Goal: Find specific page/section: Find specific page/section

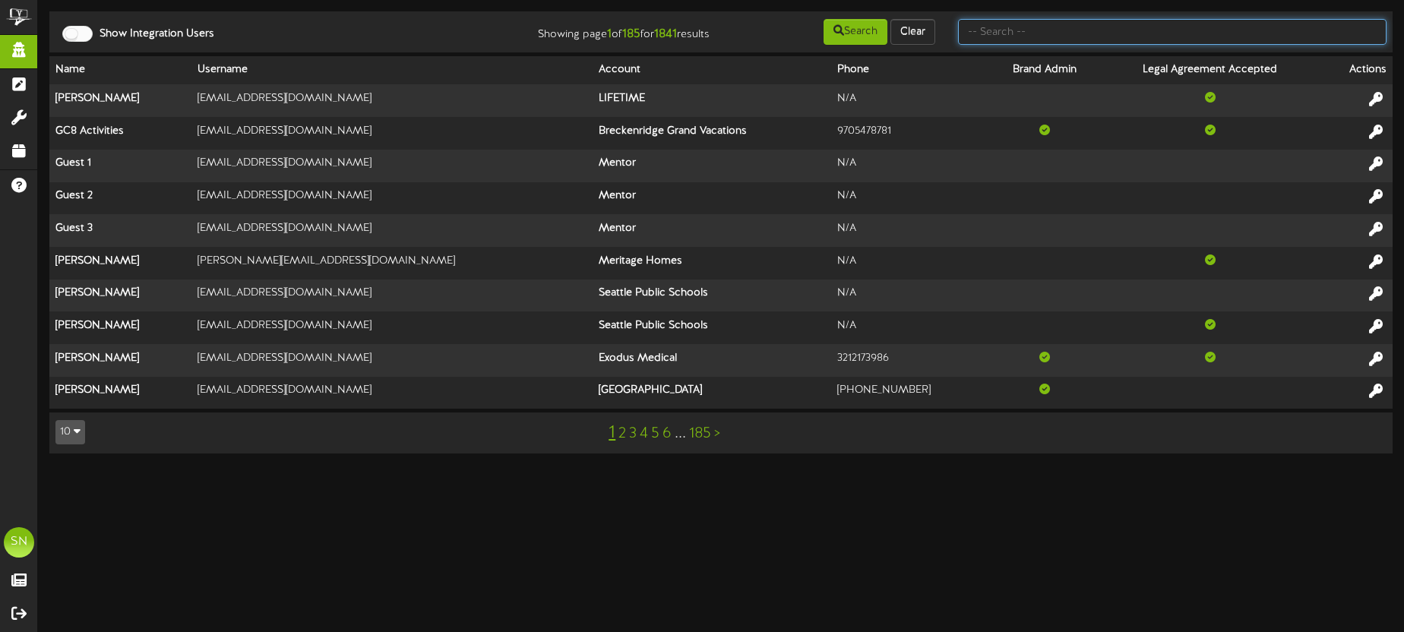
click at [989, 39] on input "text" at bounding box center [1172, 32] width 429 height 26
type input "t"
type input "christine jensen"
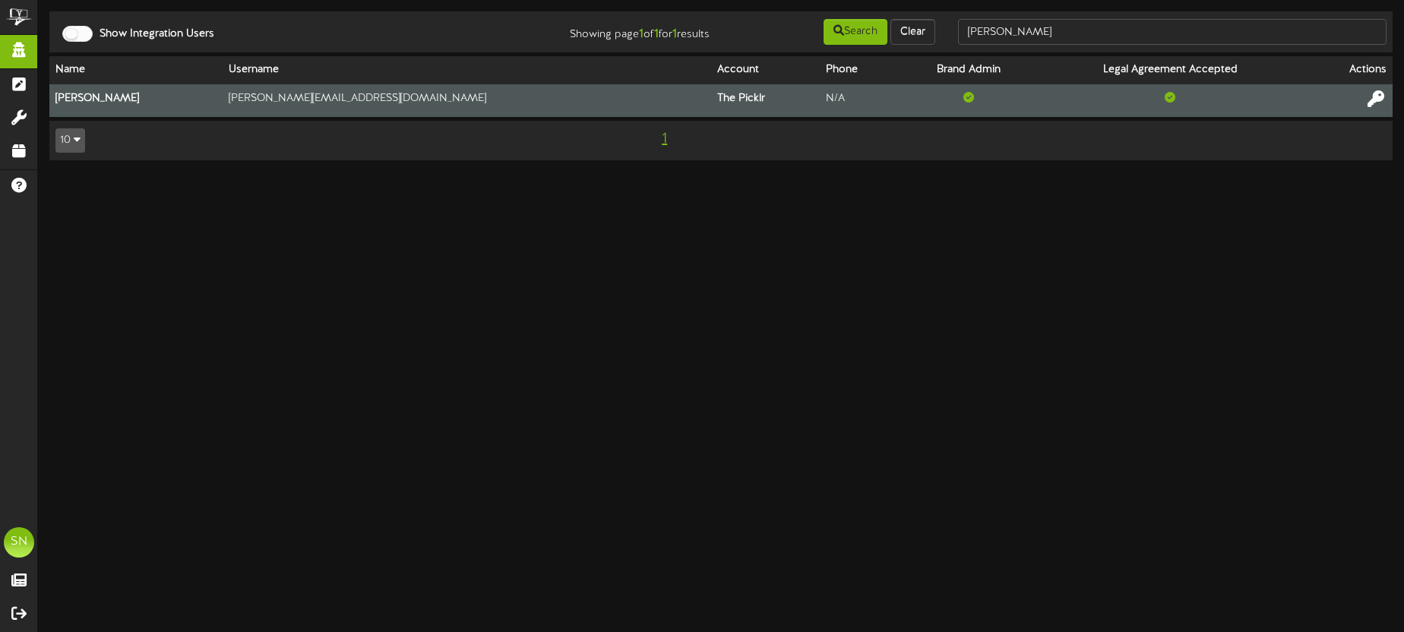
click at [1379, 98] on icon at bounding box center [1376, 98] width 17 height 17
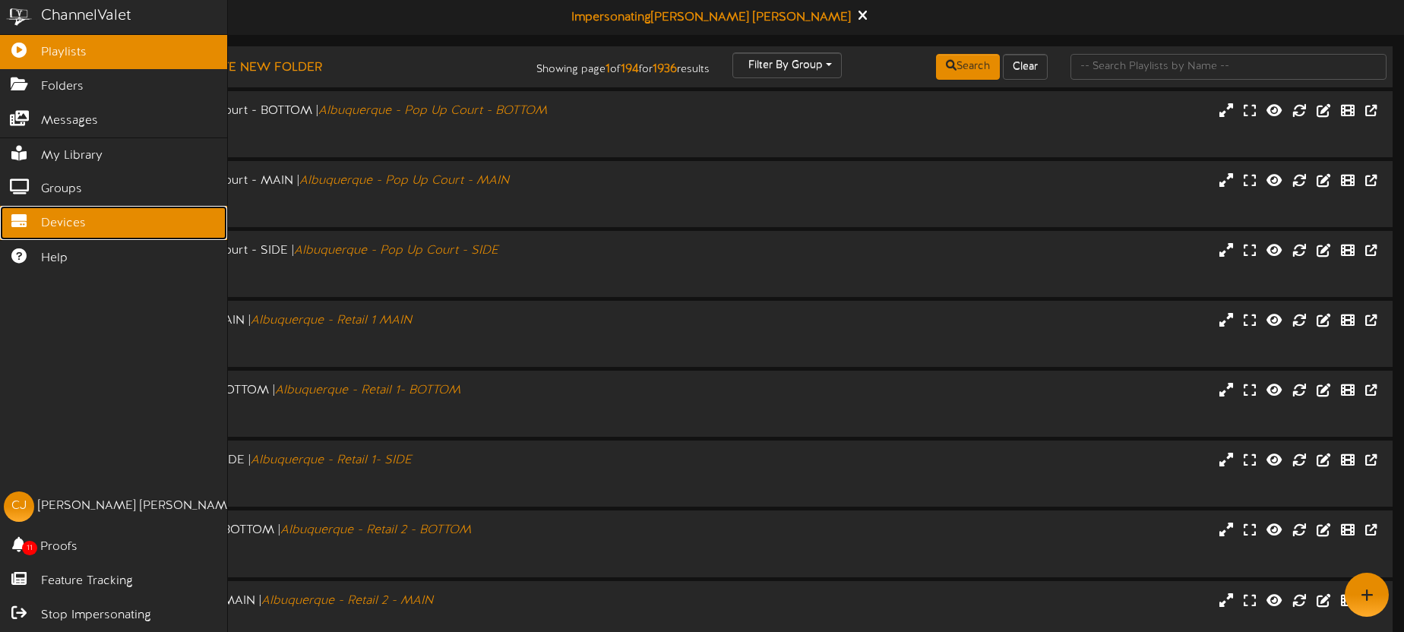
click at [37, 220] on link "Devices" at bounding box center [113, 223] width 227 height 34
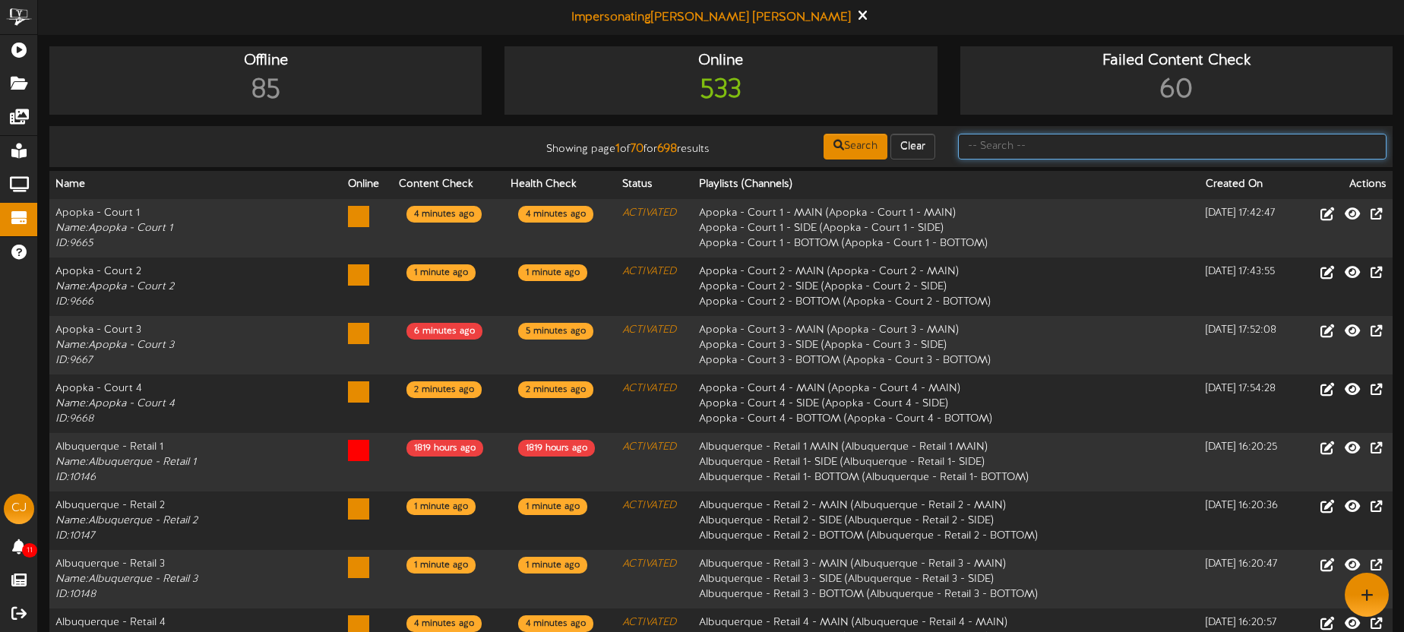
click at [1061, 145] on input "text" at bounding box center [1172, 147] width 429 height 26
type input "huntsville"
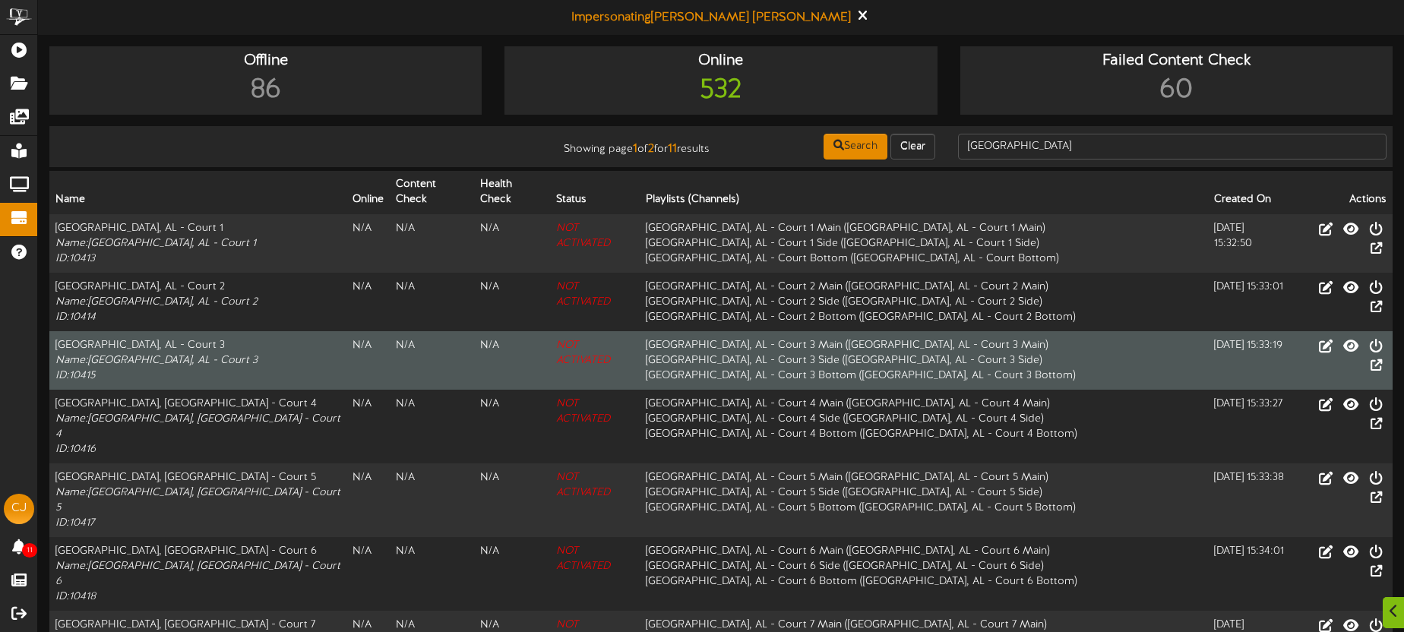
scroll to position [212, 0]
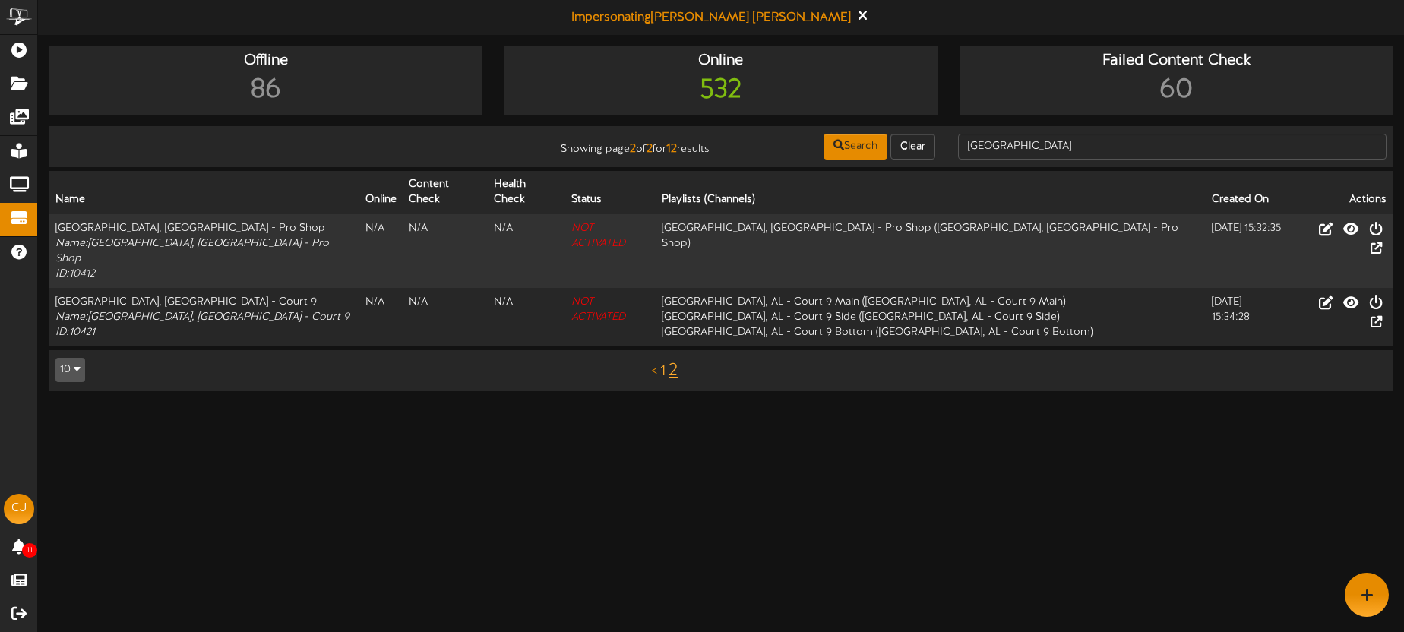
click at [664, 363] on link "1" at bounding box center [662, 371] width 5 height 17
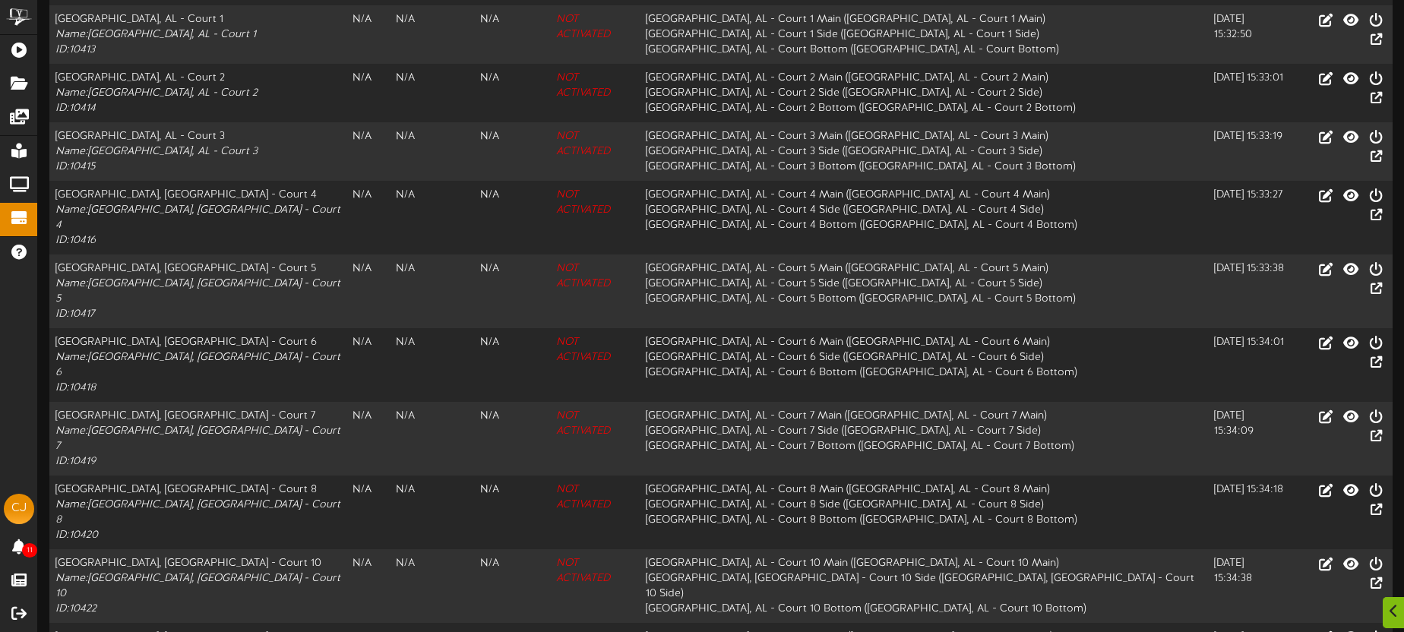
scroll to position [212, 0]
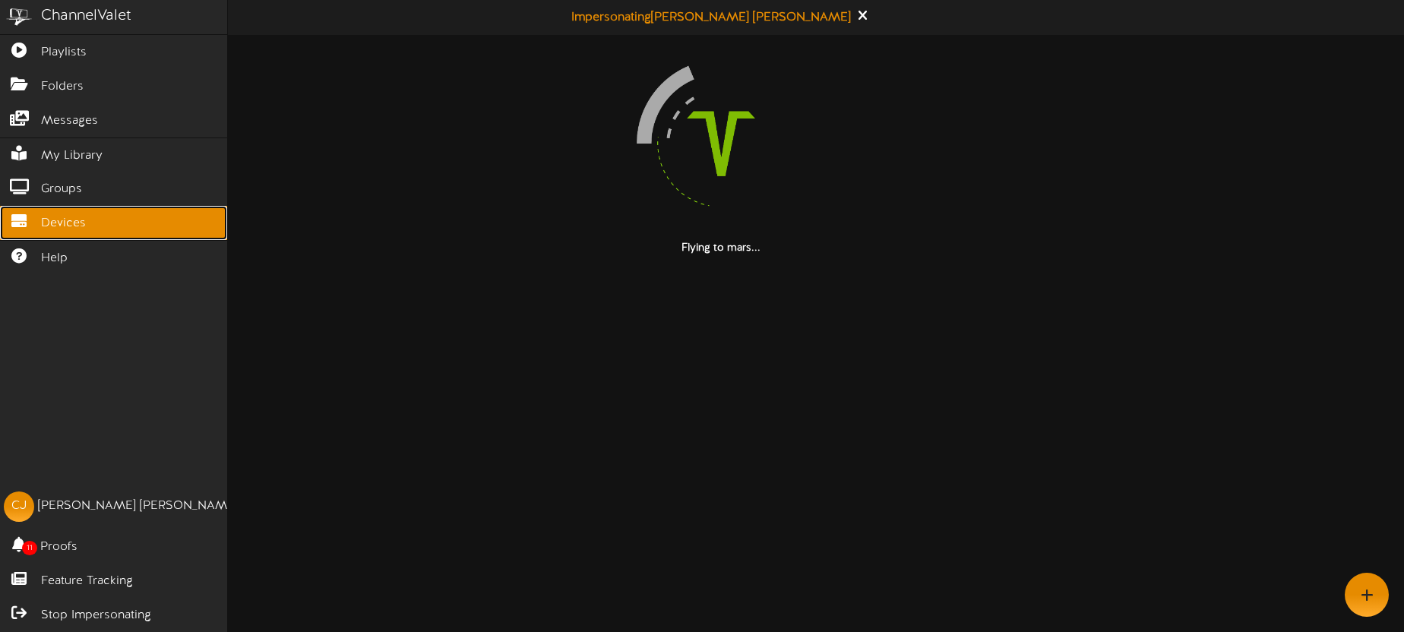
click at [71, 224] on span "Devices" at bounding box center [63, 223] width 45 height 17
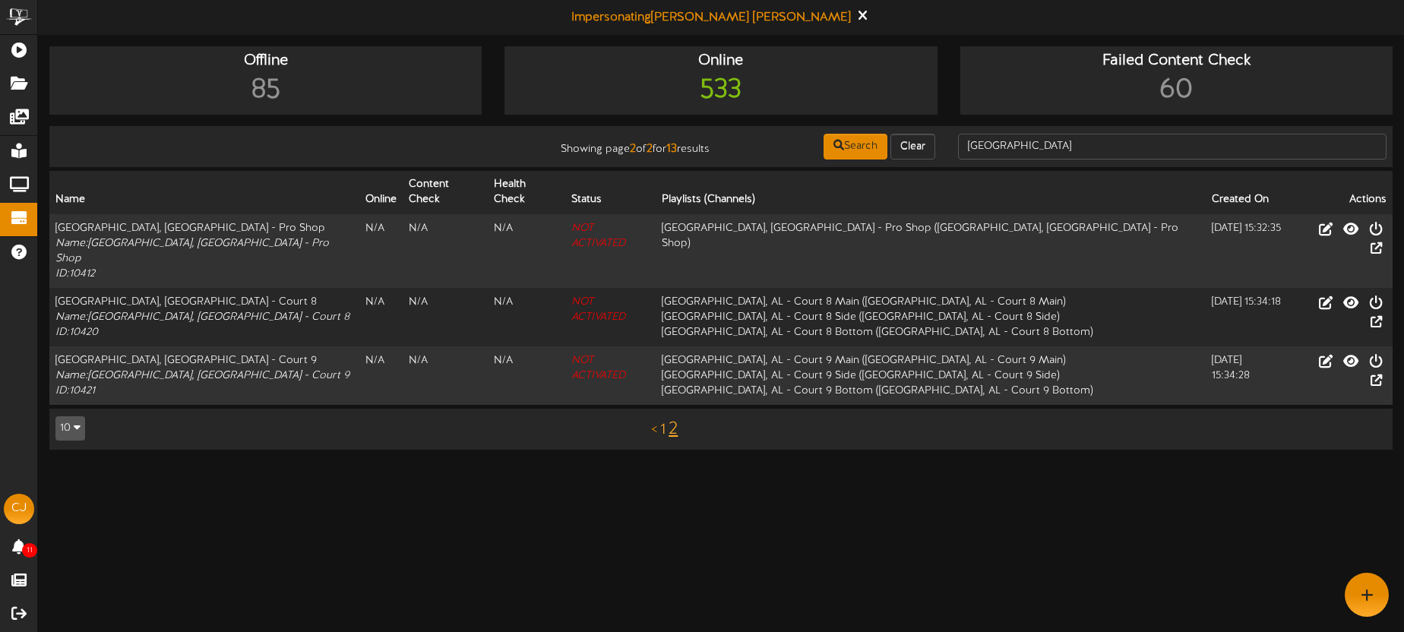
click at [664, 422] on link "1" at bounding box center [662, 430] width 5 height 17
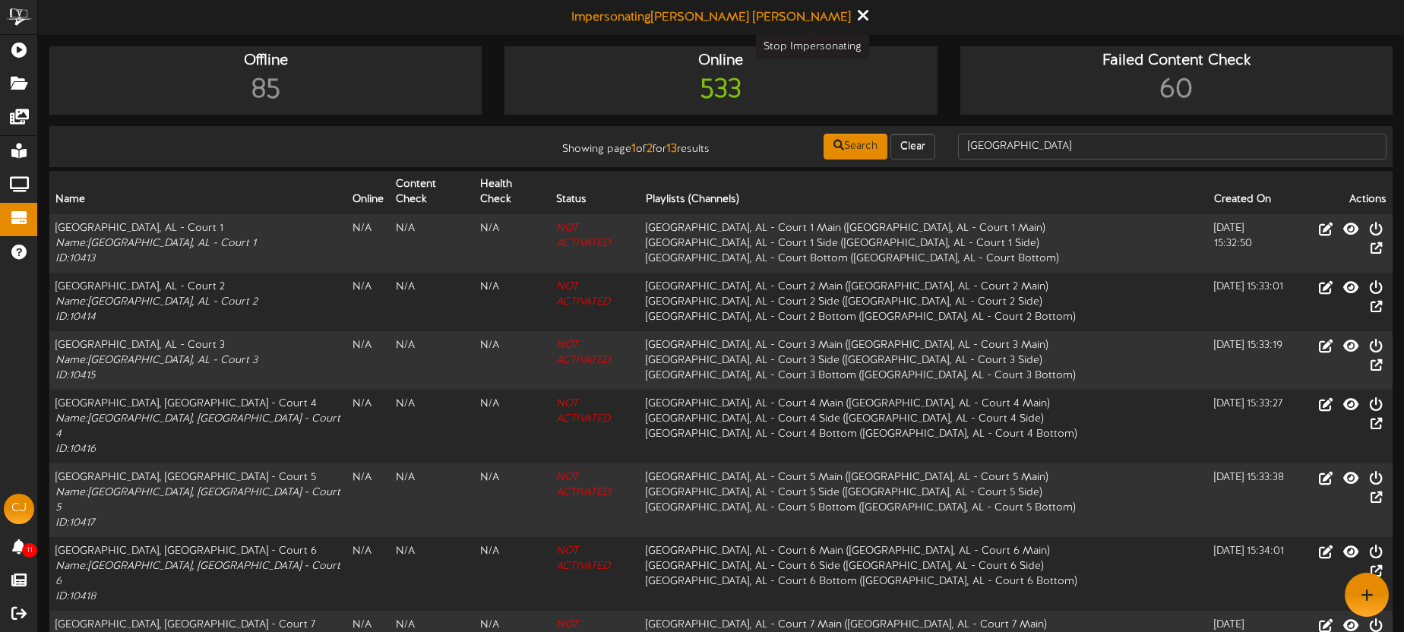
click at [858, 19] on icon at bounding box center [863, 15] width 10 height 17
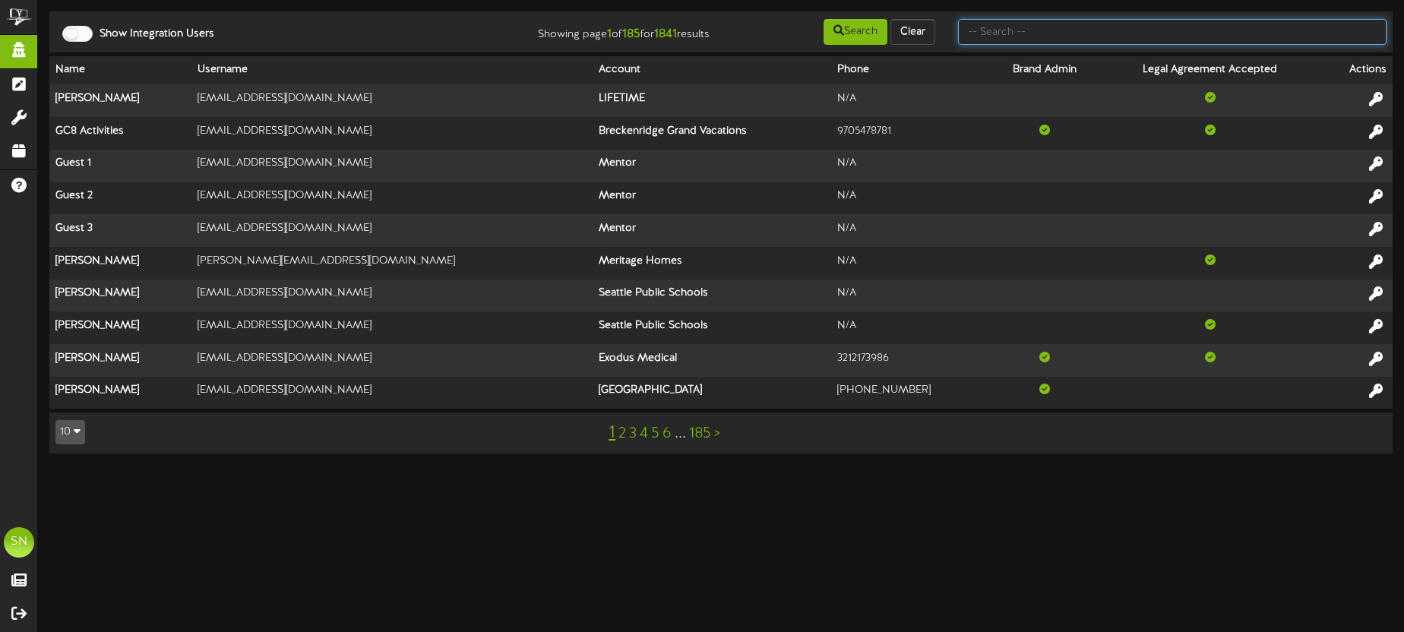
click at [1020, 31] on input "text" at bounding box center [1172, 32] width 429 height 26
type input "cindi"
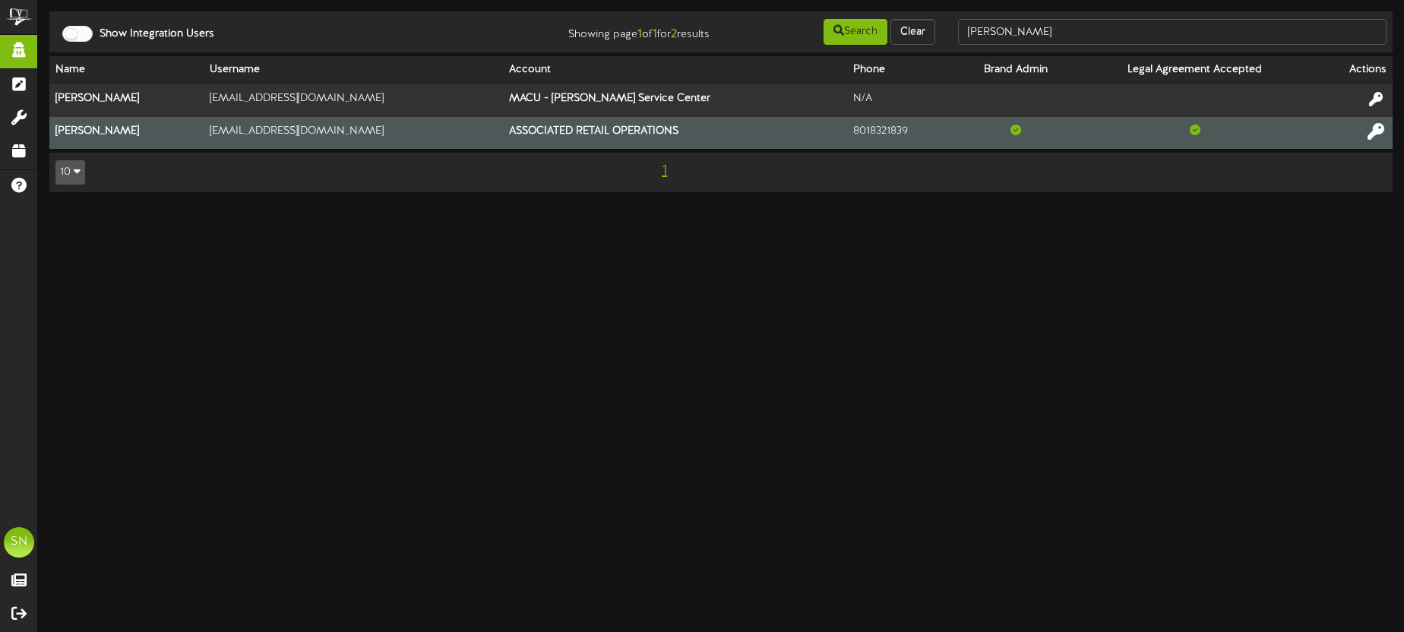
click at [1372, 130] on icon at bounding box center [1376, 130] width 17 height 17
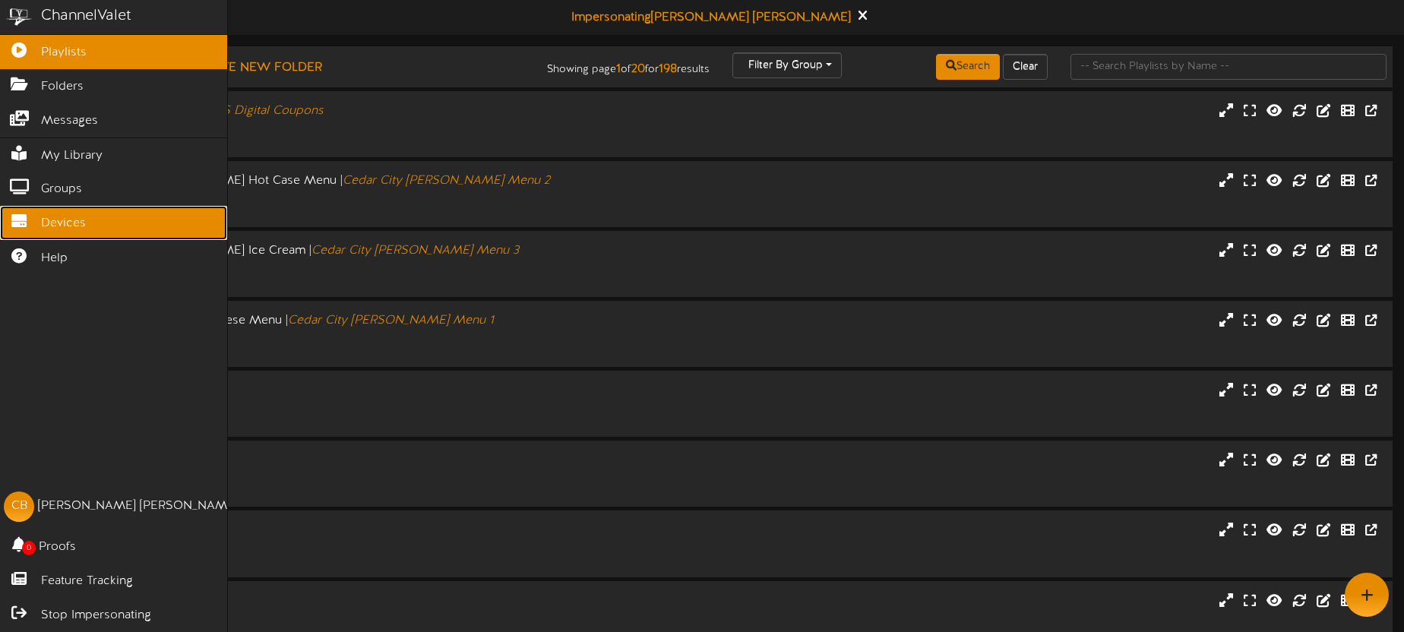
click at [77, 226] on span "Devices" at bounding box center [63, 223] width 45 height 17
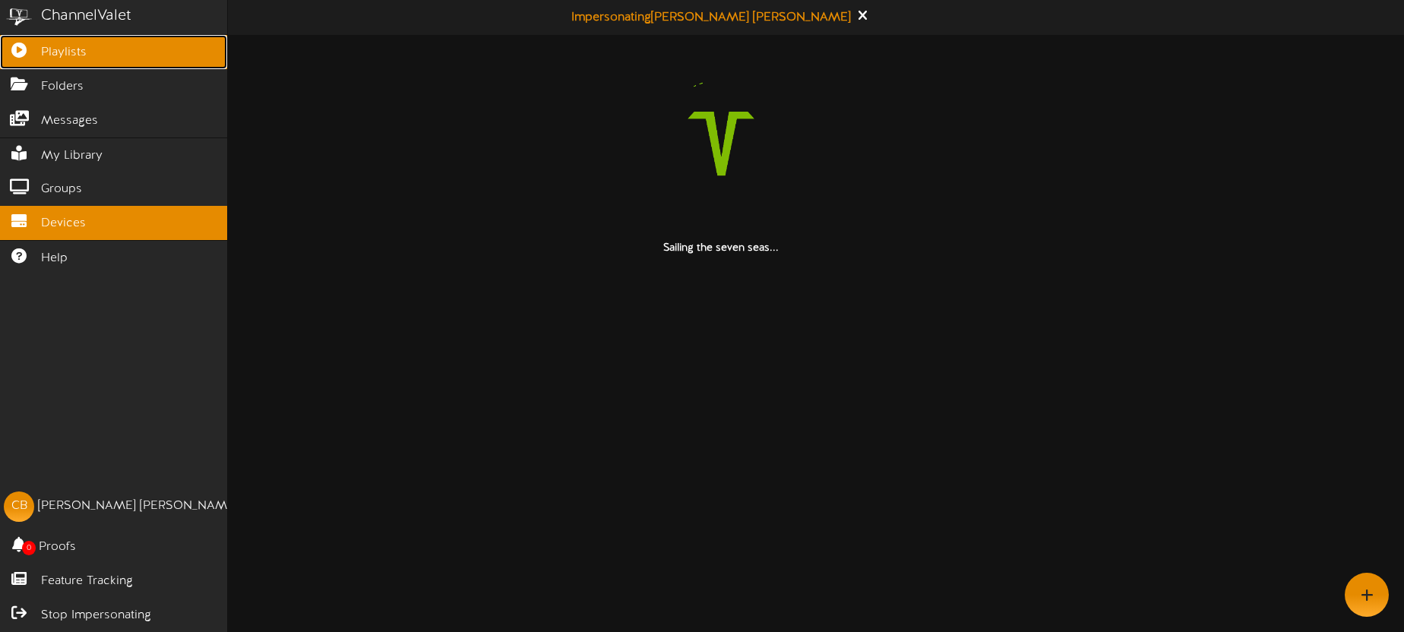
click at [47, 49] on span "Playlists" at bounding box center [64, 52] width 46 height 17
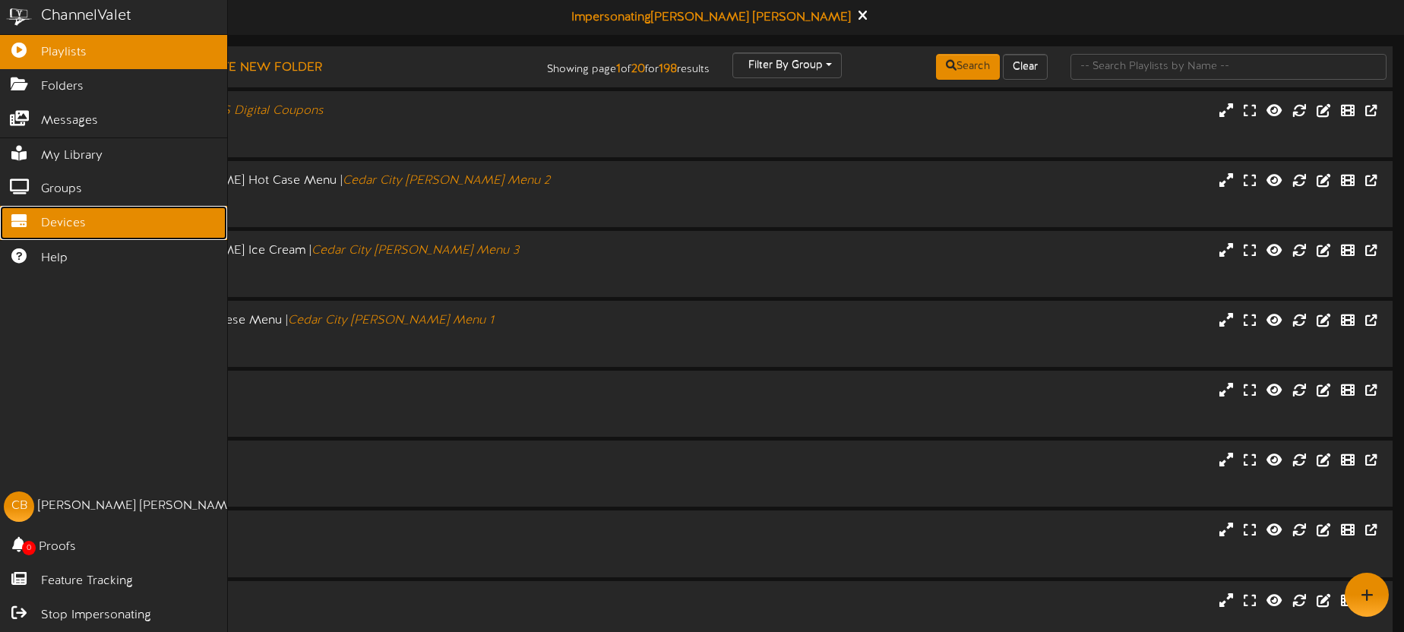
click at [119, 227] on link "Devices" at bounding box center [113, 223] width 227 height 34
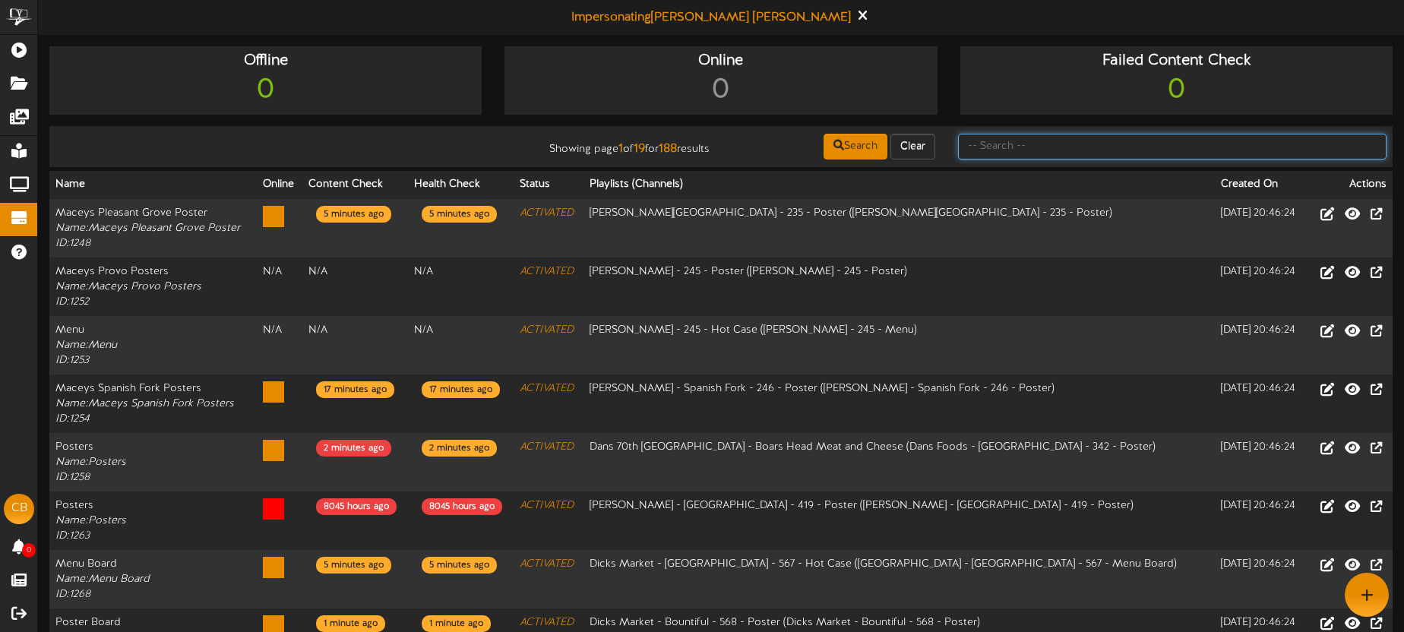
click at [1066, 153] on input "text" at bounding box center [1172, 147] width 429 height 26
type input "tooele"
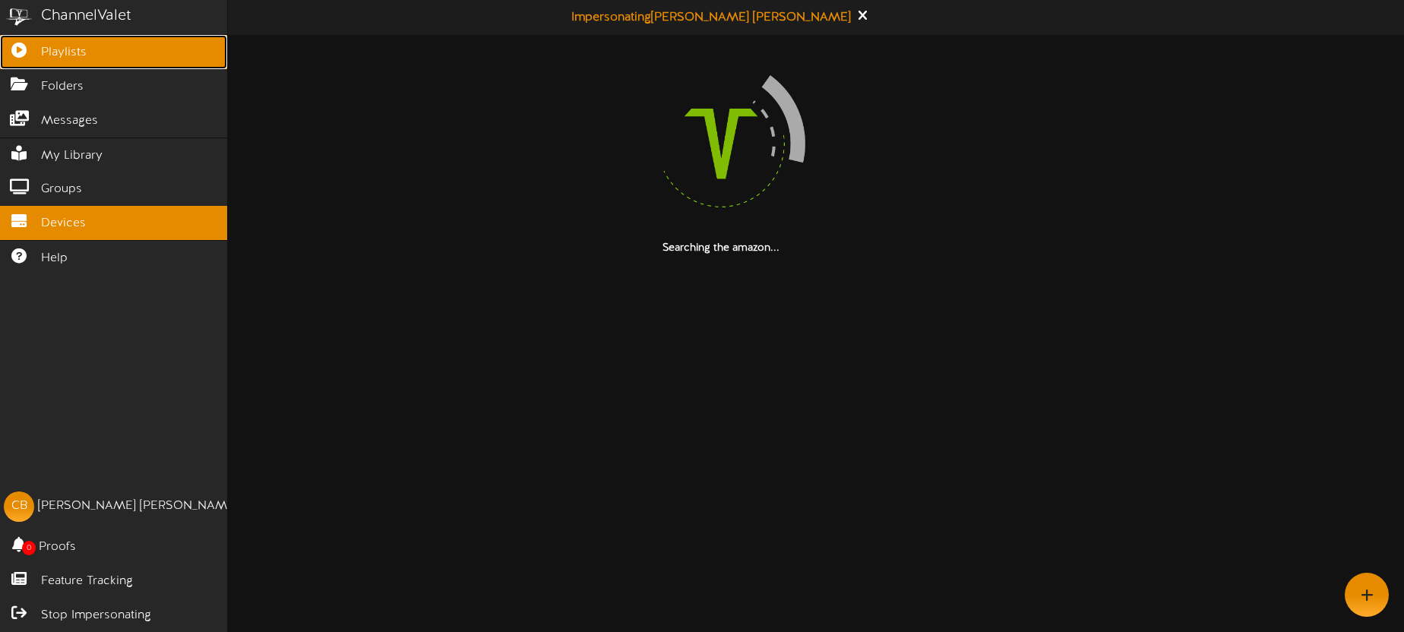
click at [36, 49] on icon at bounding box center [19, 48] width 38 height 11
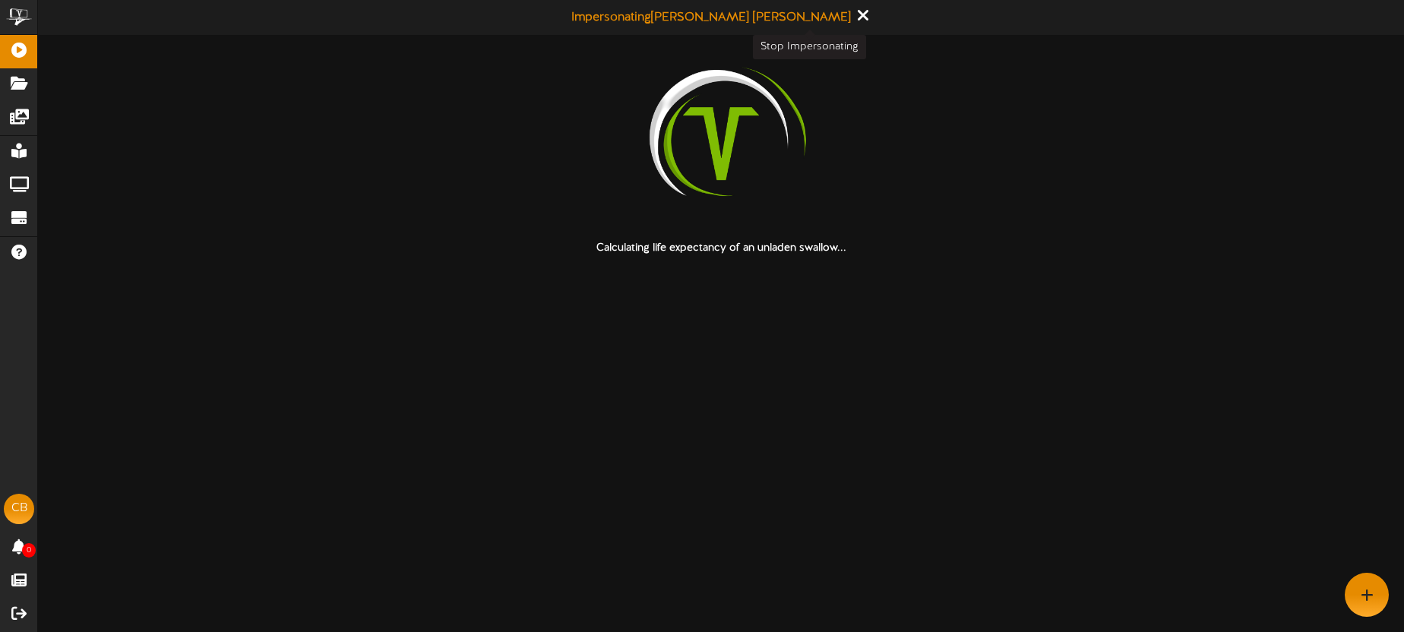
click at [858, 15] on icon at bounding box center [863, 15] width 10 height 17
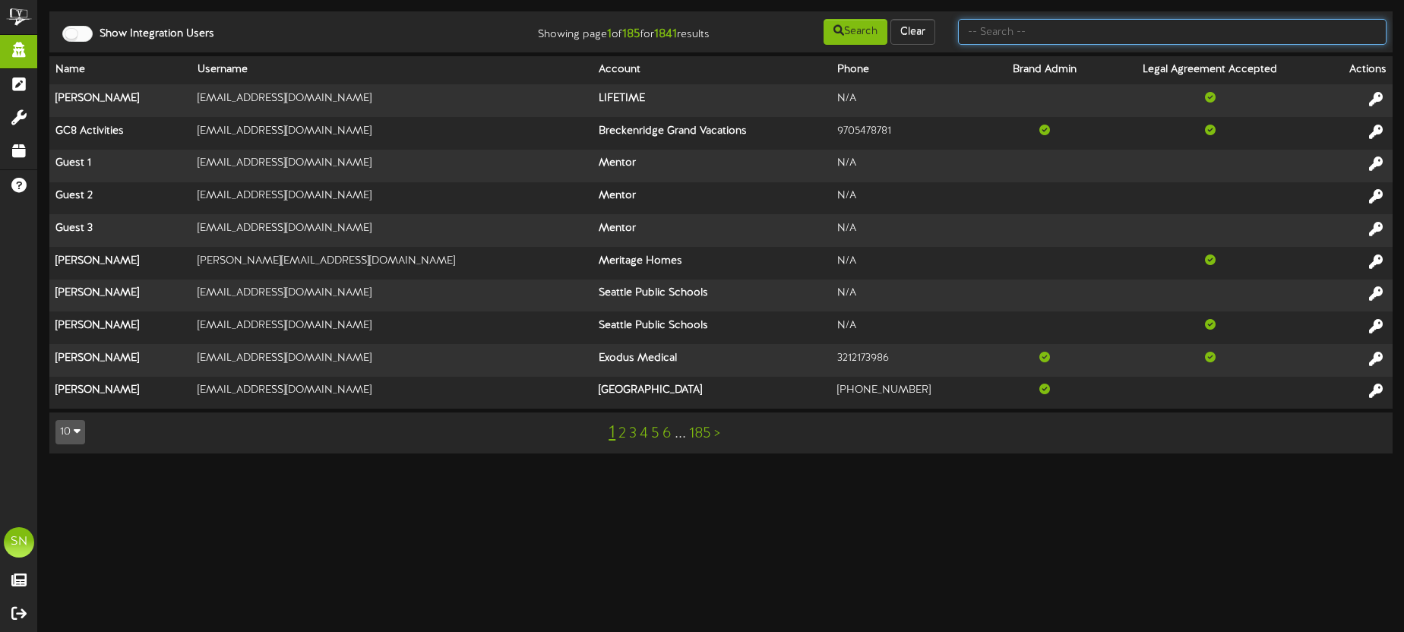
click at [980, 38] on input "text" at bounding box center [1172, 32] width 429 height 26
type input "a"
type input "c"
type input "cindi"
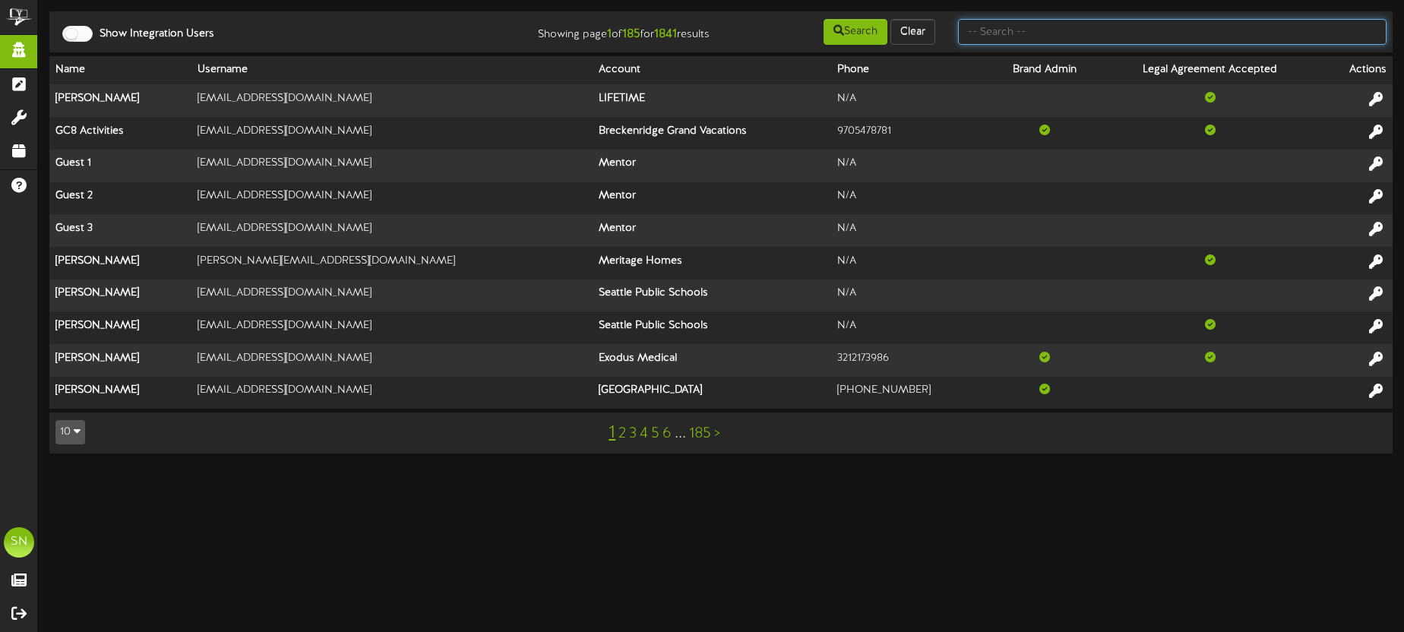
click at [1023, 33] on input "text" at bounding box center [1172, 32] width 429 height 26
type input "cindi"
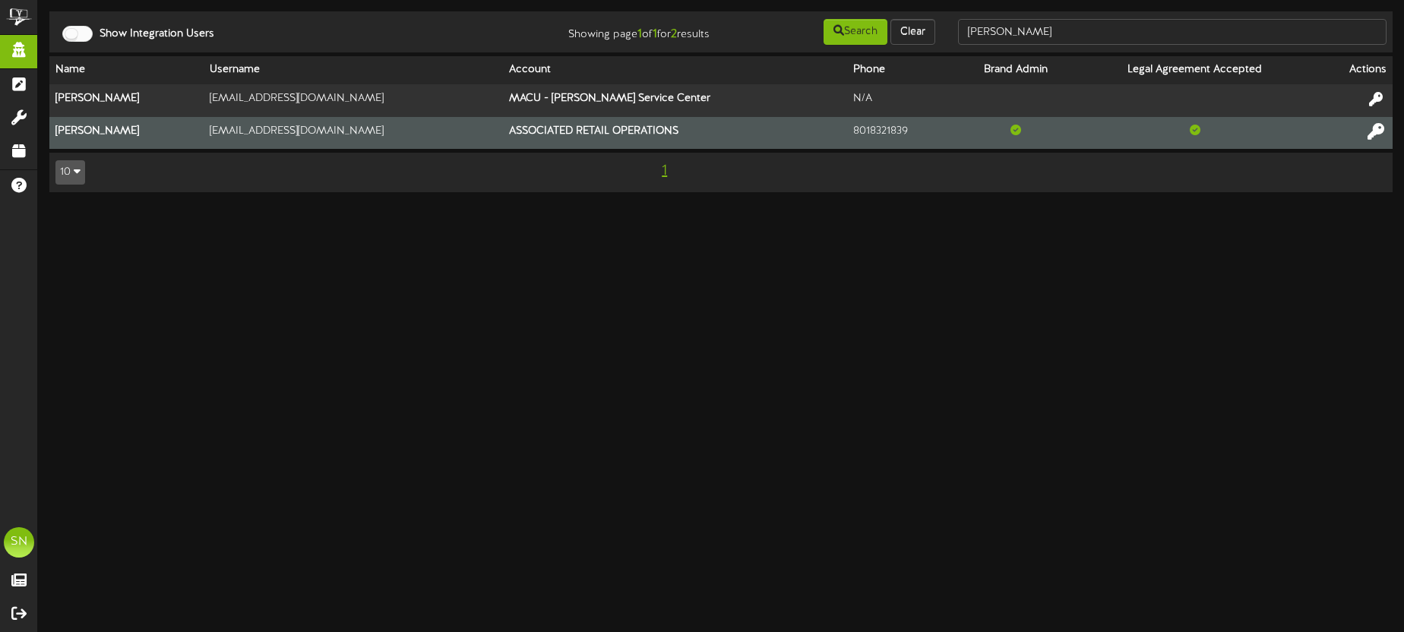
click at [1379, 132] on icon at bounding box center [1376, 130] width 17 height 17
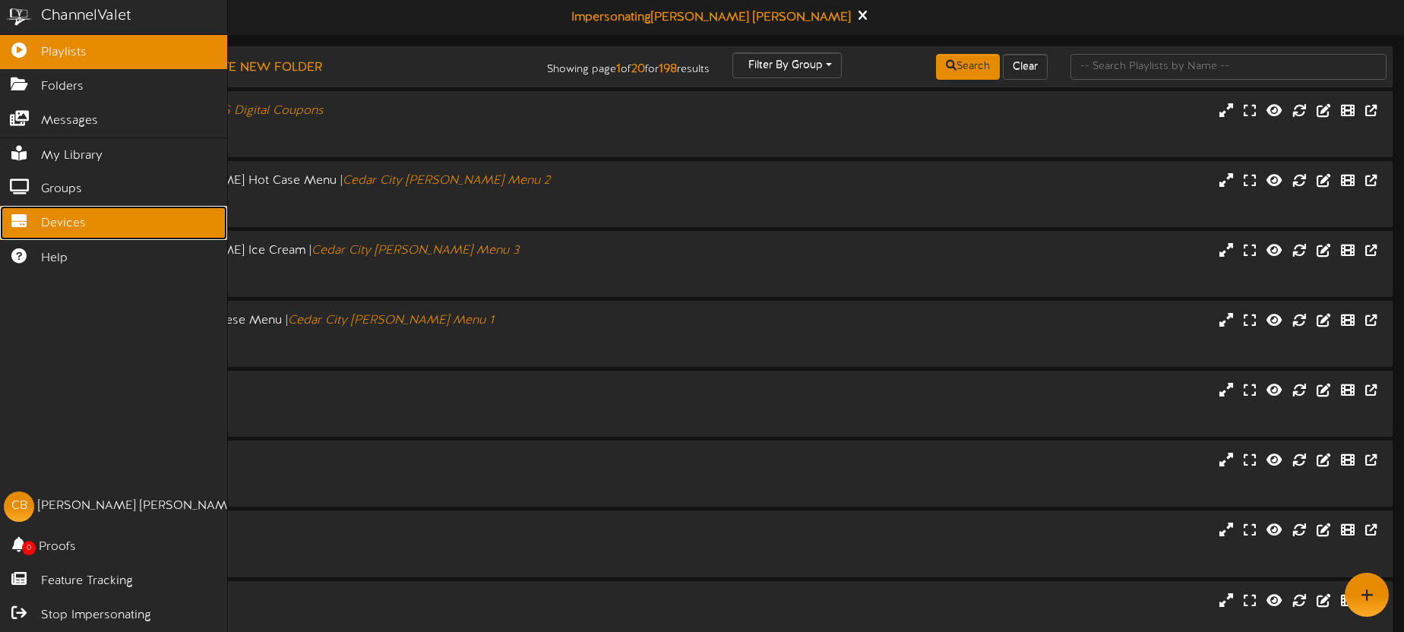
click at [36, 227] on link "Devices" at bounding box center [113, 223] width 227 height 34
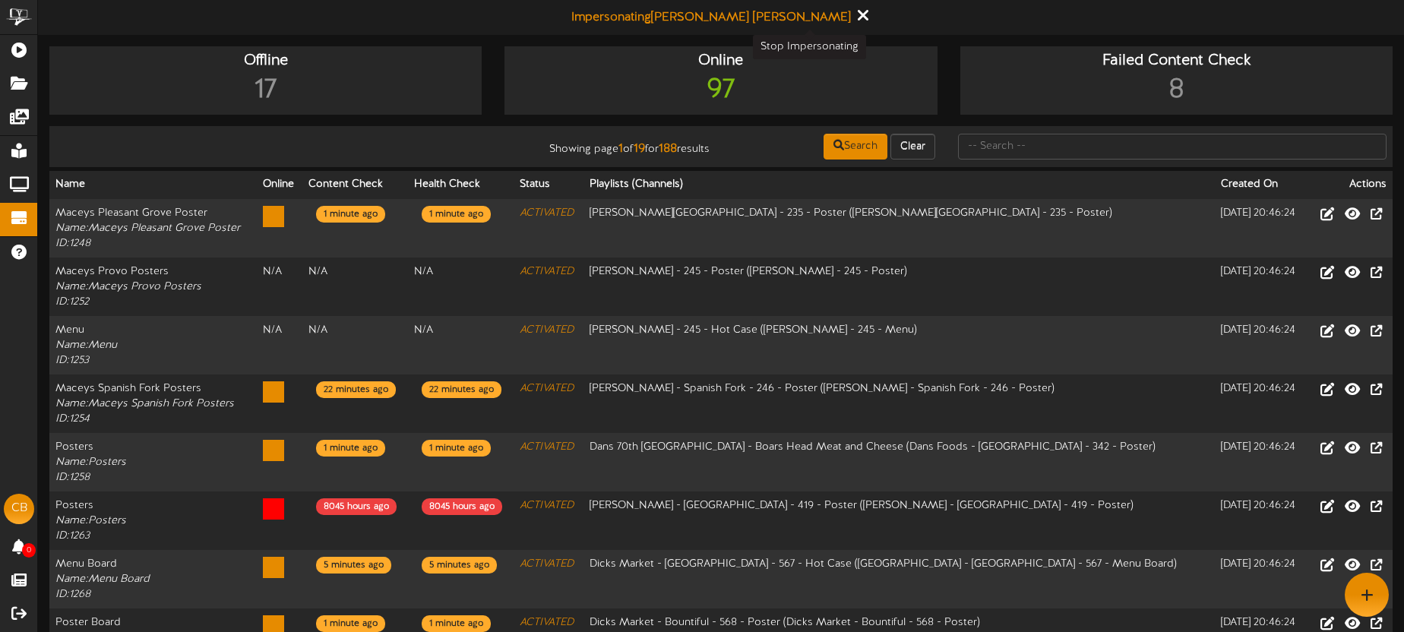
click at [858, 15] on icon at bounding box center [863, 15] width 10 height 17
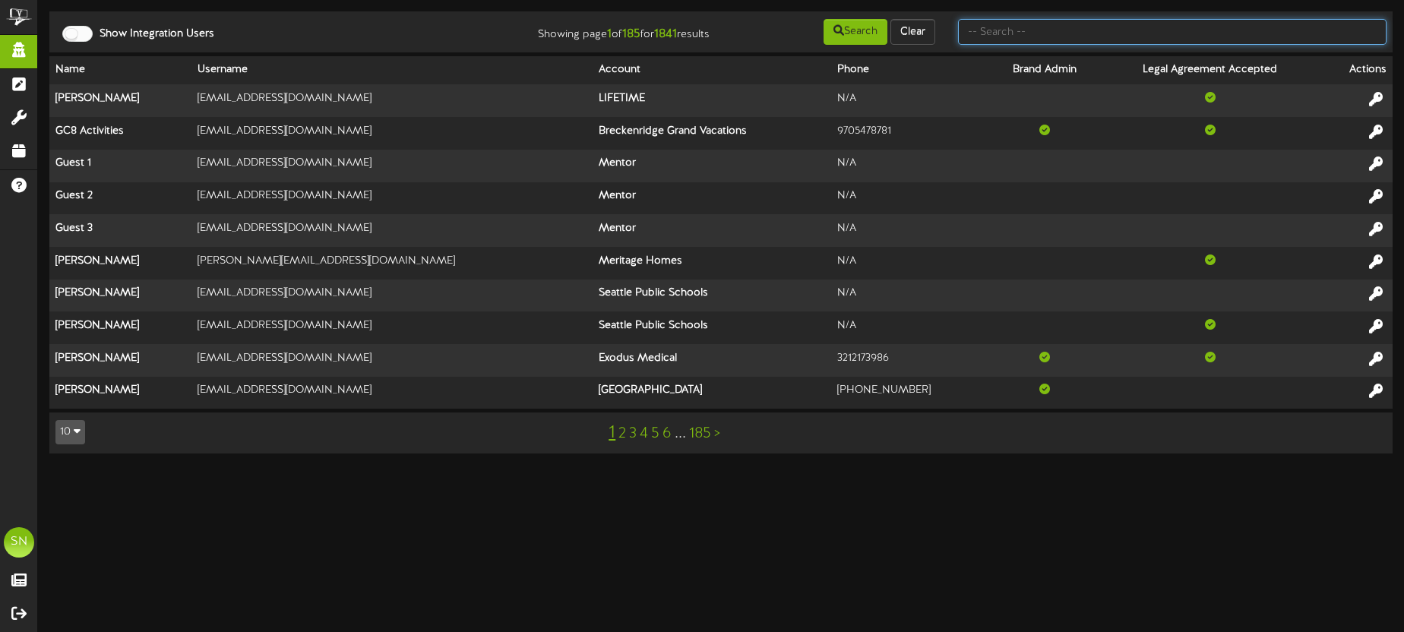
click at [1032, 43] on input "text" at bounding box center [1172, 32] width 429 height 26
type input "l"
type input "pizzeria limone"
click at [1047, 40] on input "pizzeria limone" at bounding box center [1172, 32] width 429 height 26
drag, startPoint x: 1056, startPoint y: 40, endPoint x: 916, endPoint y: 30, distance: 140.9
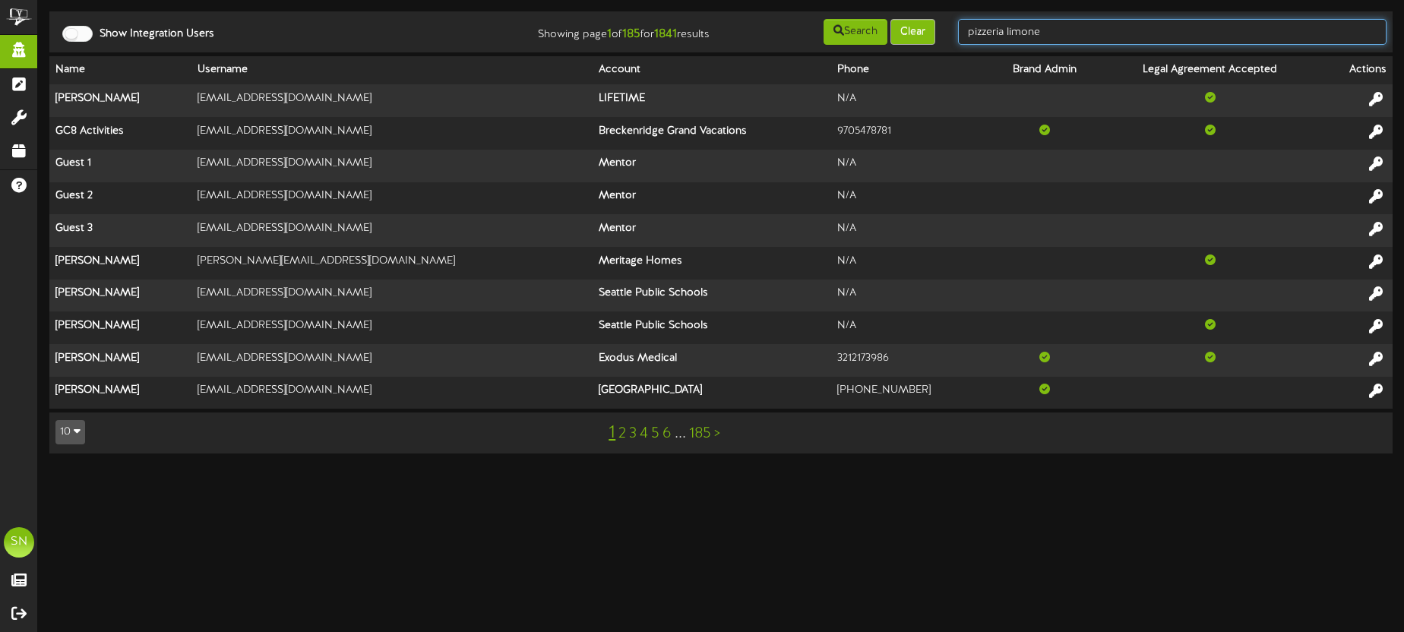
click at [916, 30] on div "Show Integration Users Showing page 1 of 185 for 1841 results Search Clear pizz…" at bounding box center [721, 31] width 1354 height 29
type input "dulce"
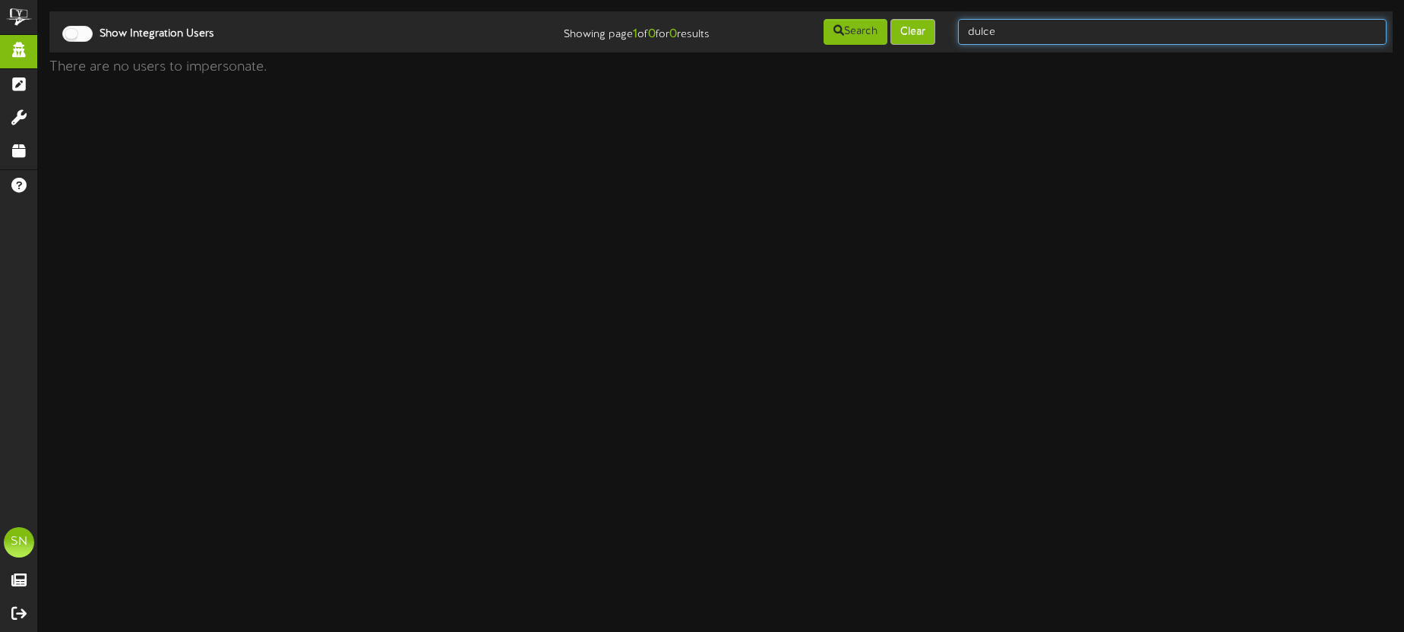
drag, startPoint x: 987, startPoint y: 33, endPoint x: 925, endPoint y: 24, distance: 62.9
click at [925, 24] on div "Show Integration Users Showing page 1 of 0 for 0 results Search Clear dulce" at bounding box center [721, 31] width 1354 height 29
type input "dulce"
drag, startPoint x: 1062, startPoint y: 35, endPoint x: 934, endPoint y: 26, distance: 128.8
click at [934, 26] on div "Show Integration Users Showing page 1 of 0 for 0 results Search Clear dulce" at bounding box center [721, 31] width 1354 height 29
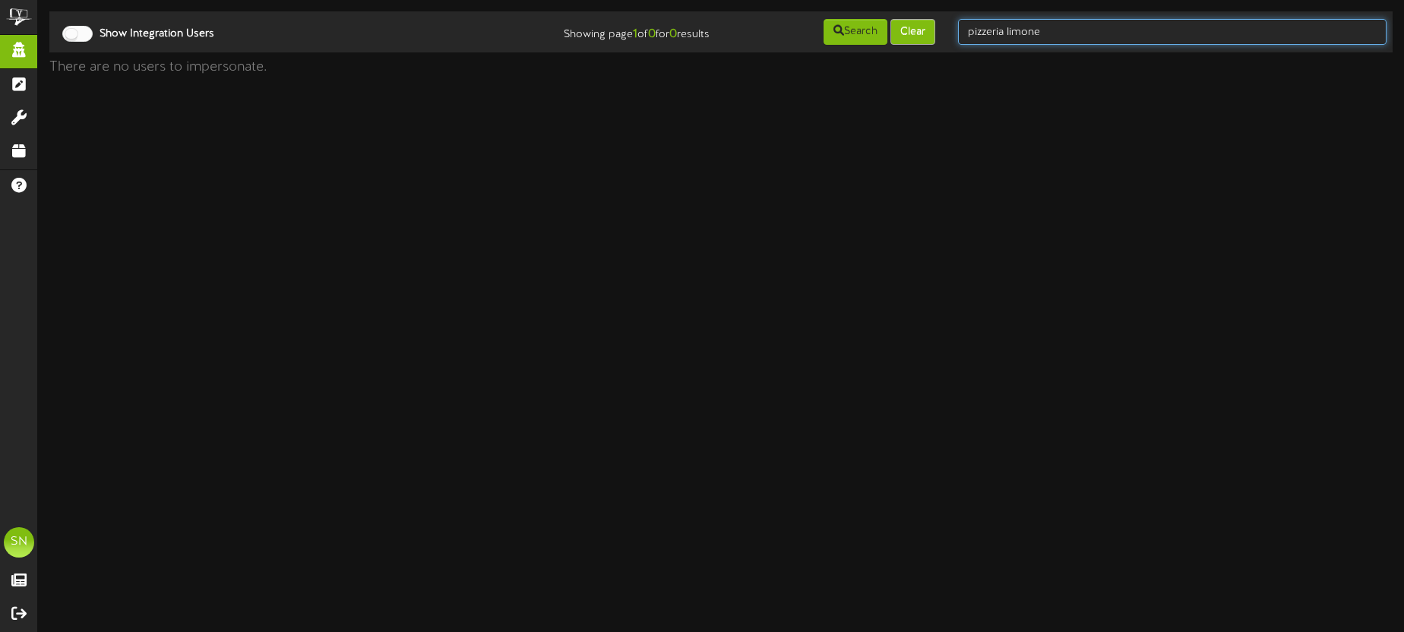
type input "pizzeria limone"
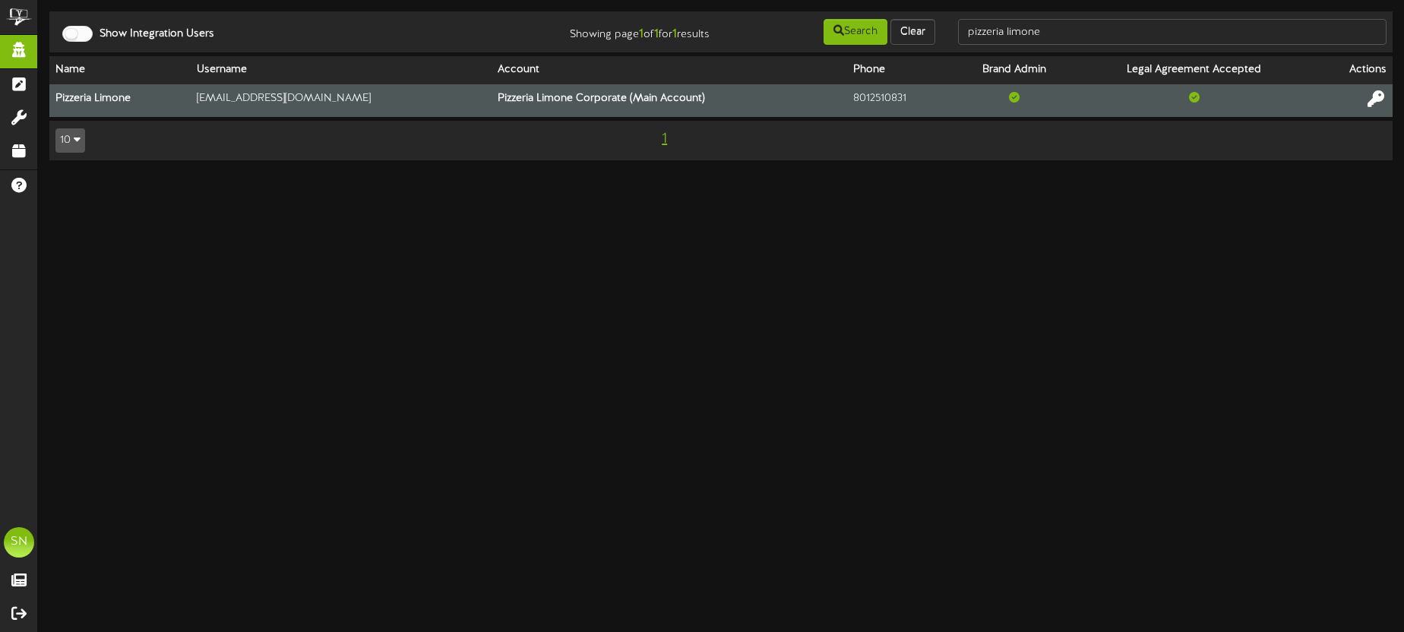
click at [1374, 97] on icon at bounding box center [1376, 98] width 17 height 17
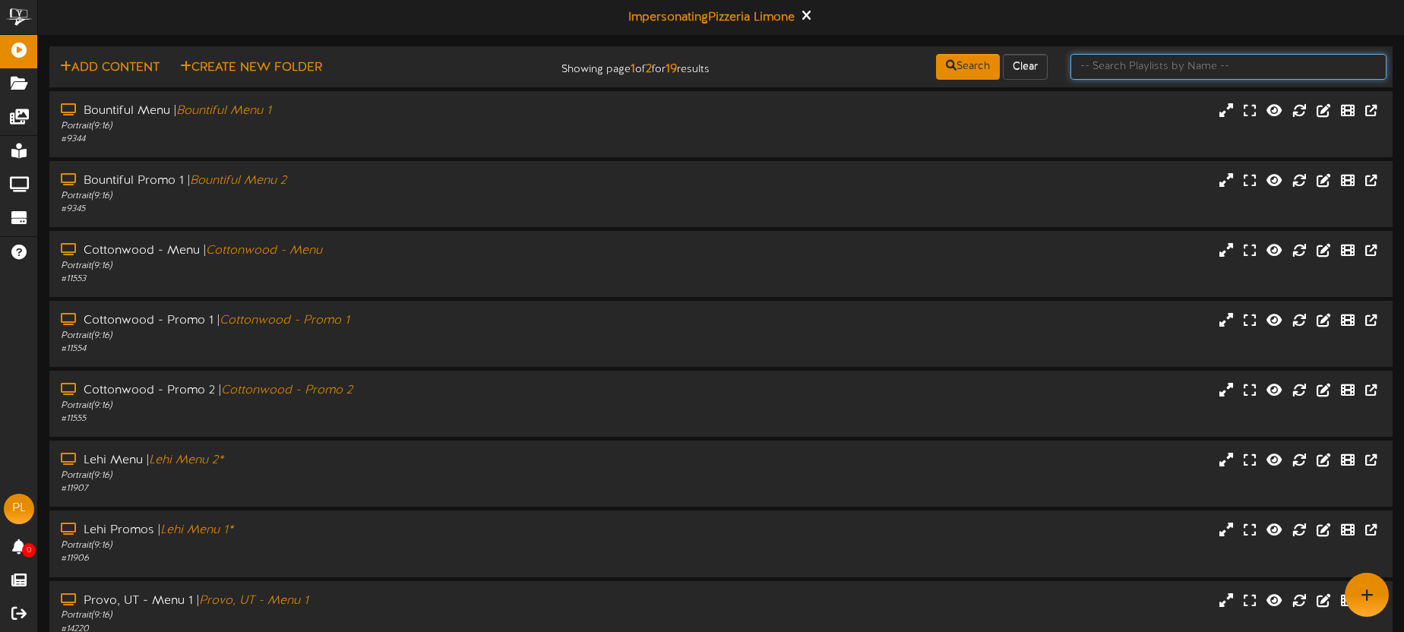
click at [1109, 66] on input "text" at bounding box center [1229, 67] width 316 height 26
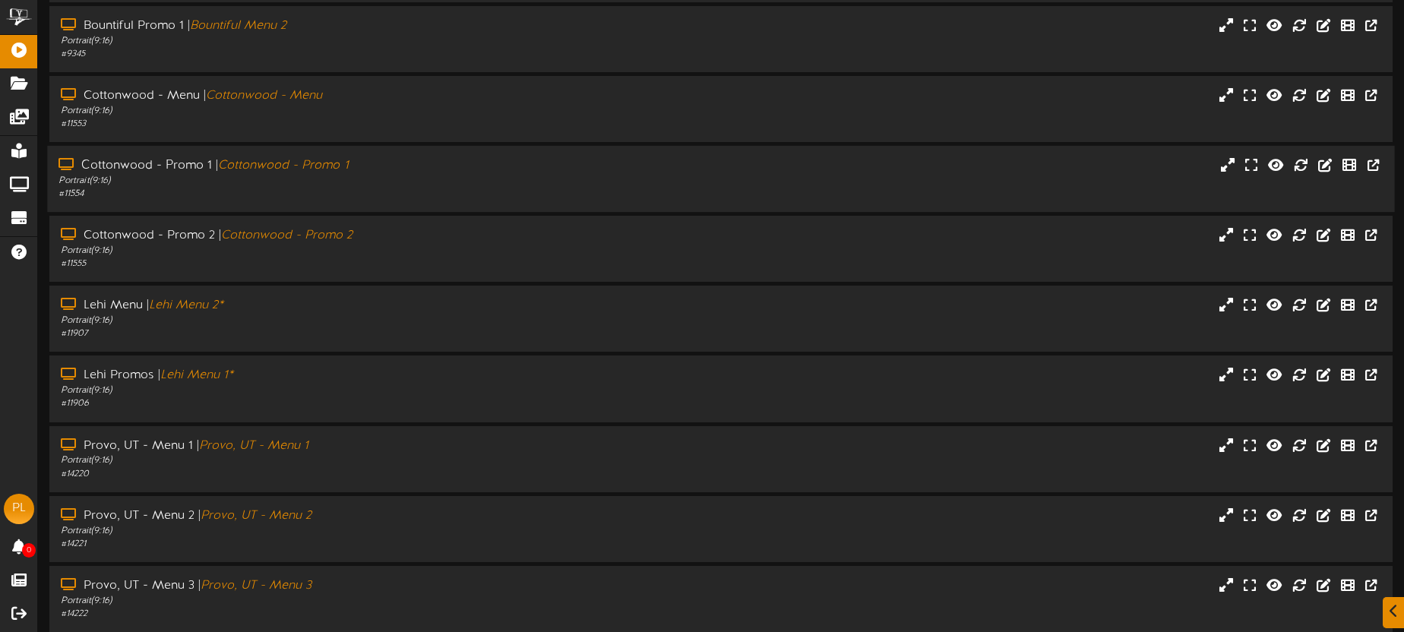
scroll to position [209, 0]
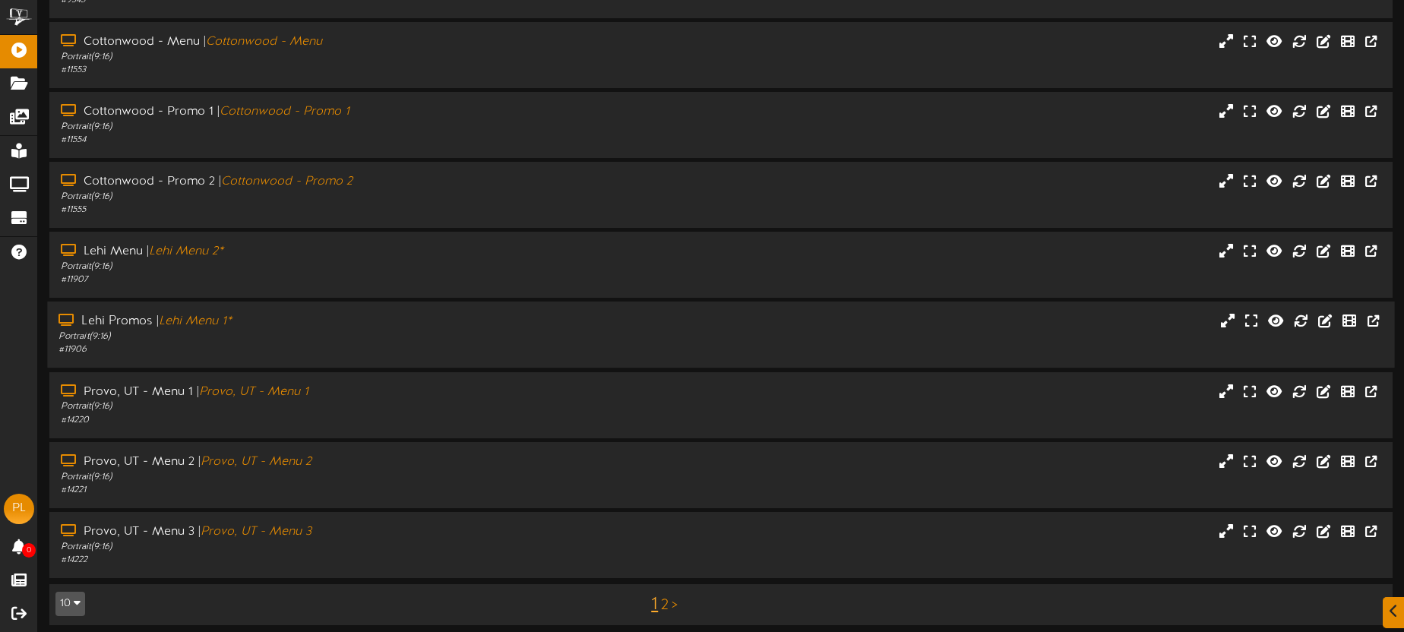
drag, startPoint x: 429, startPoint y: 311, endPoint x: 450, endPoint y: 306, distance: 21.2
click at [429, 311] on div "Lehi Promos | Lehi Menu 1* Portrait ( 9:16 ) # 11906" at bounding box center [720, 335] width 1347 height 66
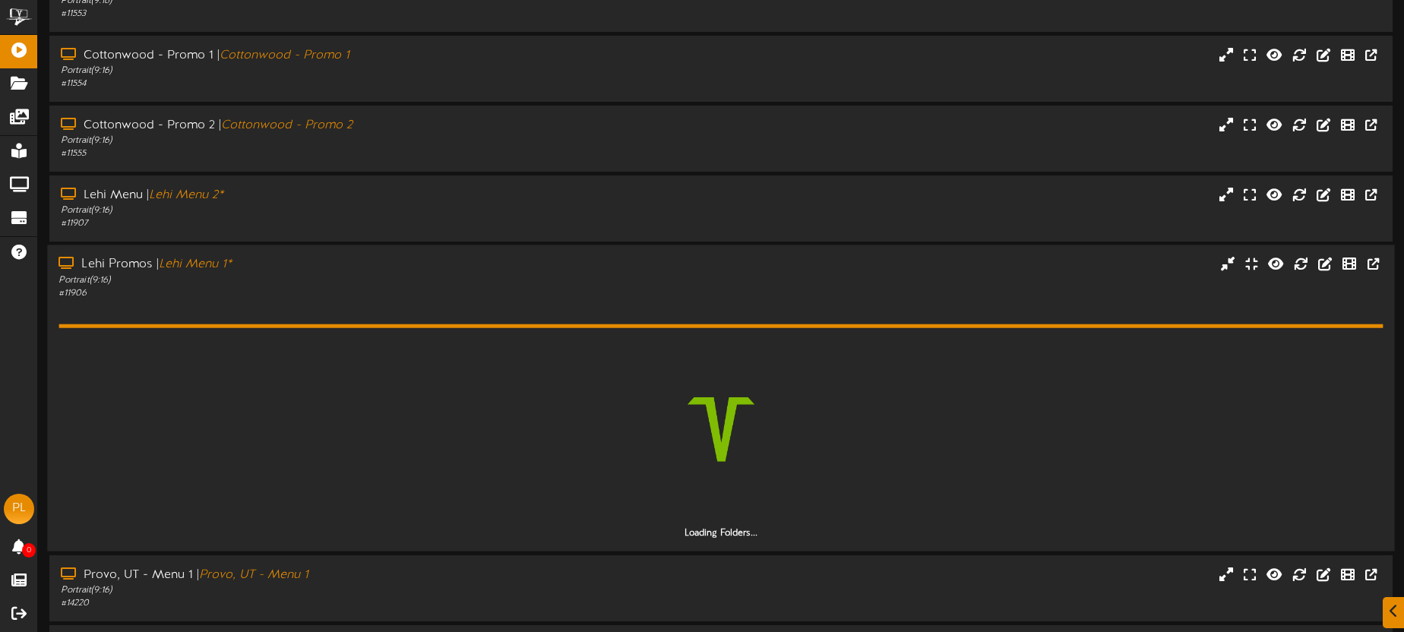
scroll to position [341, 0]
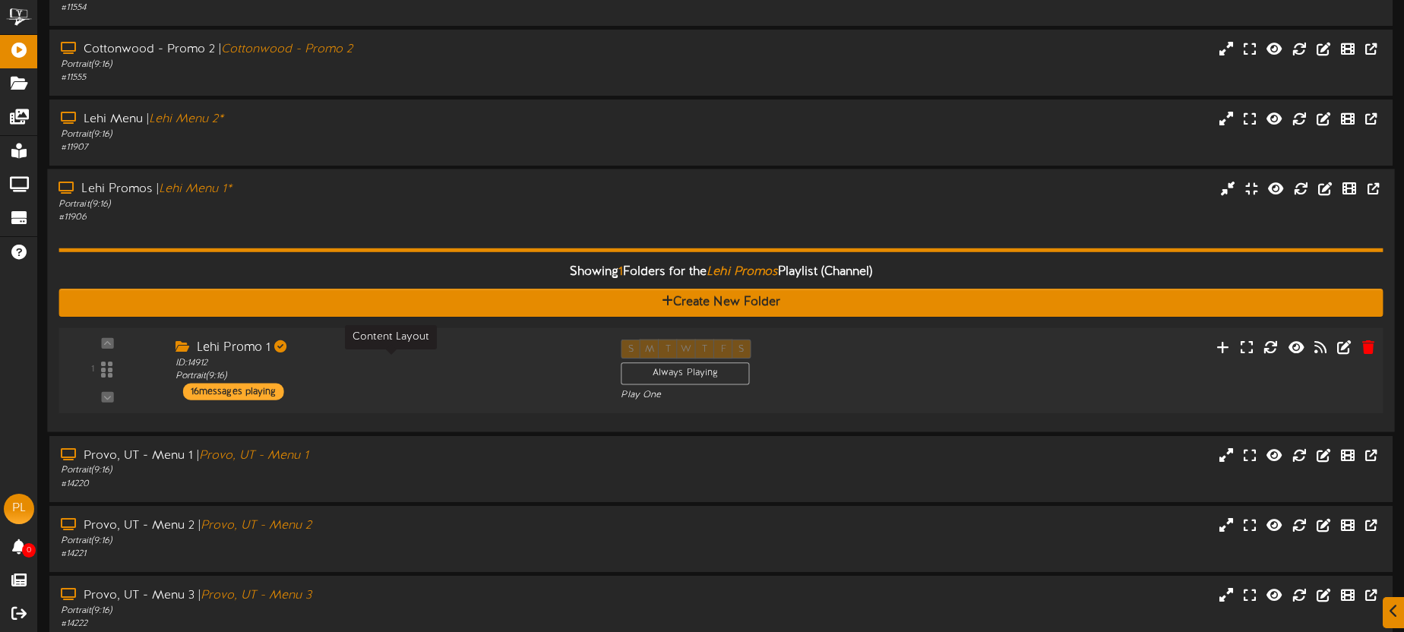
click at [397, 364] on div "ID: 14912 Portrait ( 9:16 )" at bounding box center [387, 370] width 423 height 27
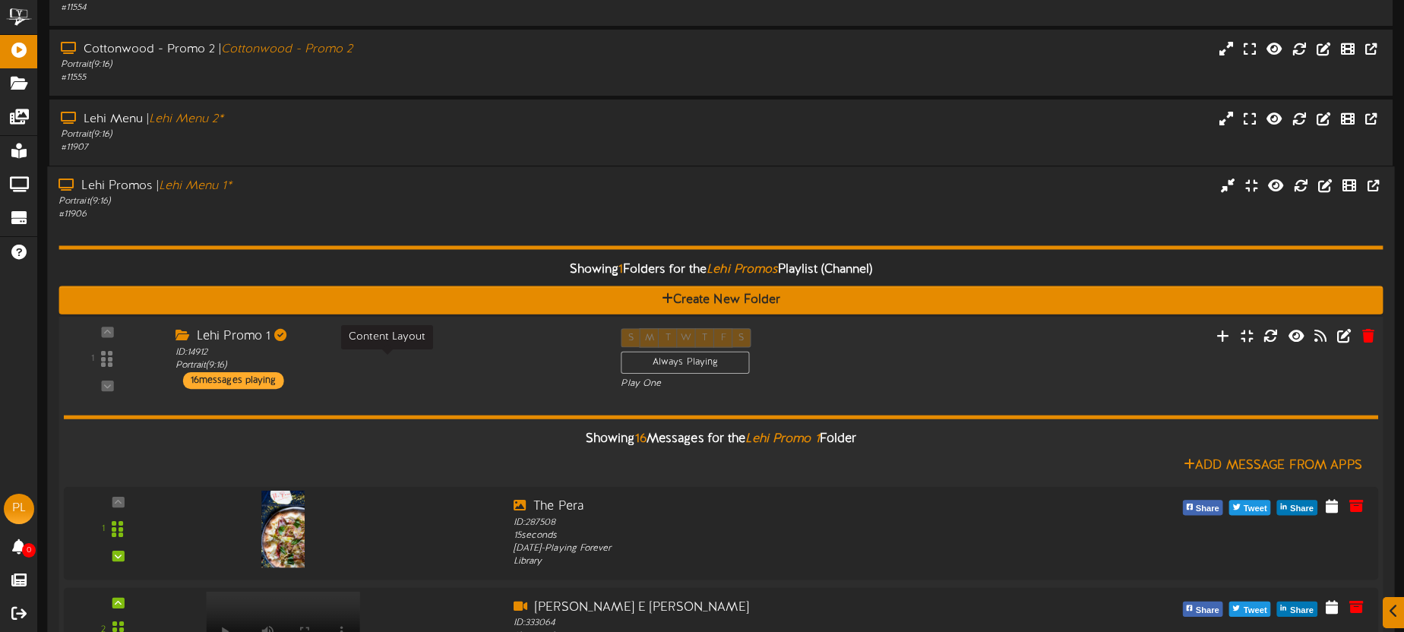
click at [454, 364] on div "ID: 14912 Portrait ( 9:16 )" at bounding box center [387, 360] width 423 height 27
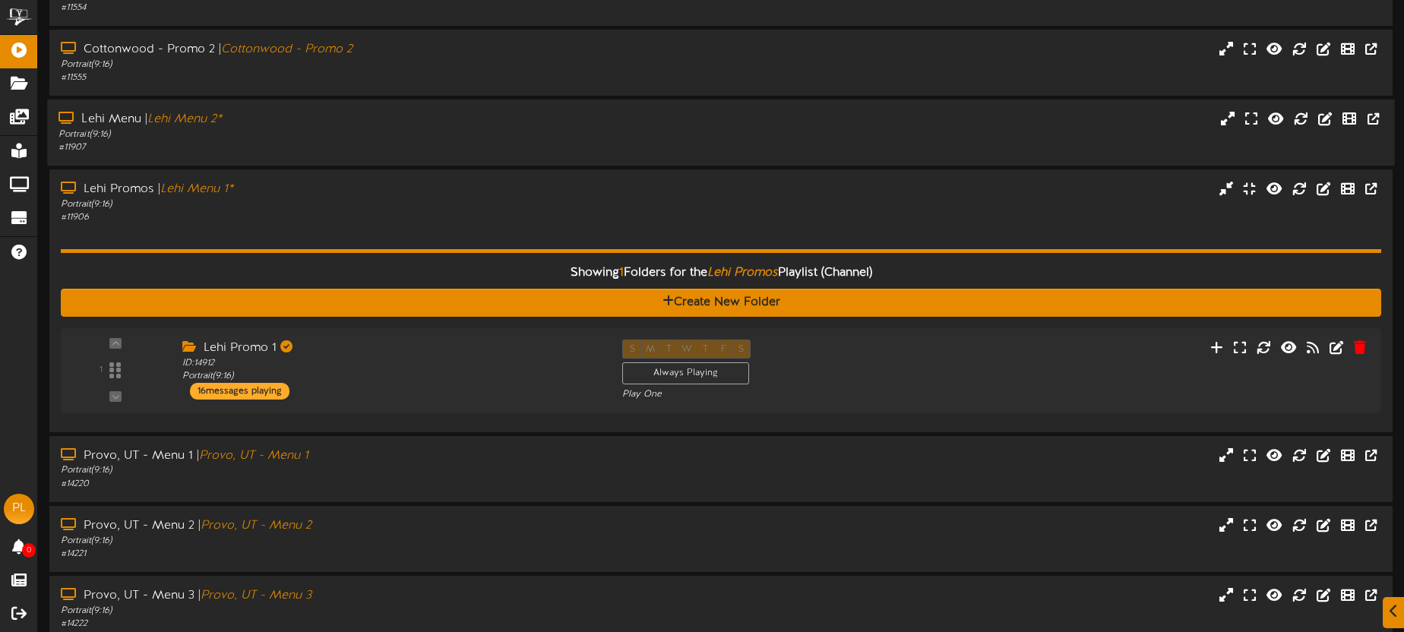
click at [372, 128] on div "Portrait ( 9:16 )" at bounding box center [328, 134] width 539 height 13
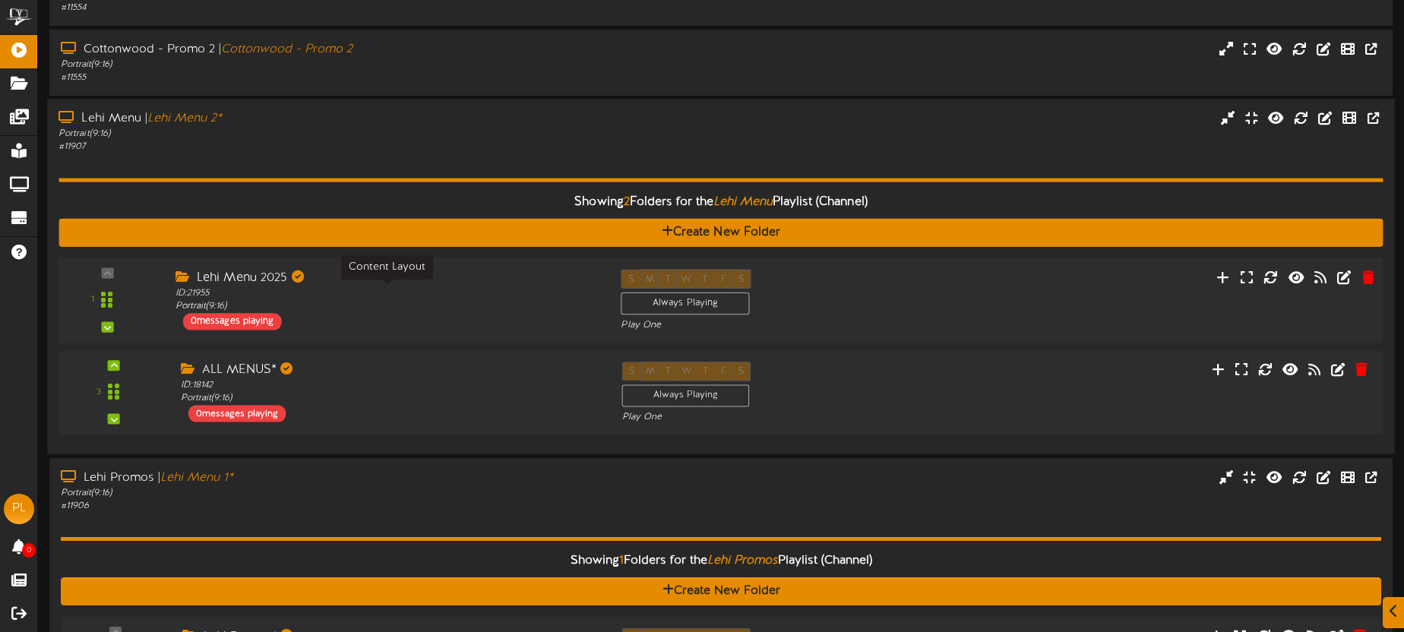
click at [476, 312] on div "ID: 21955 Portrait ( 9:16 )" at bounding box center [387, 300] width 423 height 27
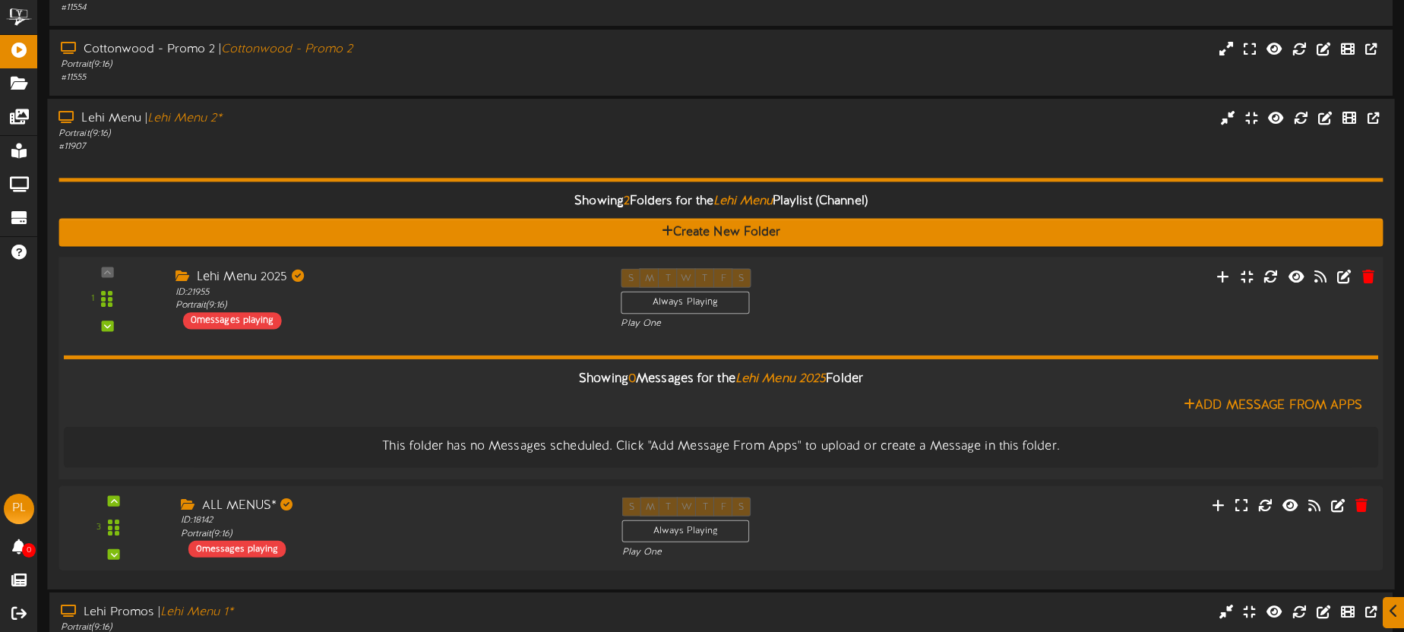
click at [476, 312] on div "Lehi Menu 2025 ID: 21955 Portrait ( 9:16 ) 0 messages playing" at bounding box center [386, 299] width 446 height 61
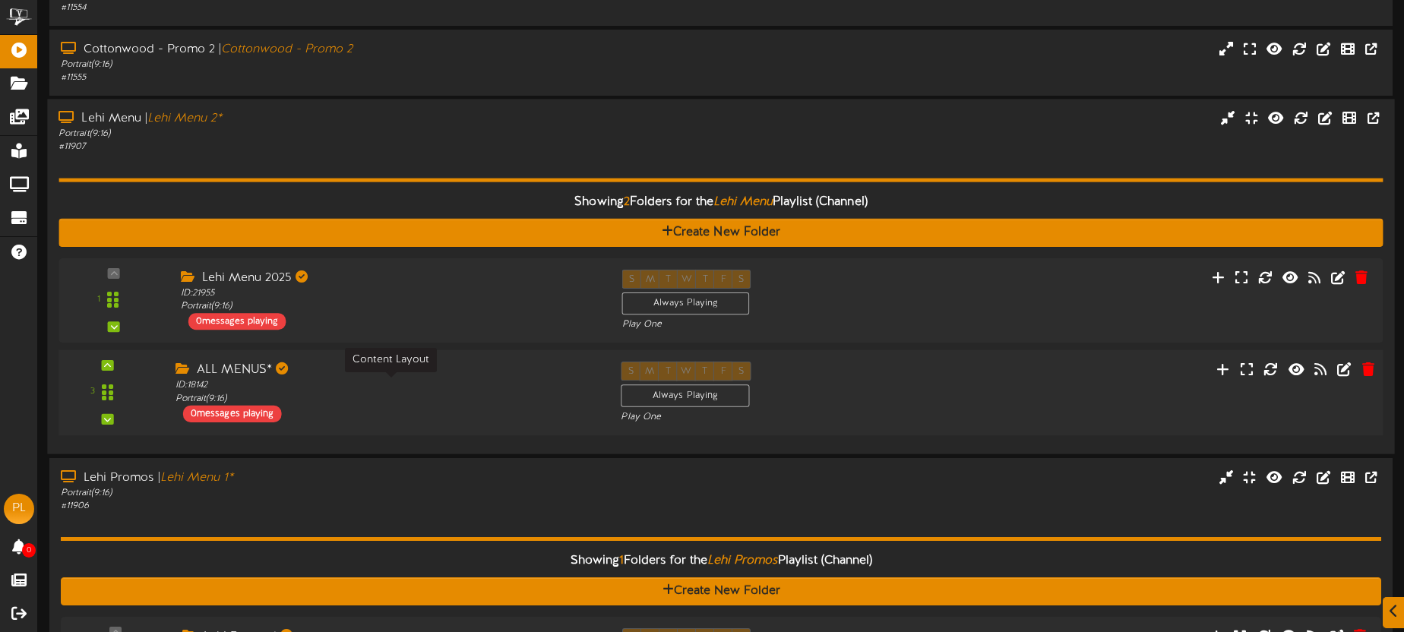
click at [480, 389] on div "ID: 18142 Portrait ( 9:16 )" at bounding box center [387, 392] width 423 height 27
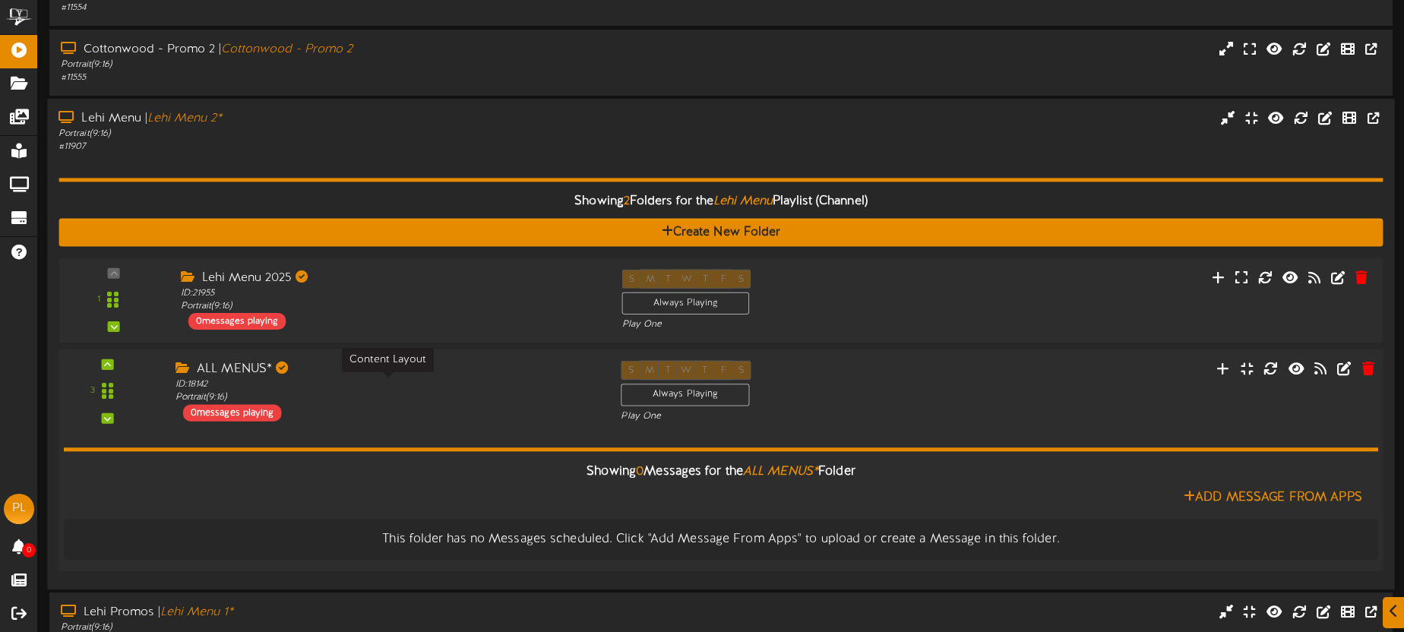
click at [480, 387] on div "ID: 18142 Portrait ( 9:16 )" at bounding box center [387, 391] width 423 height 27
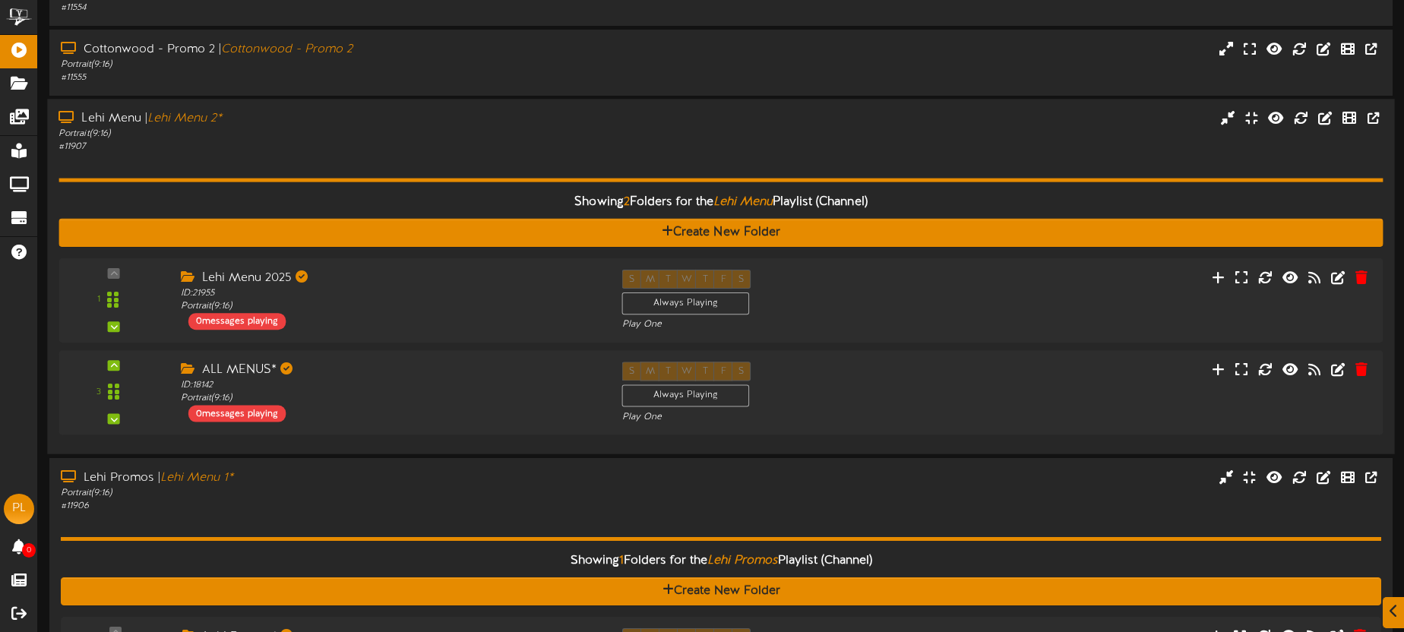
click at [402, 135] on div "Portrait ( 9:16 )" at bounding box center [328, 134] width 539 height 13
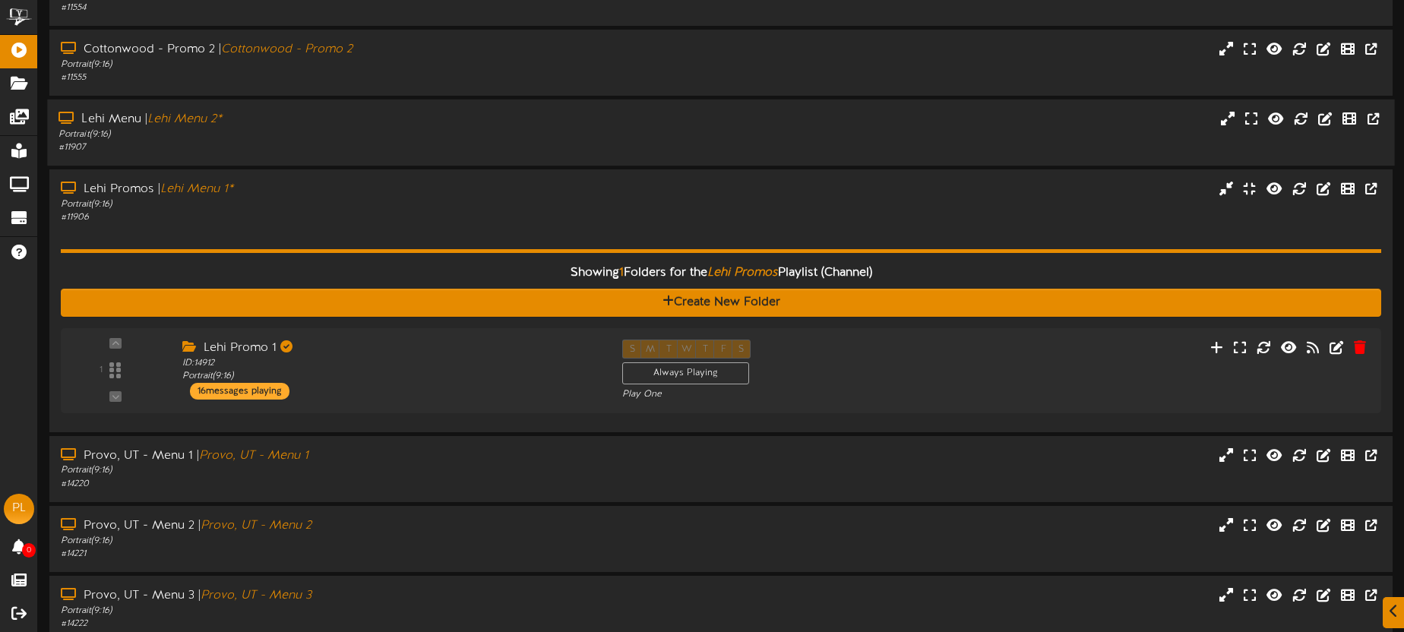
click at [401, 135] on div "Portrait ( 9:16 )" at bounding box center [328, 134] width 539 height 13
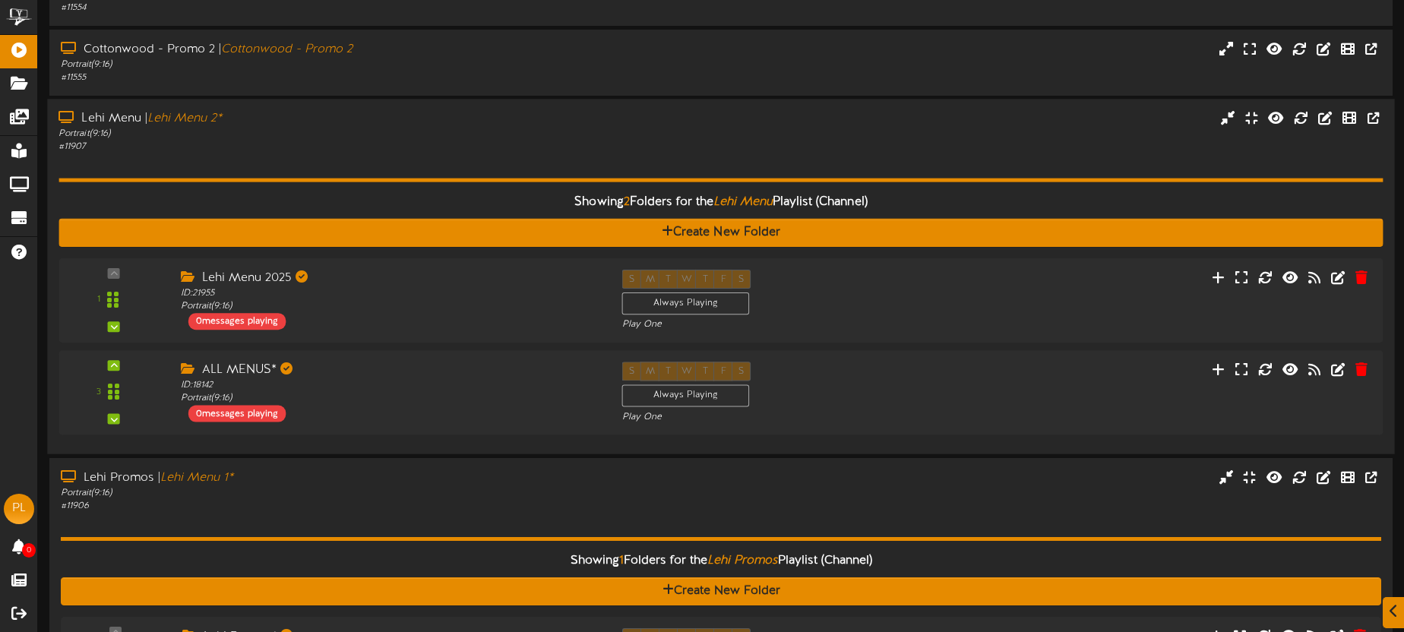
click at [401, 135] on div "Portrait ( 9:16 )" at bounding box center [328, 134] width 539 height 13
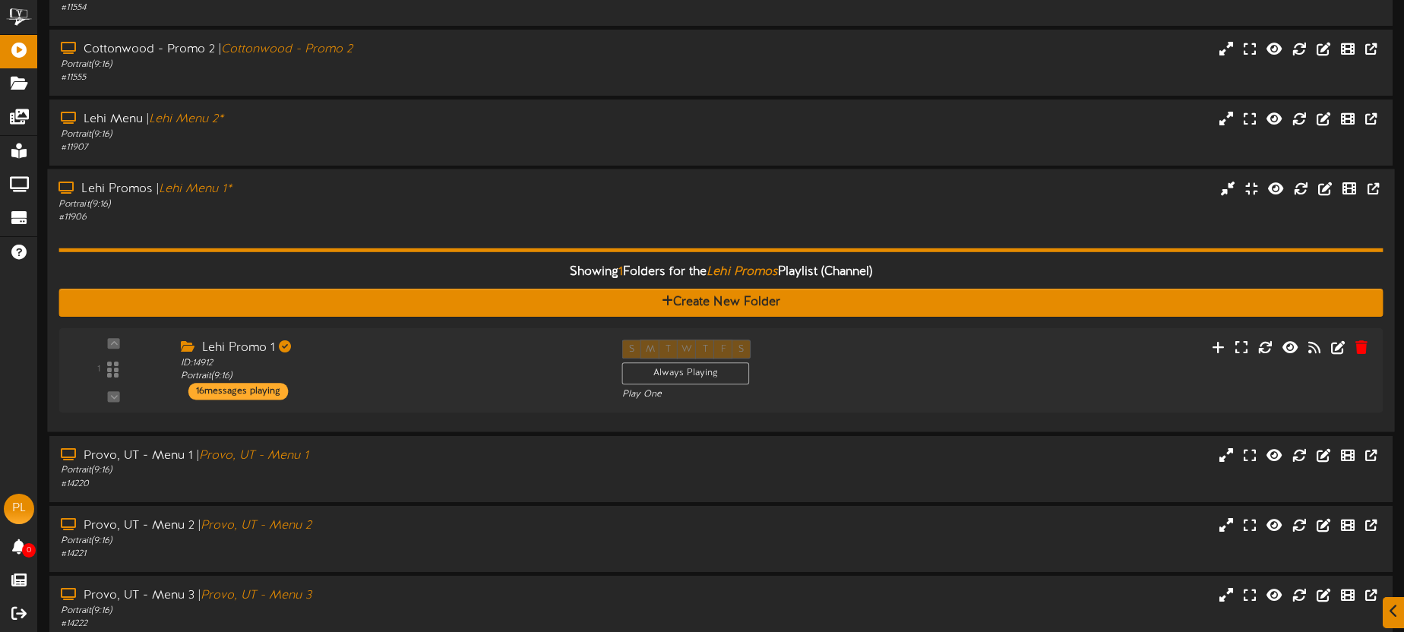
click at [388, 242] on div "Showing 1 Folders for the Lehi Promos Playlist (Channel) Create New Folder 1 Le…" at bounding box center [721, 322] width 1325 height 197
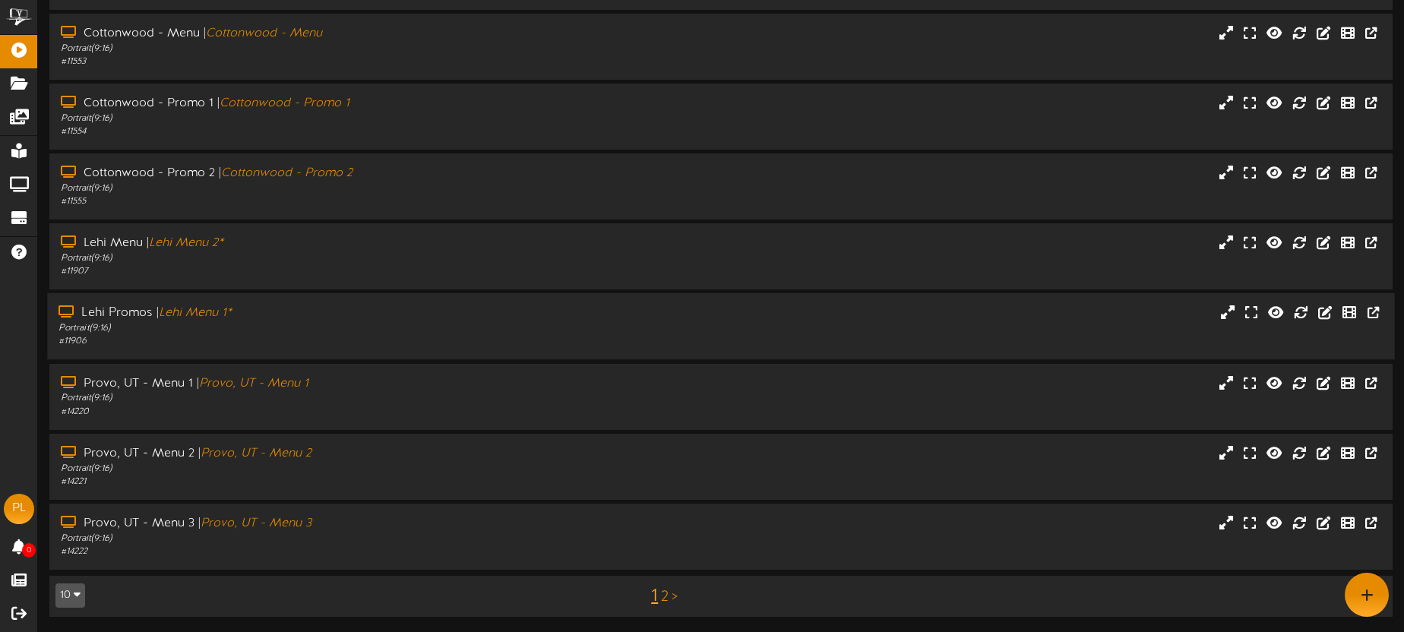
click at [391, 324] on div "Portrait ( 9:16 )" at bounding box center [328, 328] width 539 height 13
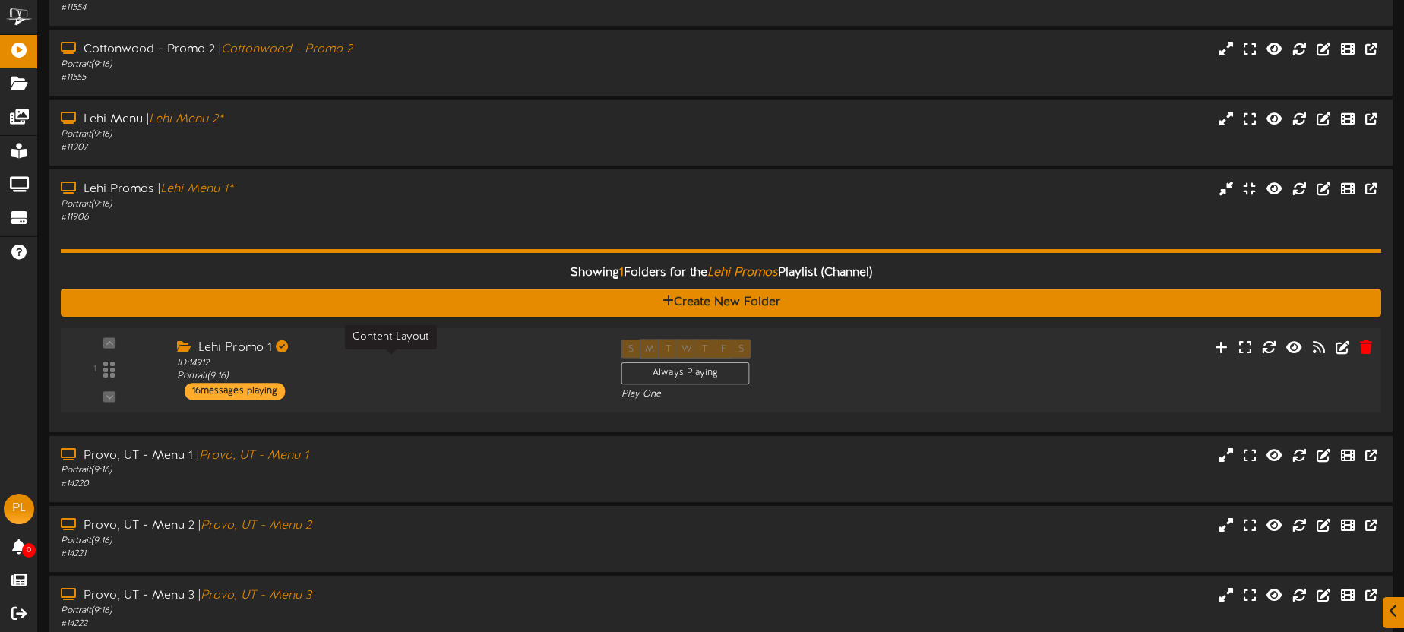
click at [432, 366] on div "ID: 14912 Portrait ( 9:16 )" at bounding box center [388, 370] width 422 height 27
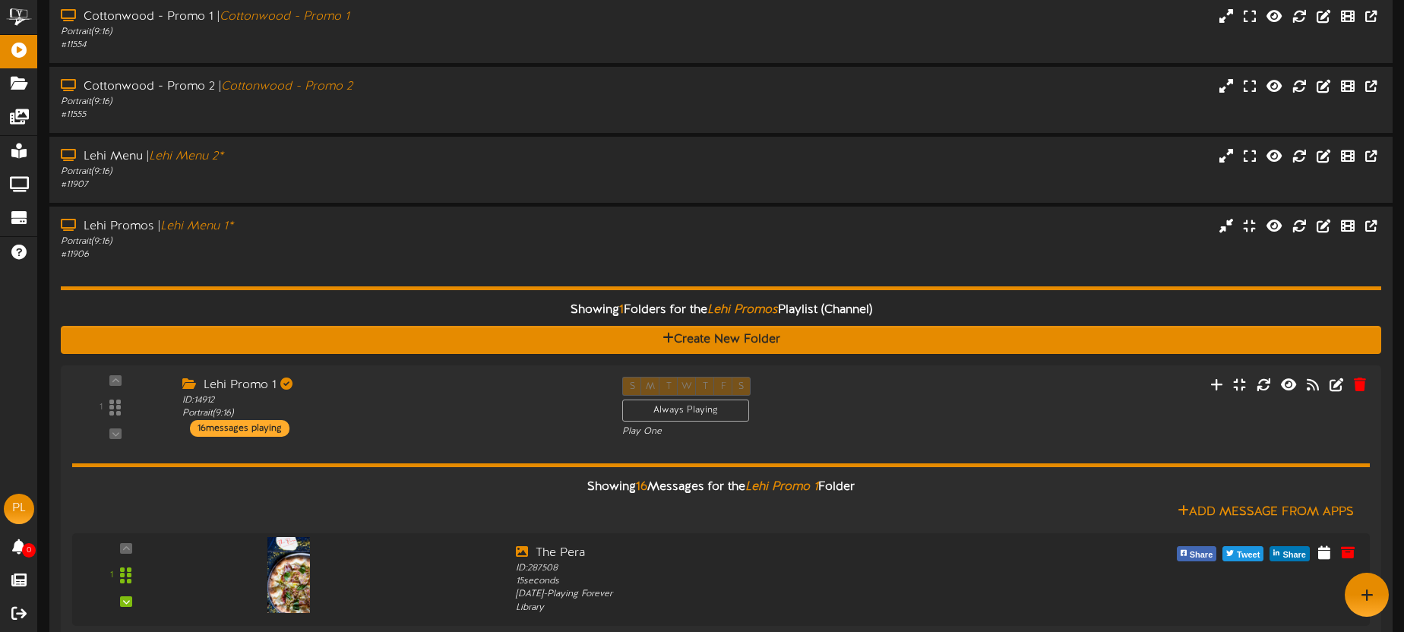
click at [359, 239] on div "Portrait ( 9:16 )" at bounding box center [329, 242] width 537 height 13
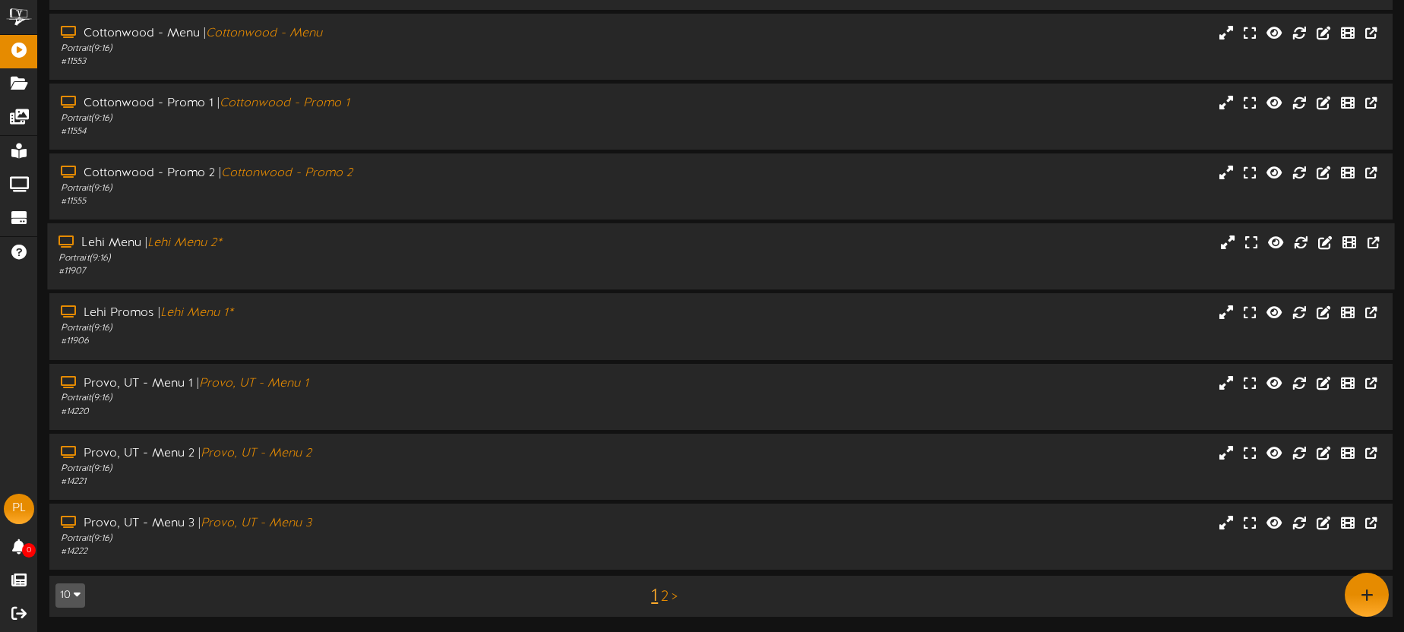
drag, startPoint x: 365, startPoint y: 258, endPoint x: 360, endPoint y: 249, distance: 10.9
click at [365, 258] on div "Portrait ( 9:16 )" at bounding box center [328, 258] width 539 height 13
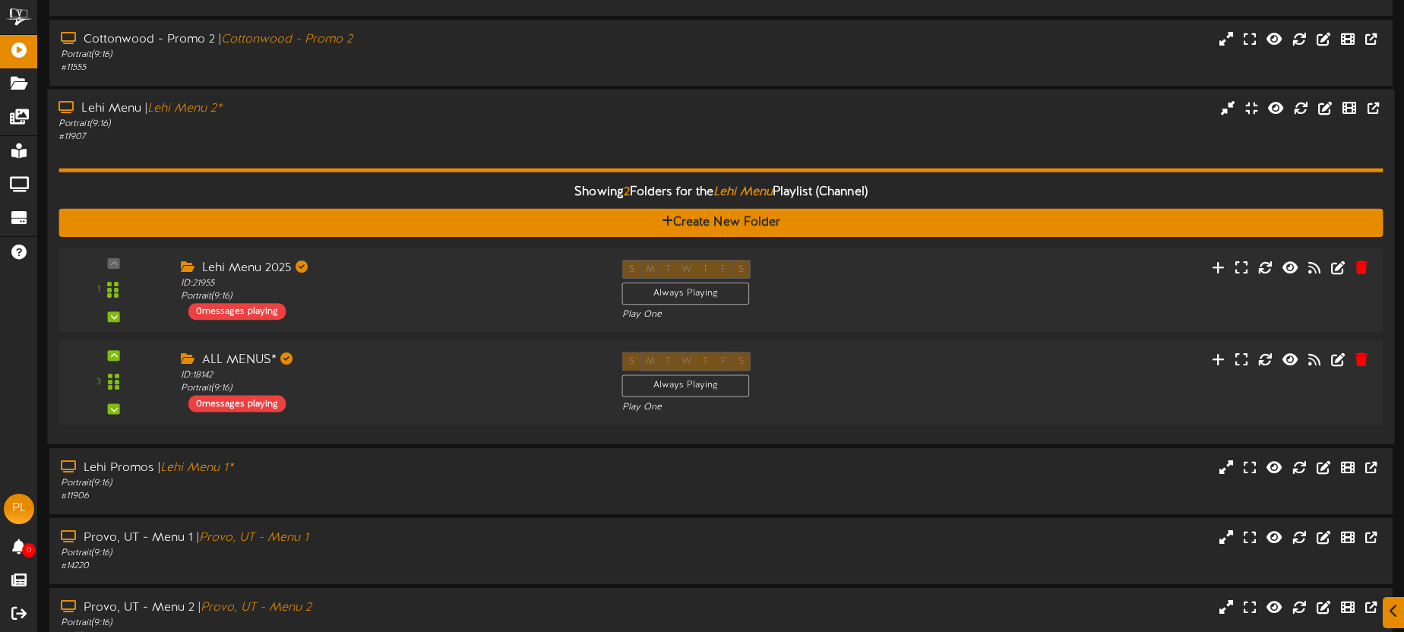
click at [325, 131] on div "# 11907" at bounding box center [328, 137] width 539 height 13
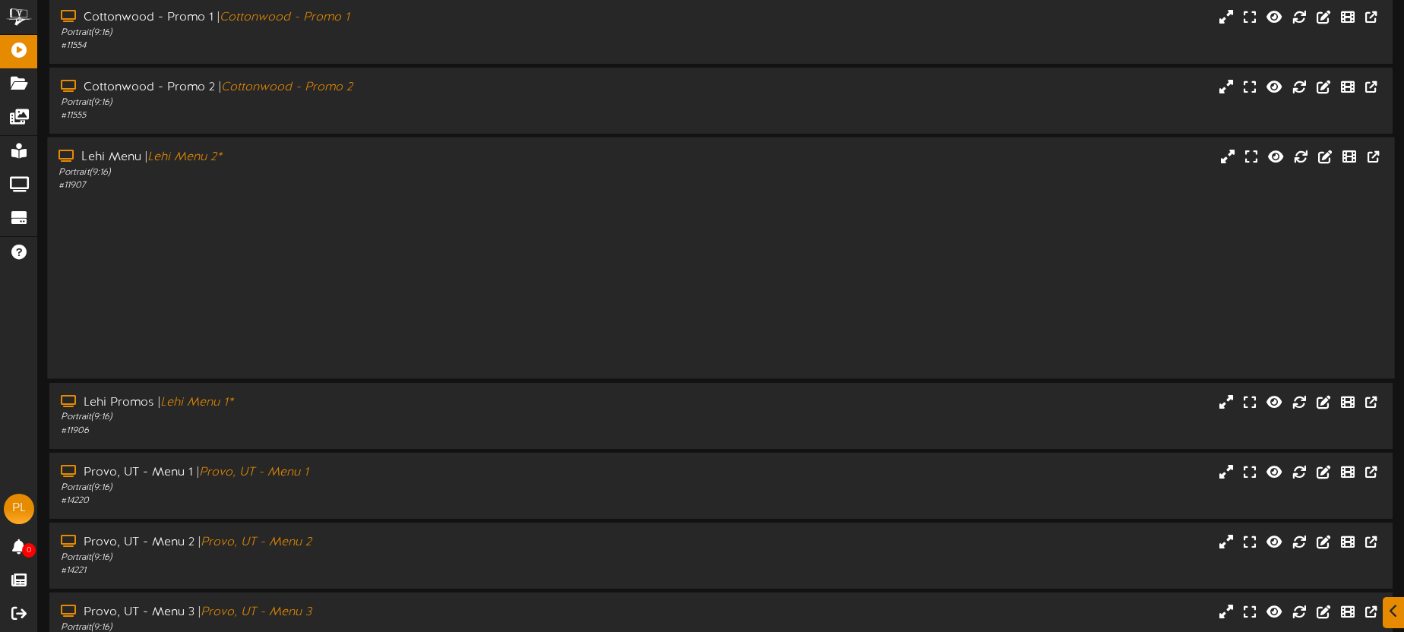
scroll to position [217, 0]
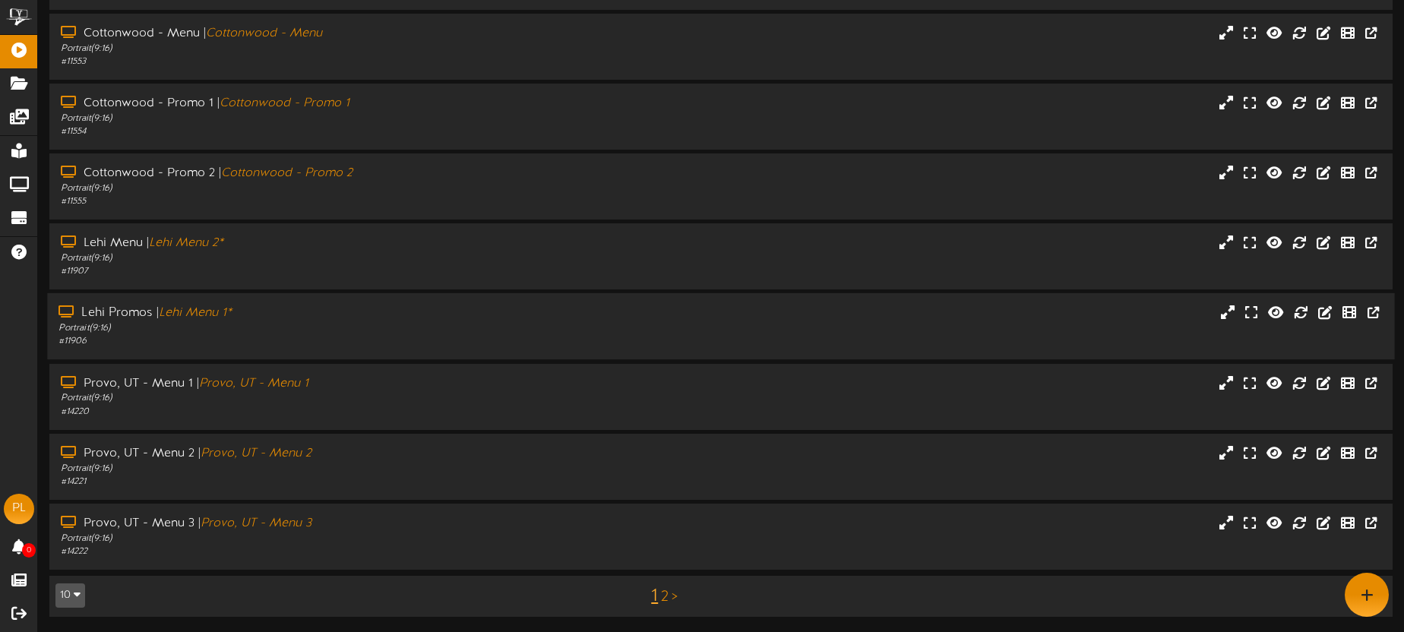
drag, startPoint x: 418, startPoint y: 312, endPoint x: 413, endPoint y: 303, distance: 10.6
click at [418, 312] on div "Lehi Promos | Lehi Menu 1*" at bounding box center [328, 313] width 539 height 17
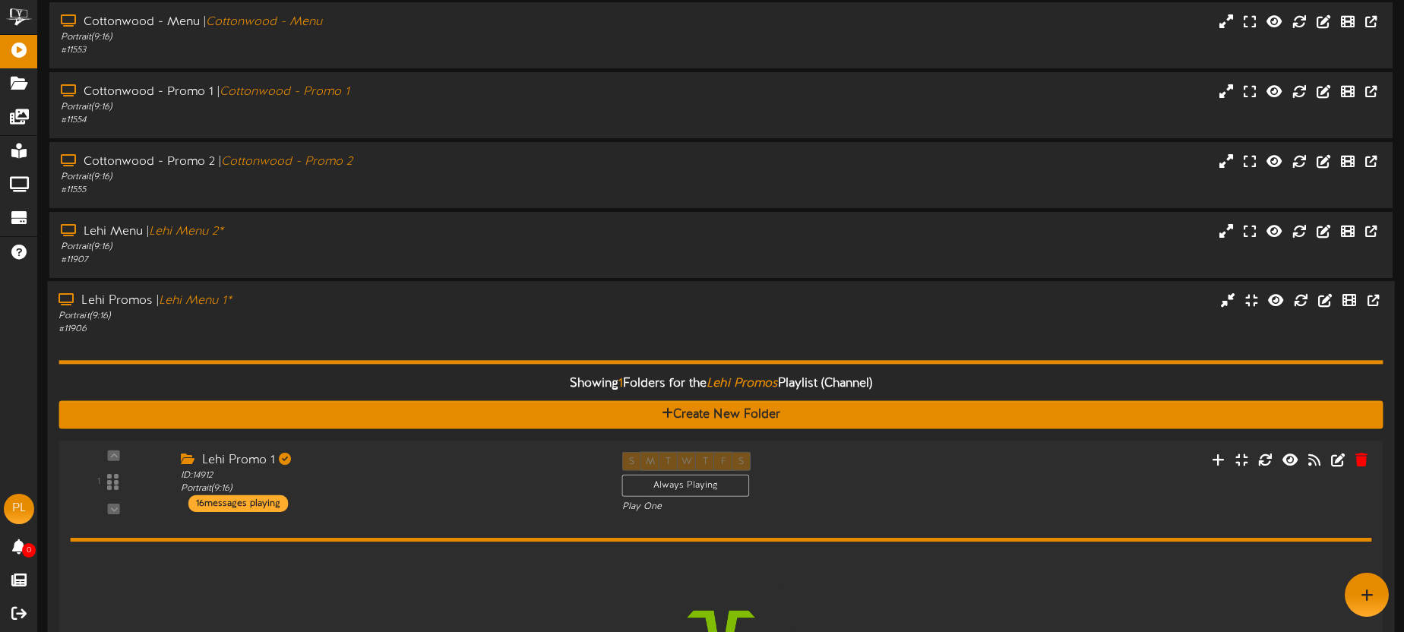
scroll to position [305, 0]
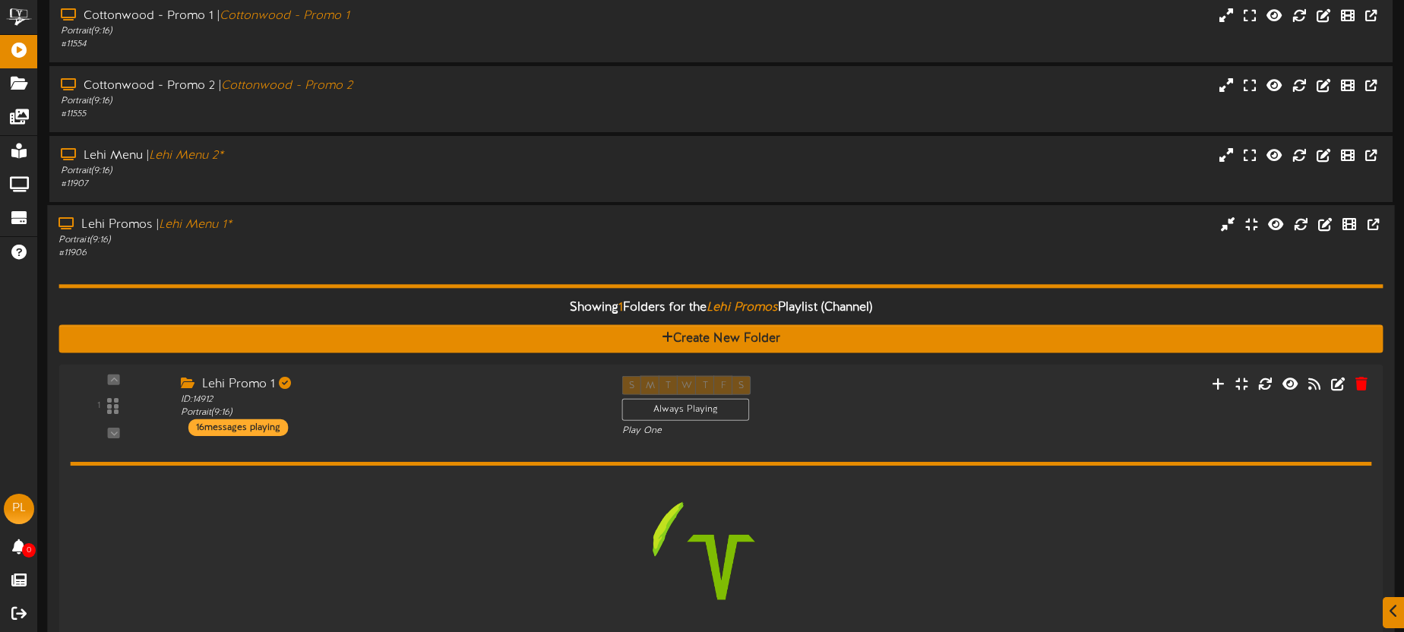
click at [403, 264] on div "Showing 1 Folders for the Lehi Promos Playlist (Channel) Create New Folder 1 Le…" at bounding box center [721, 479] width 1325 height 437
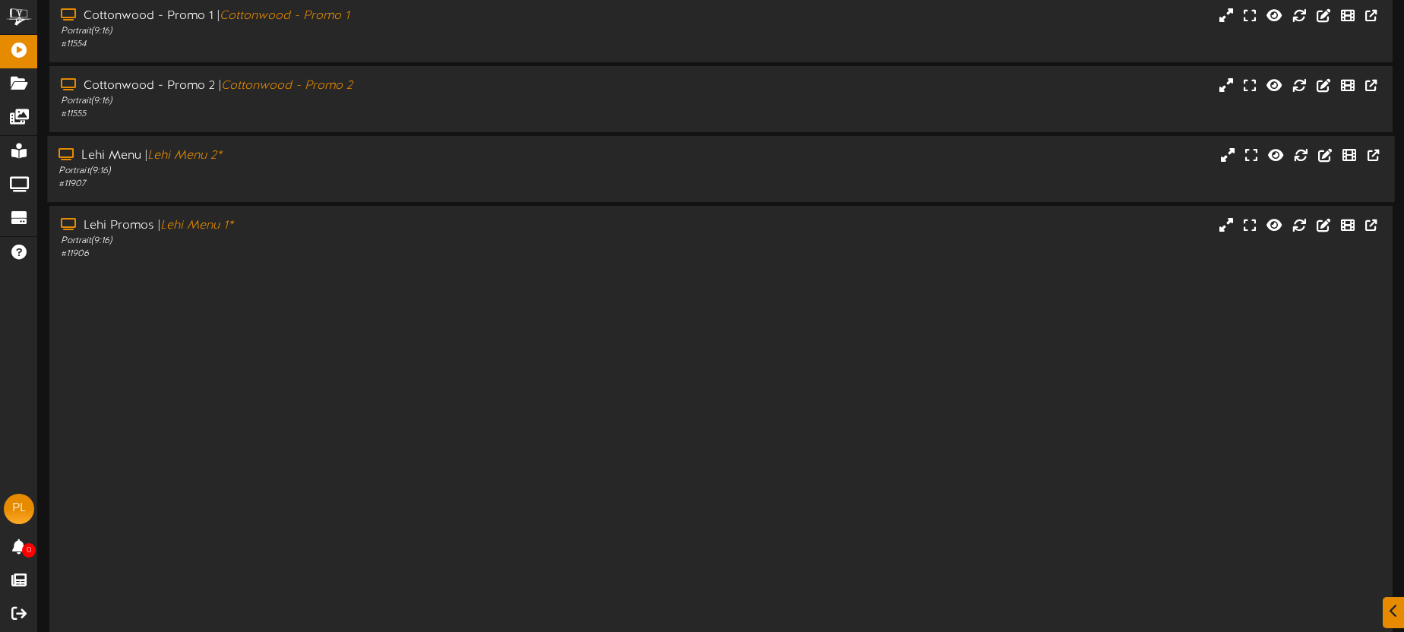
scroll to position [217, 0]
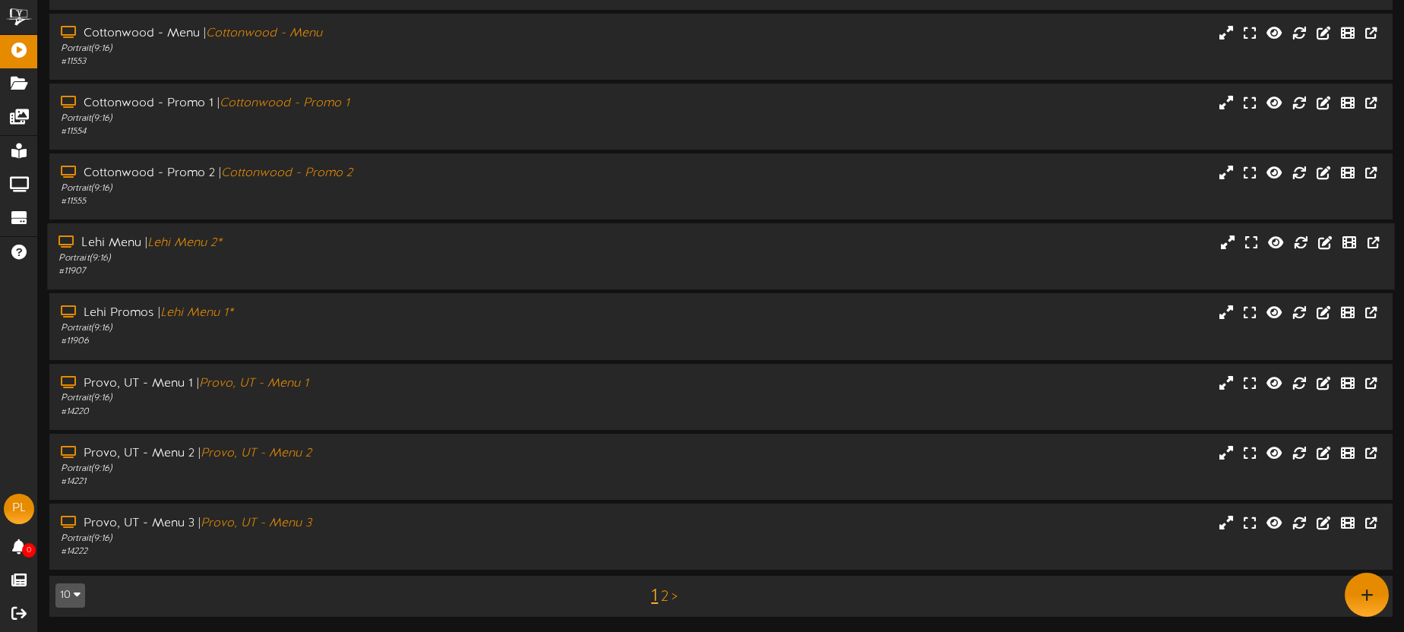
click at [399, 255] on div "Portrait ( 9:16 )" at bounding box center [328, 258] width 539 height 13
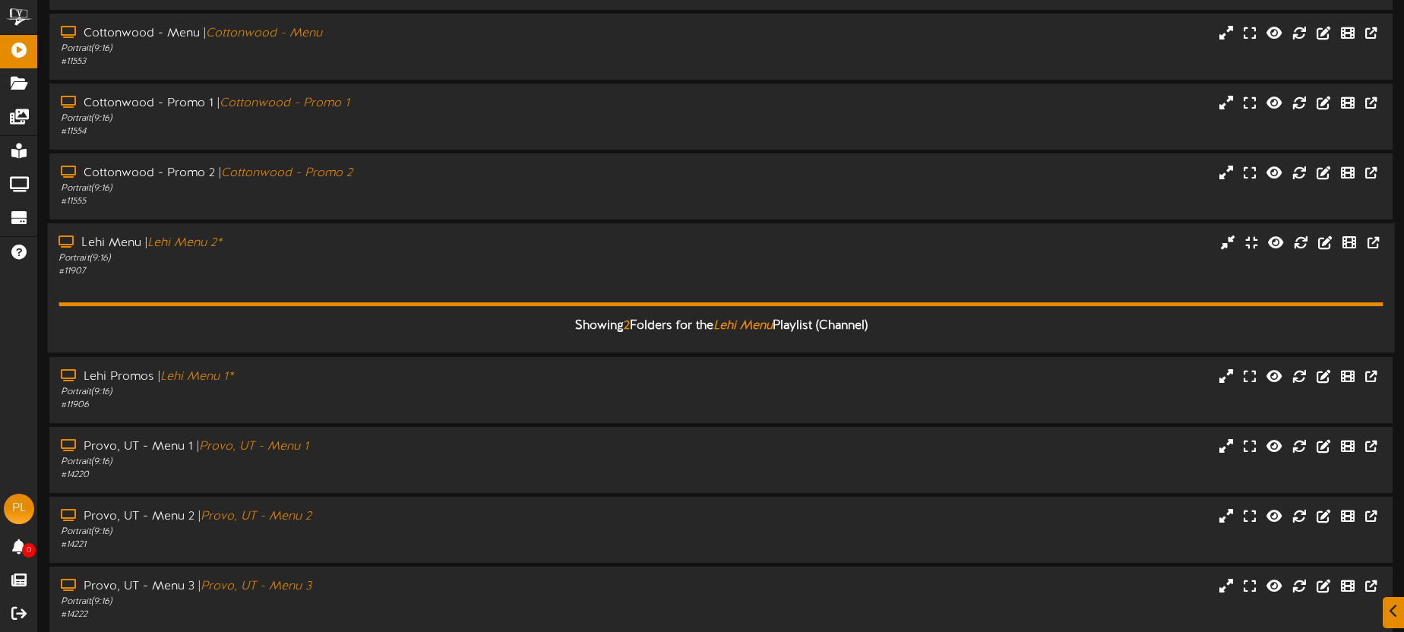
scroll to position [305, 0]
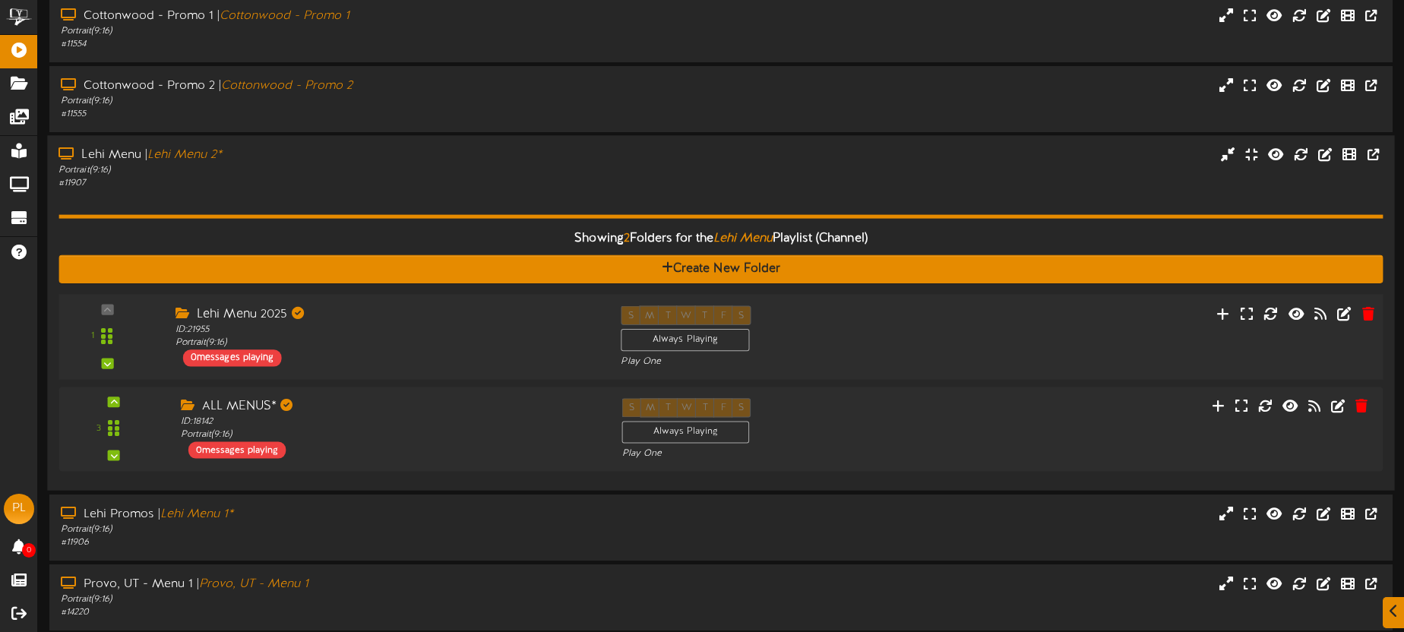
click at [426, 352] on div "Lehi Menu 2025 ID: 21955 Portrait ( 9:16 ) 0 messages playing" at bounding box center [386, 336] width 446 height 61
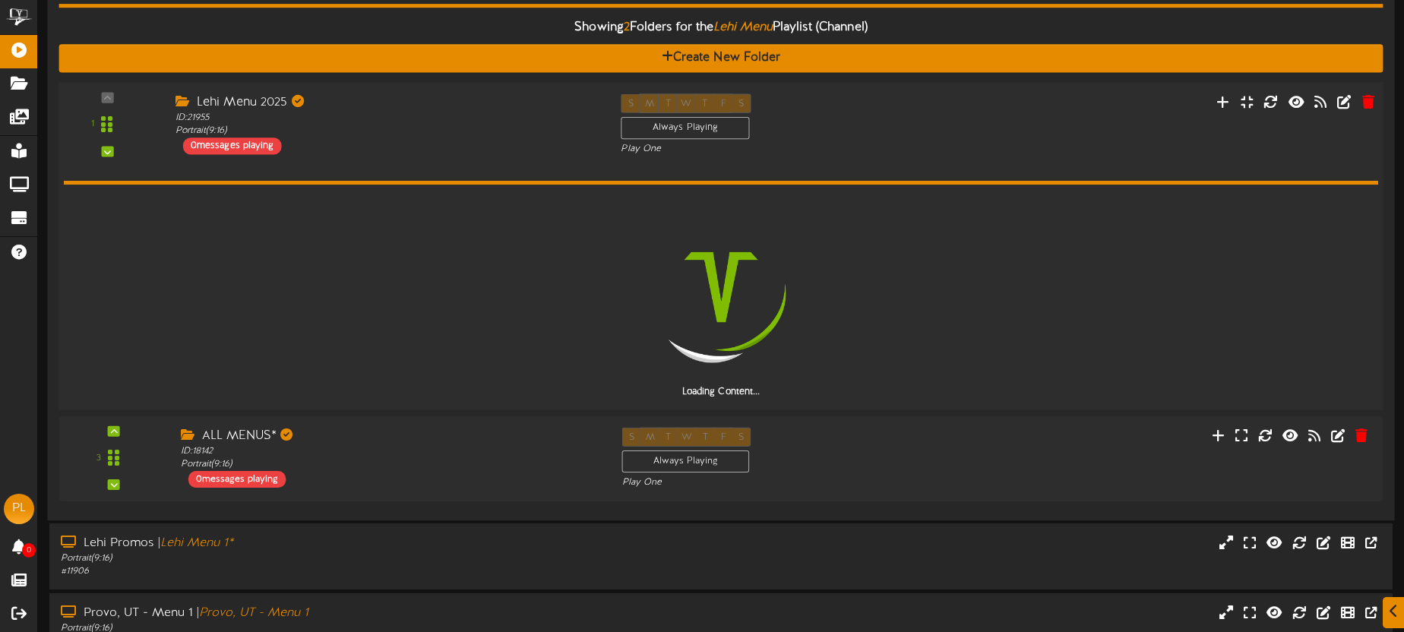
scroll to position [516, 0]
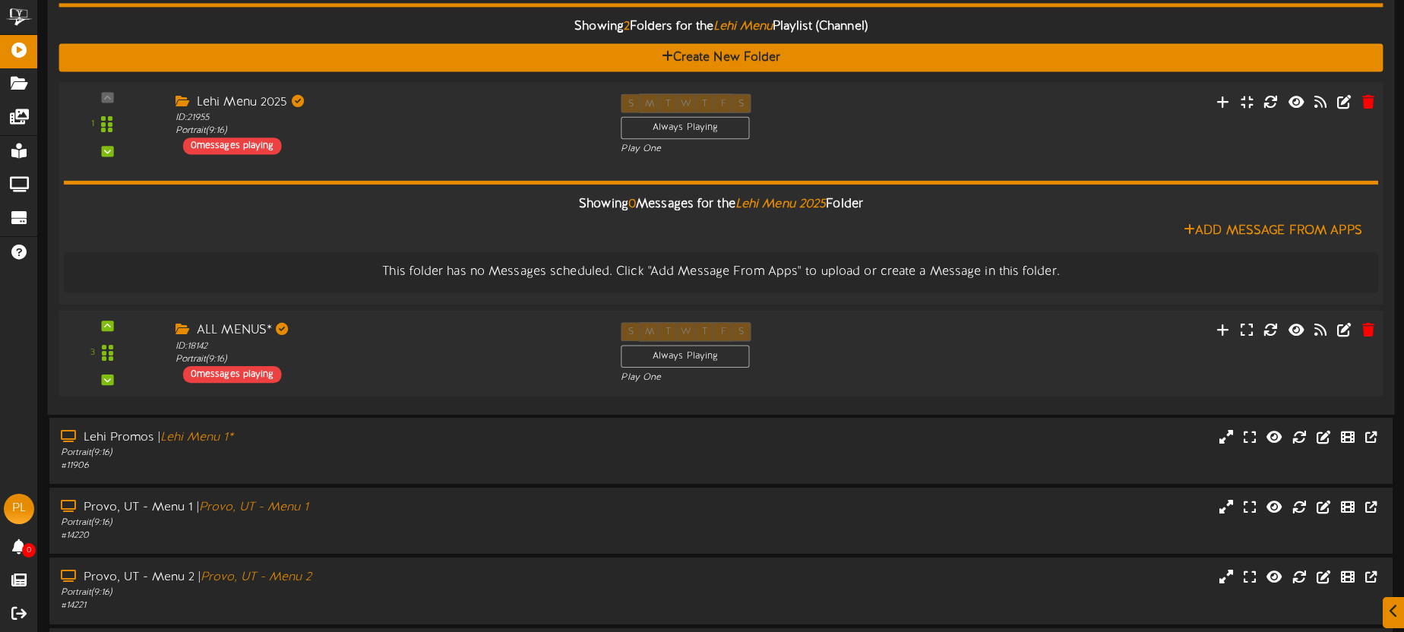
click at [492, 371] on div "ALL MENUS* ID: 18142 Portrait ( 9:16 ) 0 messages playing" at bounding box center [386, 352] width 446 height 61
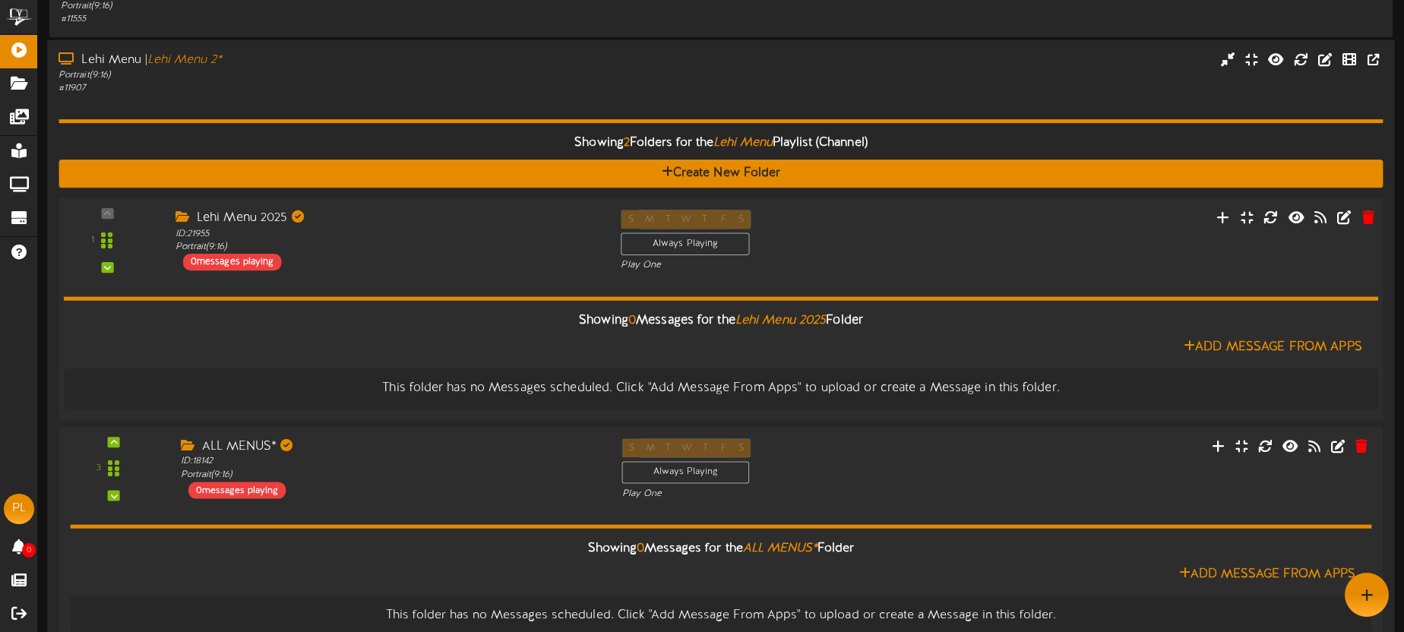
scroll to position [366, 0]
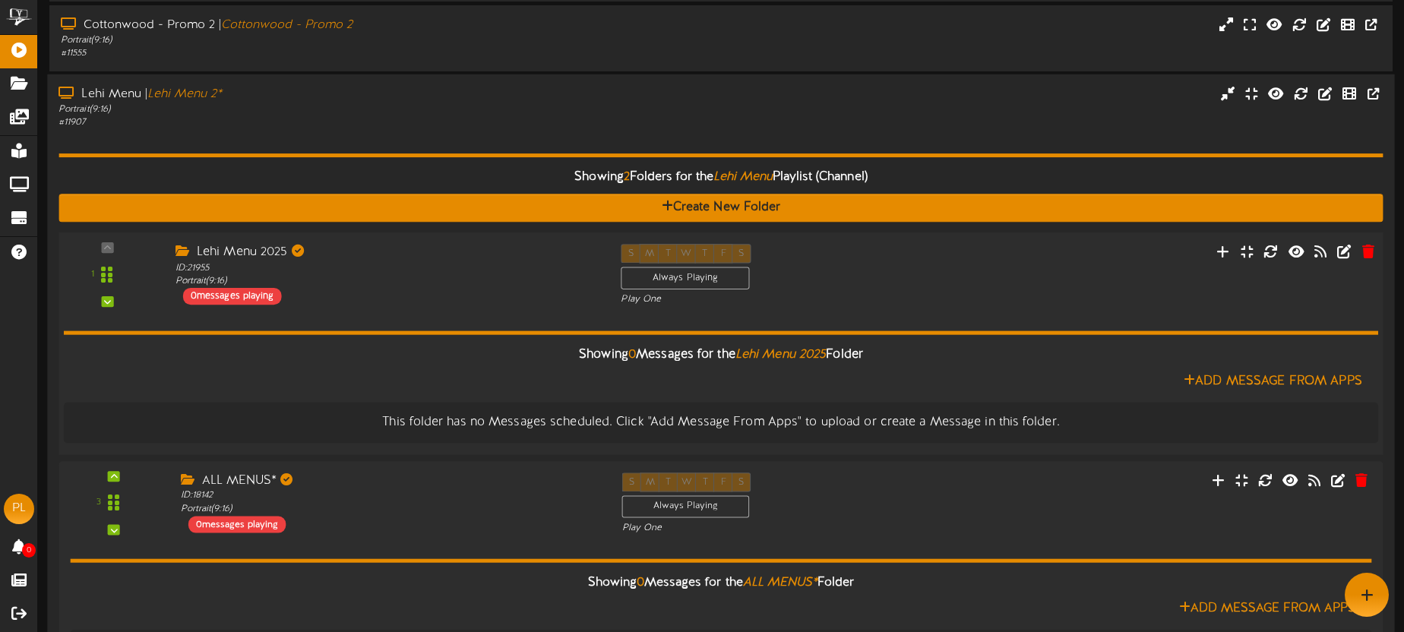
drag, startPoint x: 404, startPoint y: 137, endPoint x: 397, endPoint y: 133, distance: 7.8
click at [404, 137] on div "Showing 2 Folders for the Lehi Menu Playlist (Channel) Create New Folder 1 Lehi…" at bounding box center [721, 409] width 1325 height 560
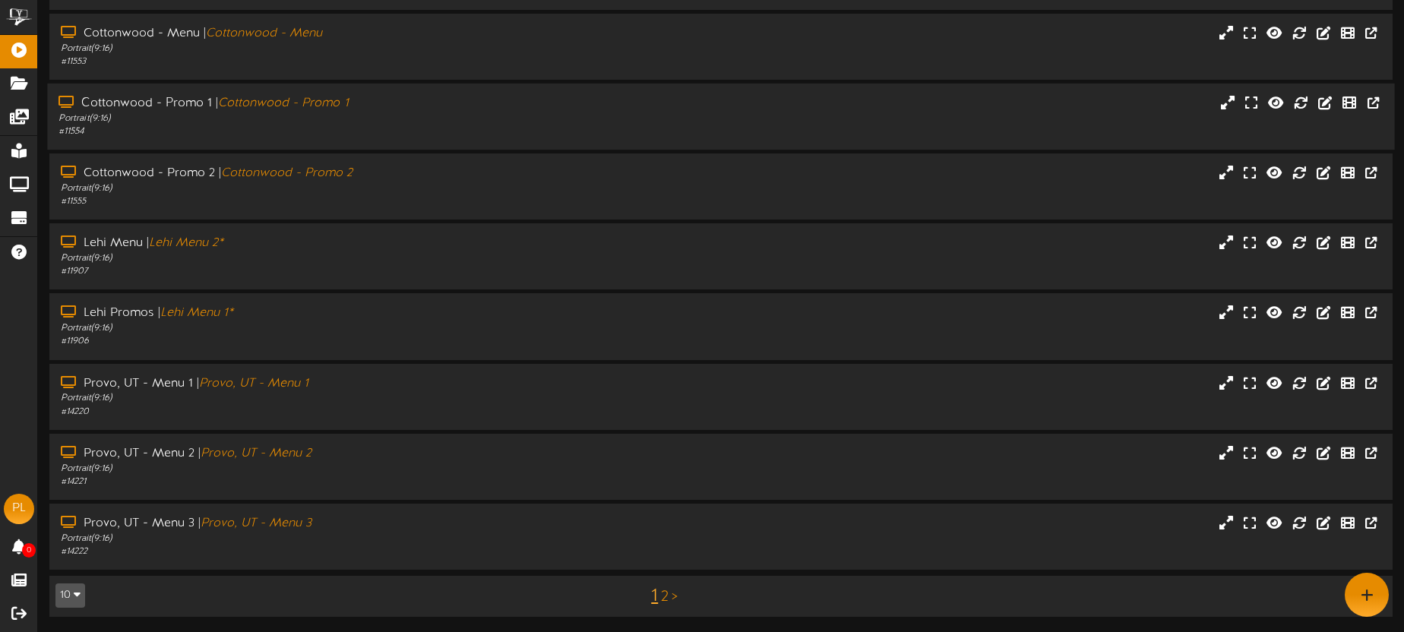
scroll to position [217, 0]
drag, startPoint x: 329, startPoint y: 263, endPoint x: 349, endPoint y: 260, distance: 20.0
click at [329, 263] on div "Portrait ( 9:16 )" at bounding box center [328, 258] width 539 height 13
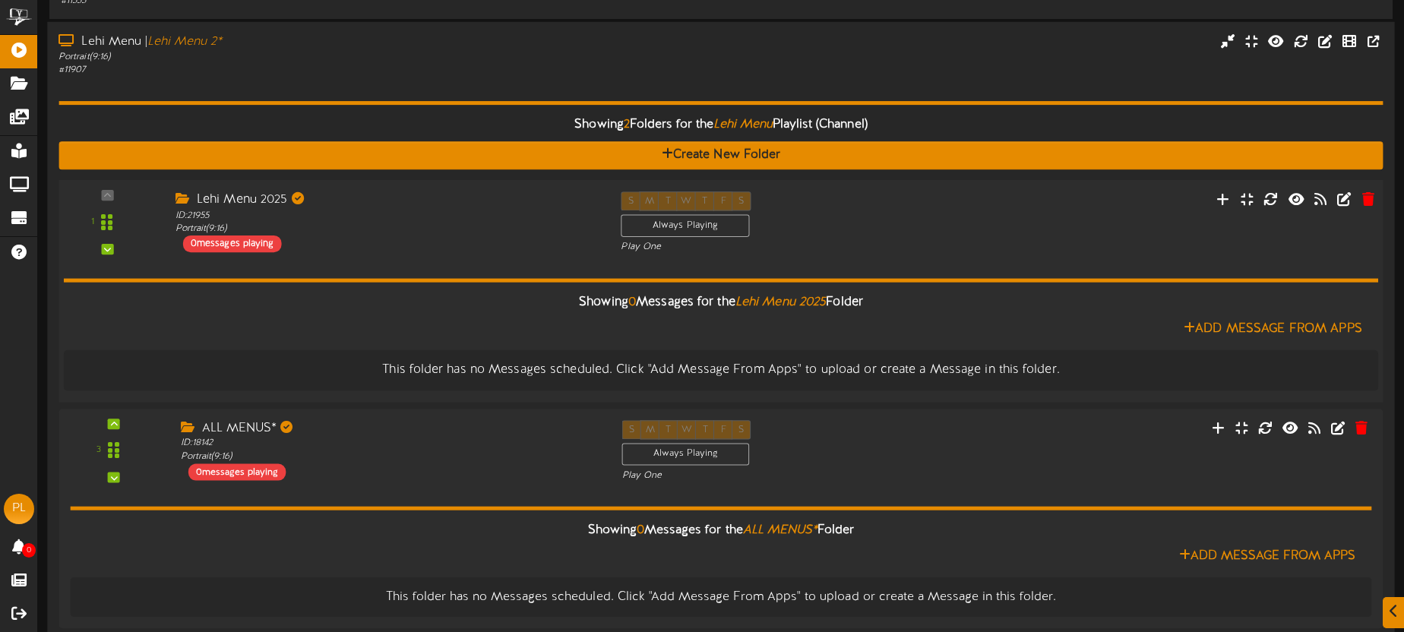
scroll to position [420, 0]
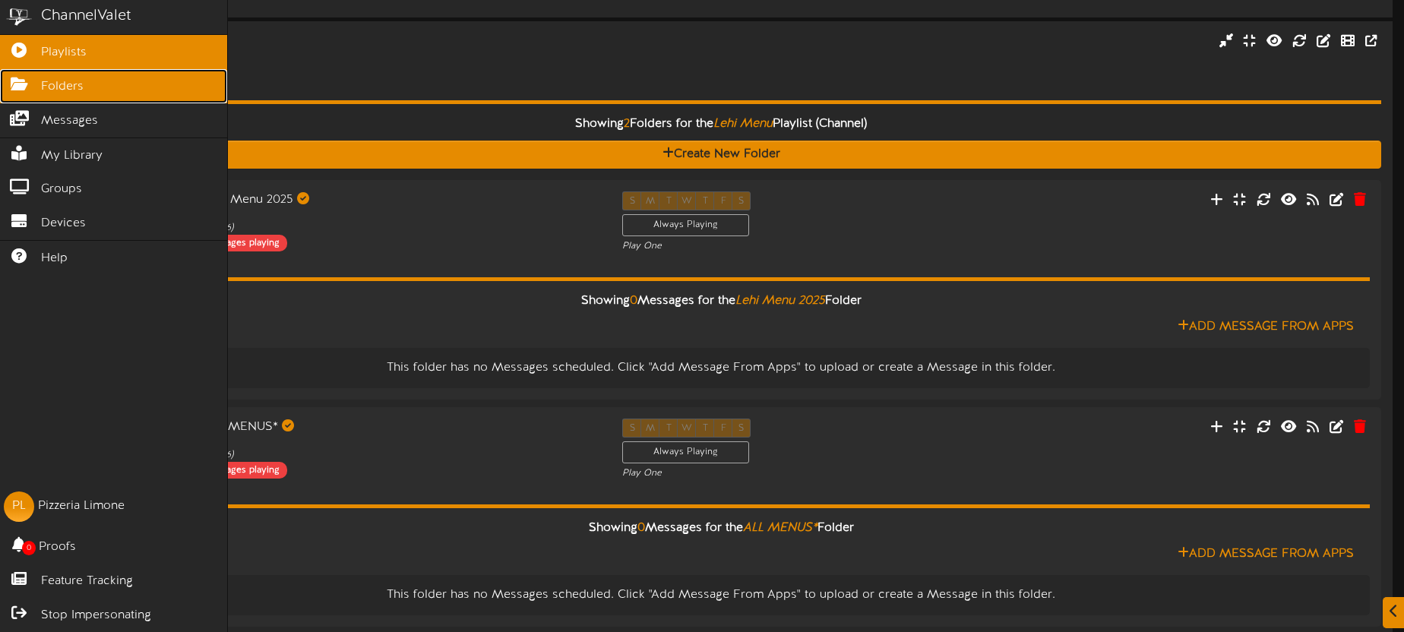
click at [74, 87] on span "Folders" at bounding box center [62, 86] width 43 height 17
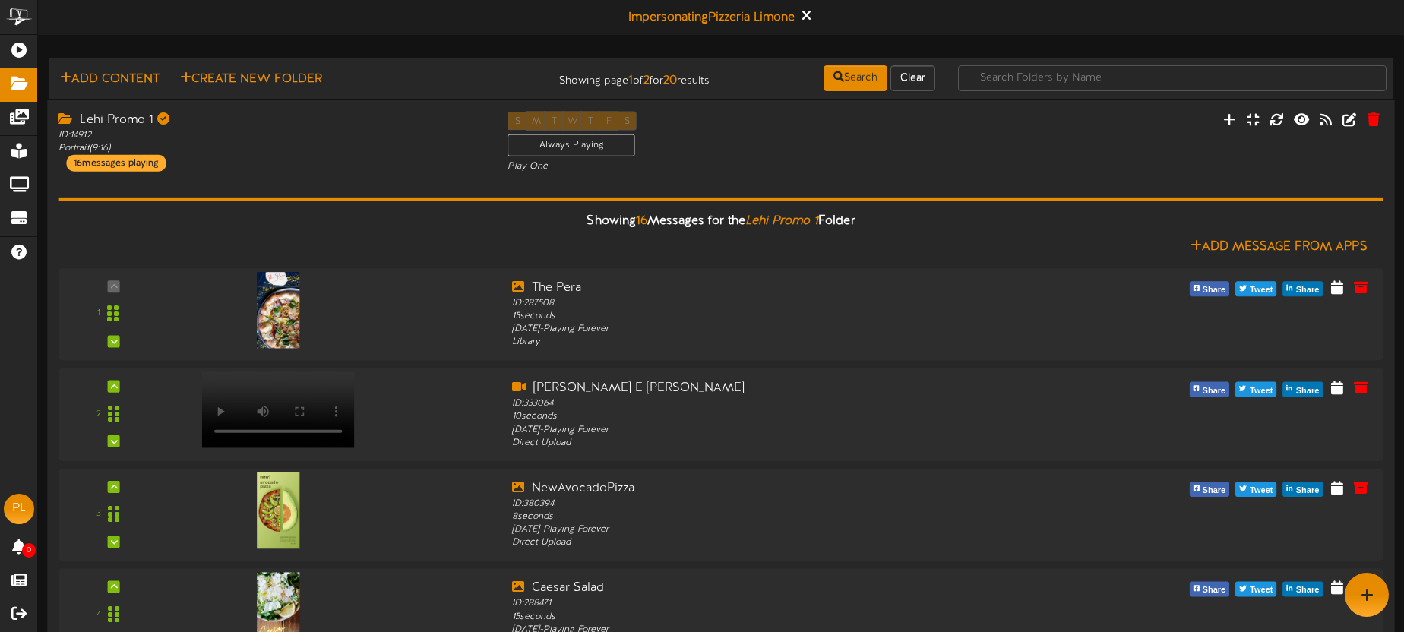
click at [385, 166] on div "Lehi Promo 1 ID: 14912 Portrait ( 9:16 ) 16 messages playing" at bounding box center [271, 141] width 449 height 60
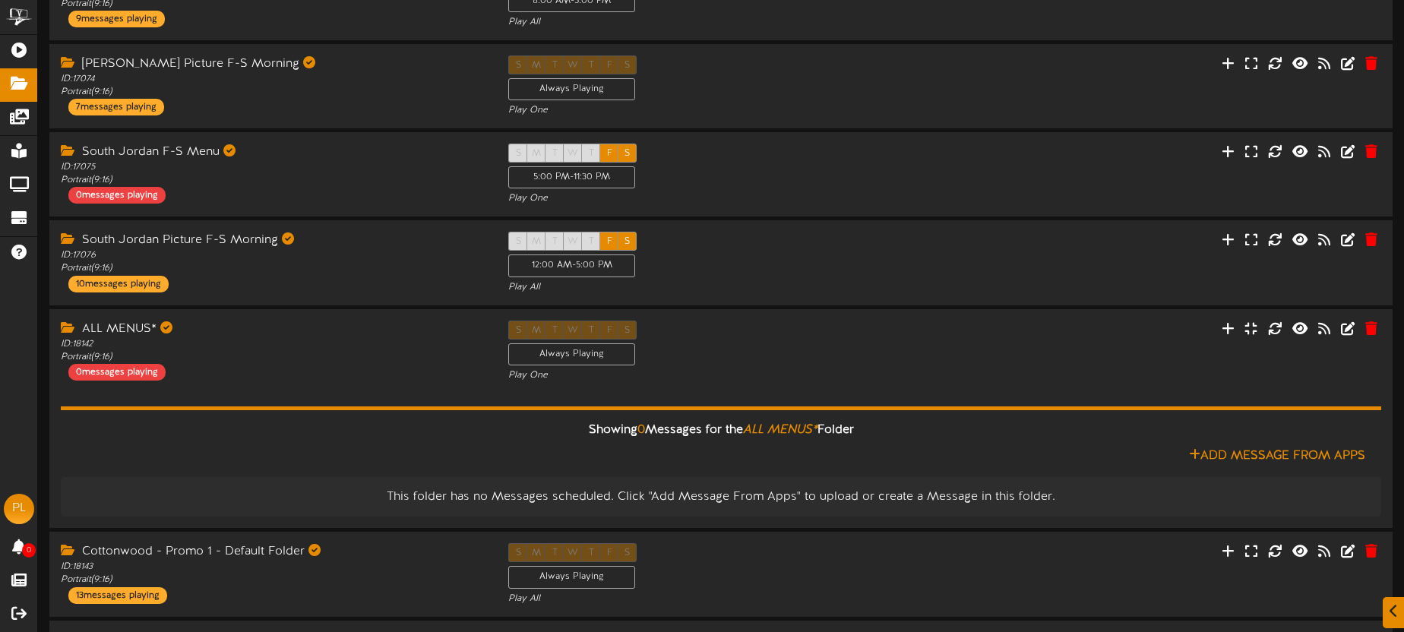
scroll to position [528, 0]
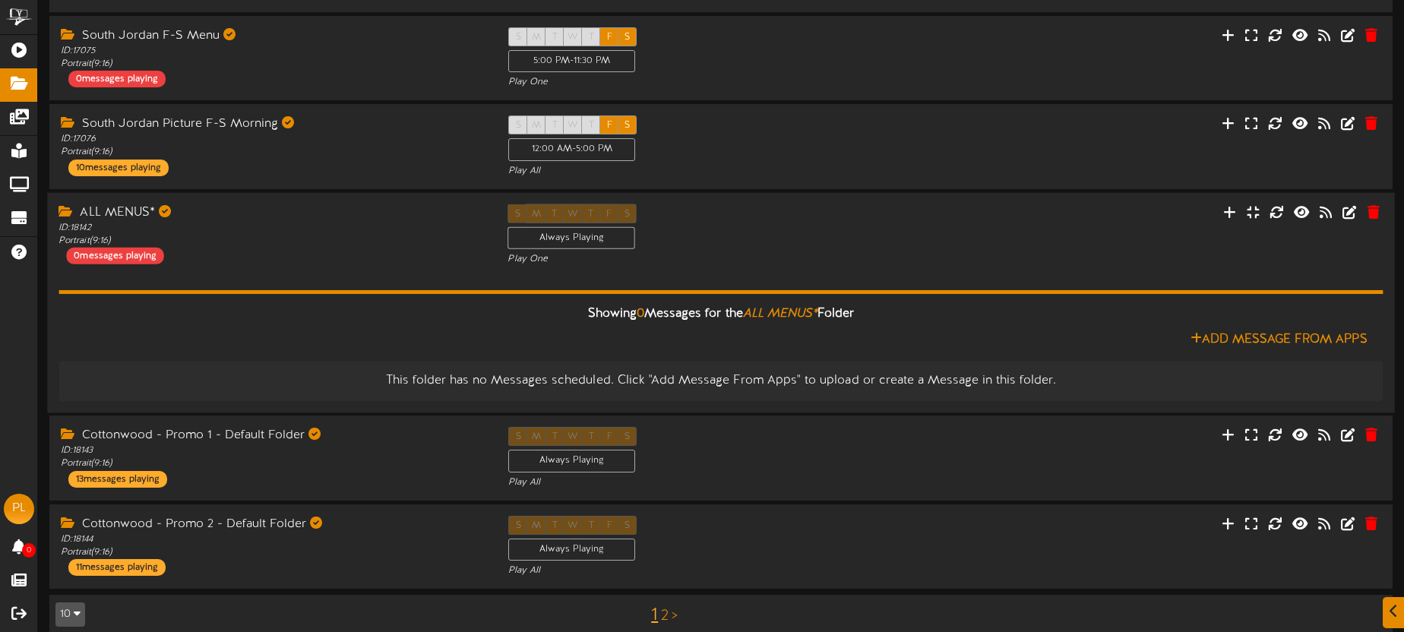
click at [373, 259] on div "ALL MENUS* ID: 18142 Portrait ( 9:16 ) 0 messages playing" at bounding box center [271, 234] width 449 height 60
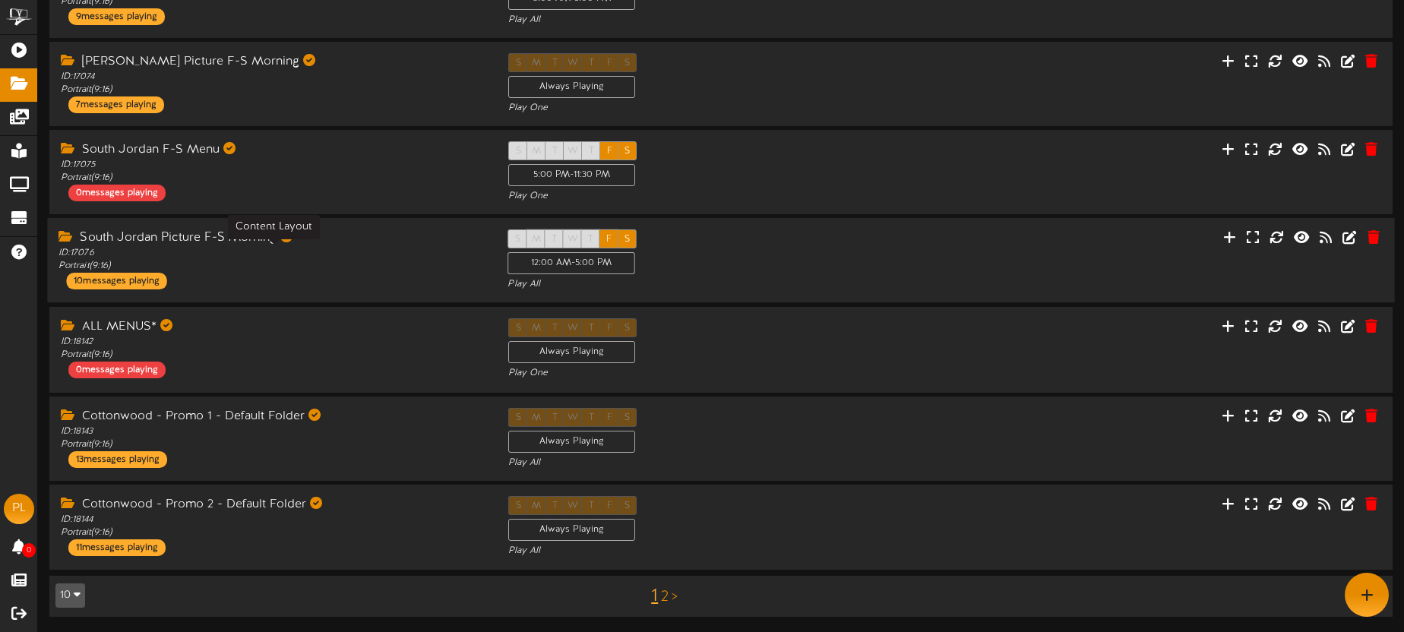
scroll to position [413, 0]
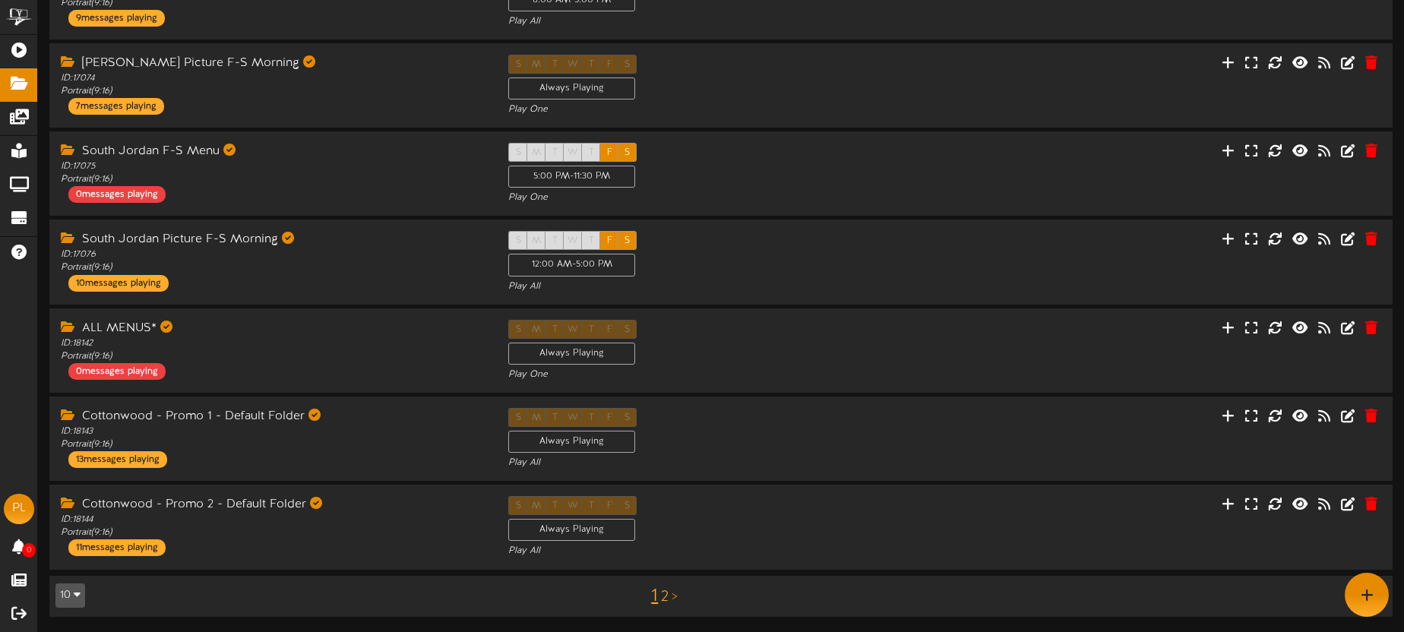
click at [663, 594] on link "2" at bounding box center [665, 597] width 8 height 17
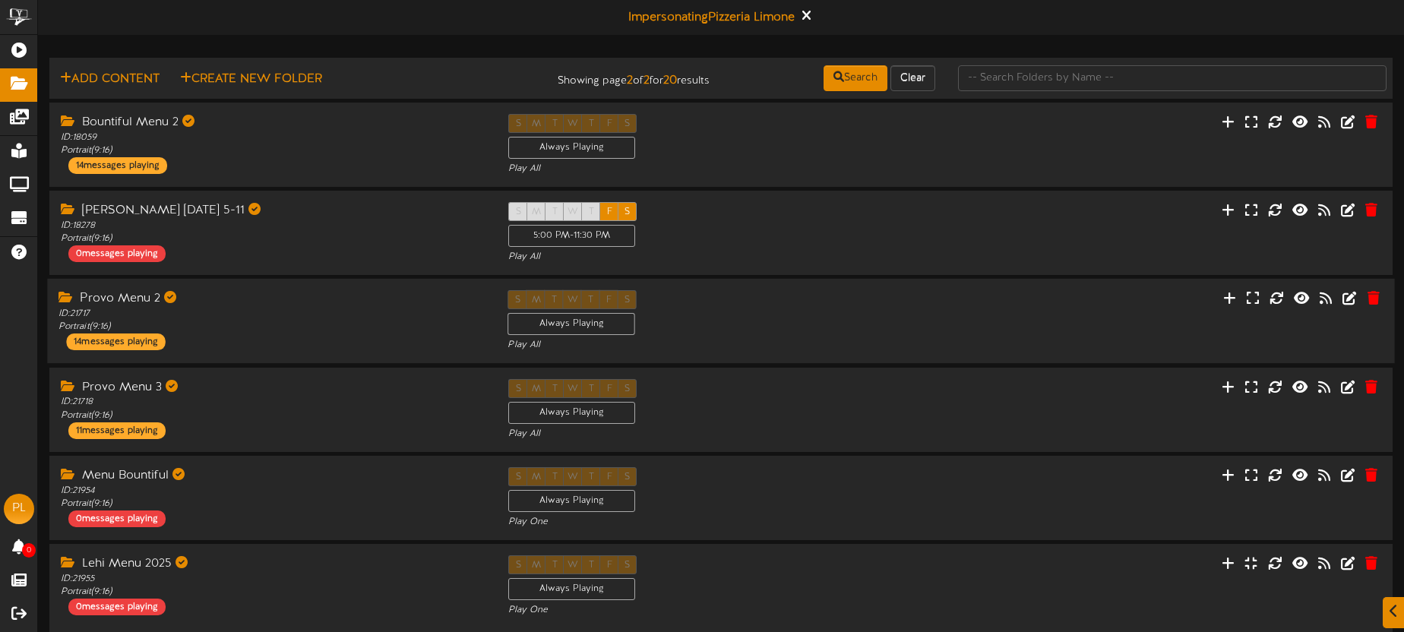
scroll to position [100, 0]
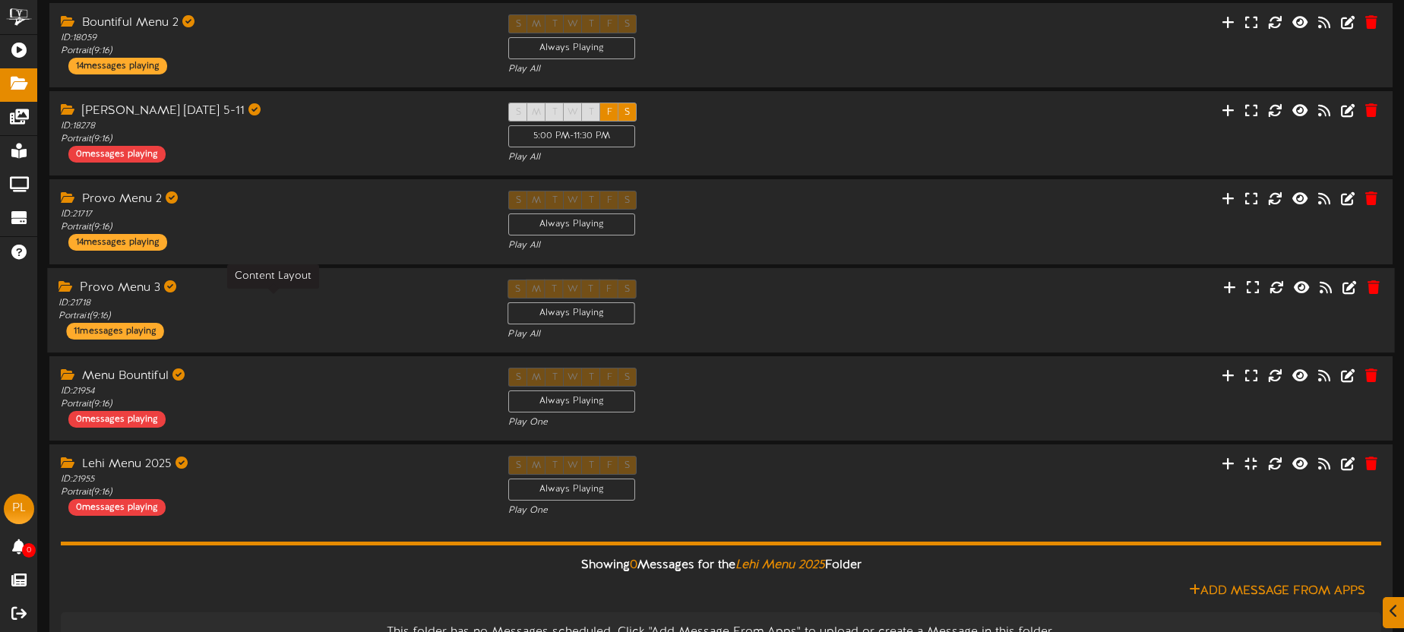
click at [317, 297] on div "ID: 21718 Portrait ( 9:16 )" at bounding box center [272, 309] width 426 height 26
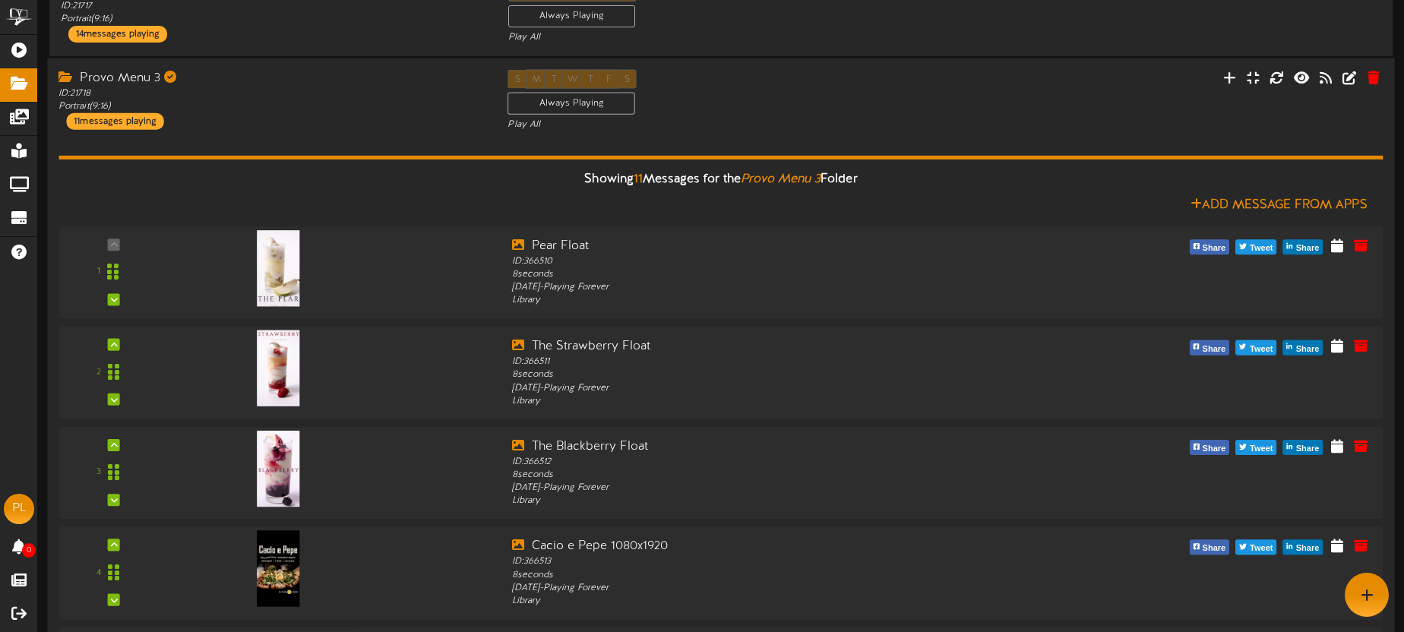
scroll to position [252, 0]
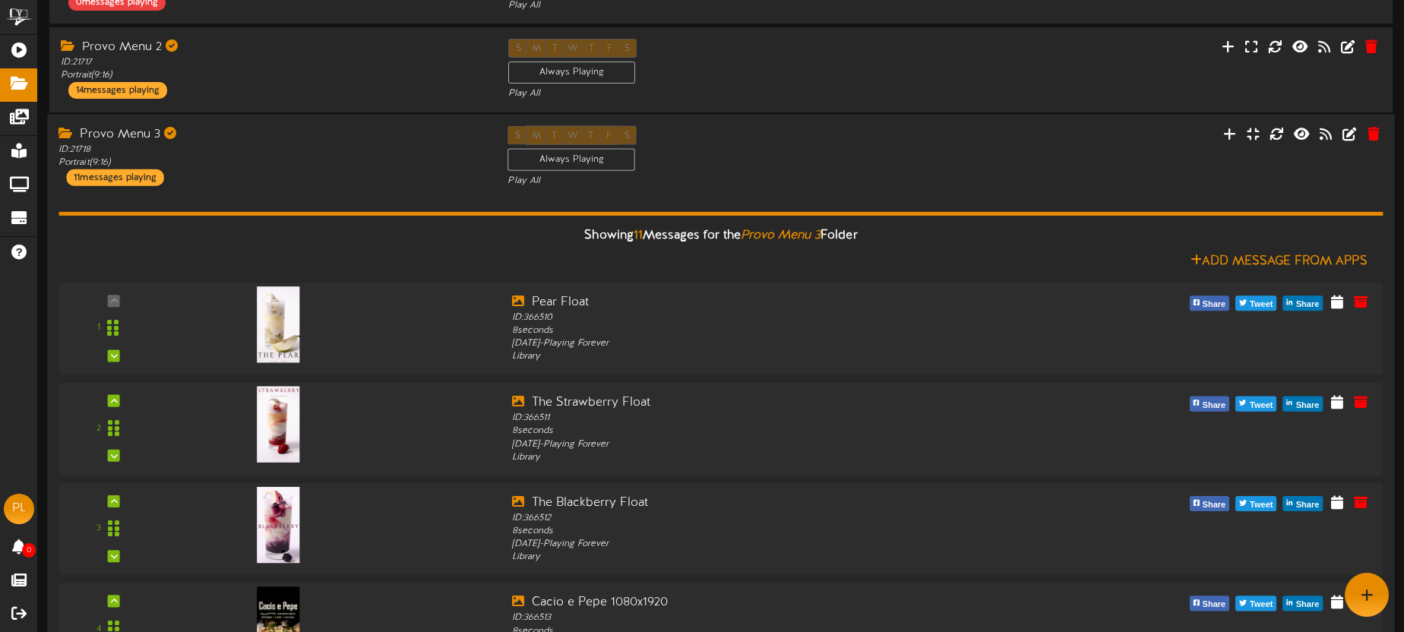
click at [312, 186] on div "Provo Menu 3 ID: 21718 Portrait ( 9:16 ) 11 messages playing S M T W T F S Alwa…" at bounding box center [720, 156] width 1347 height 62
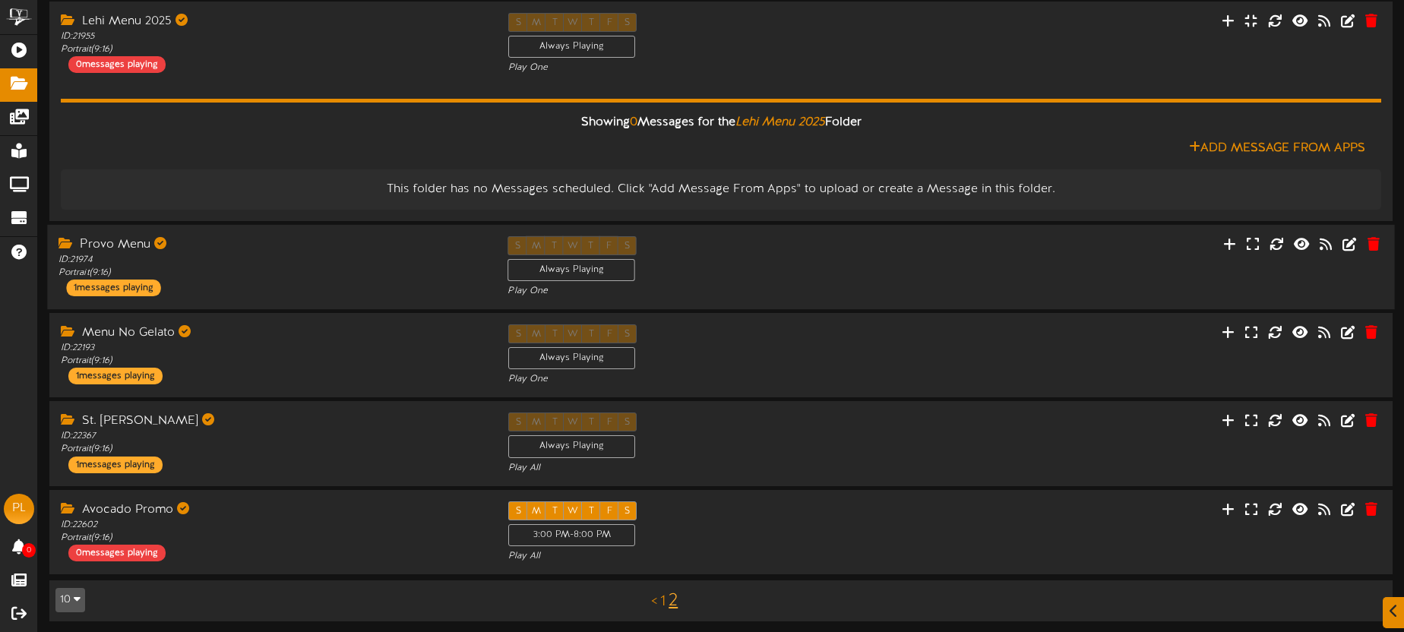
scroll to position [547, 0]
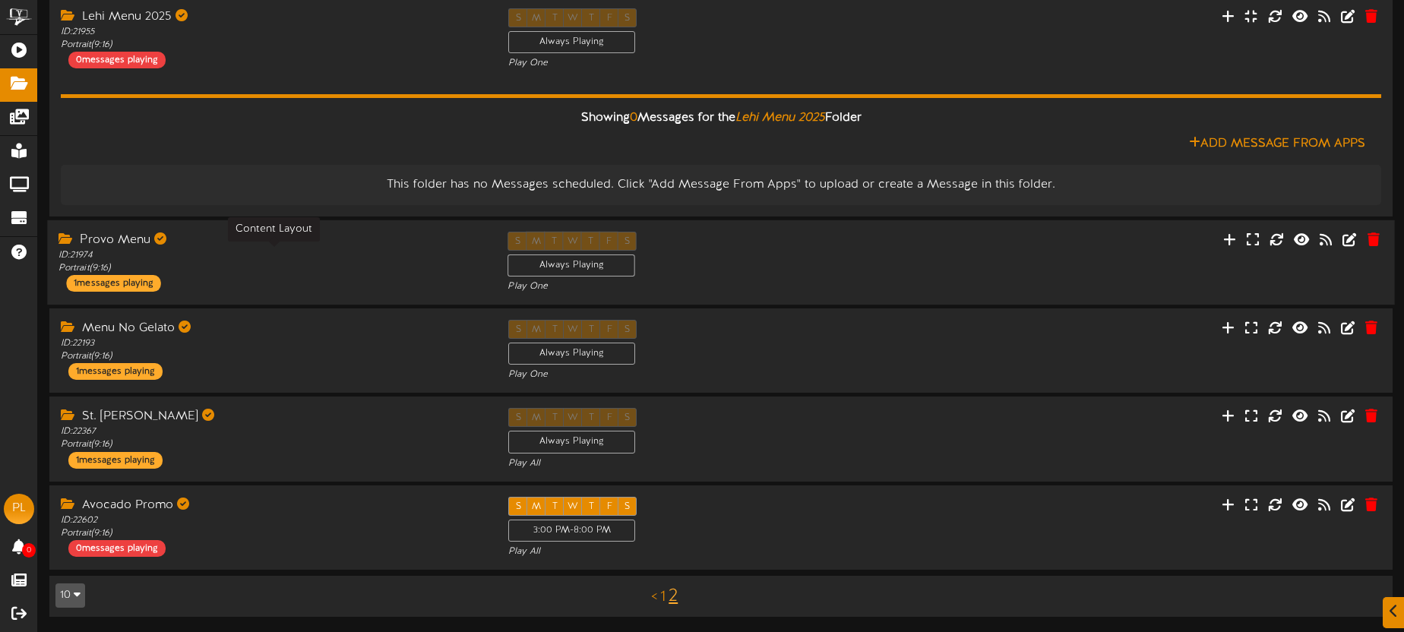
click at [339, 268] on div "ID: 21974 Portrait ( 9:16 )" at bounding box center [272, 262] width 426 height 26
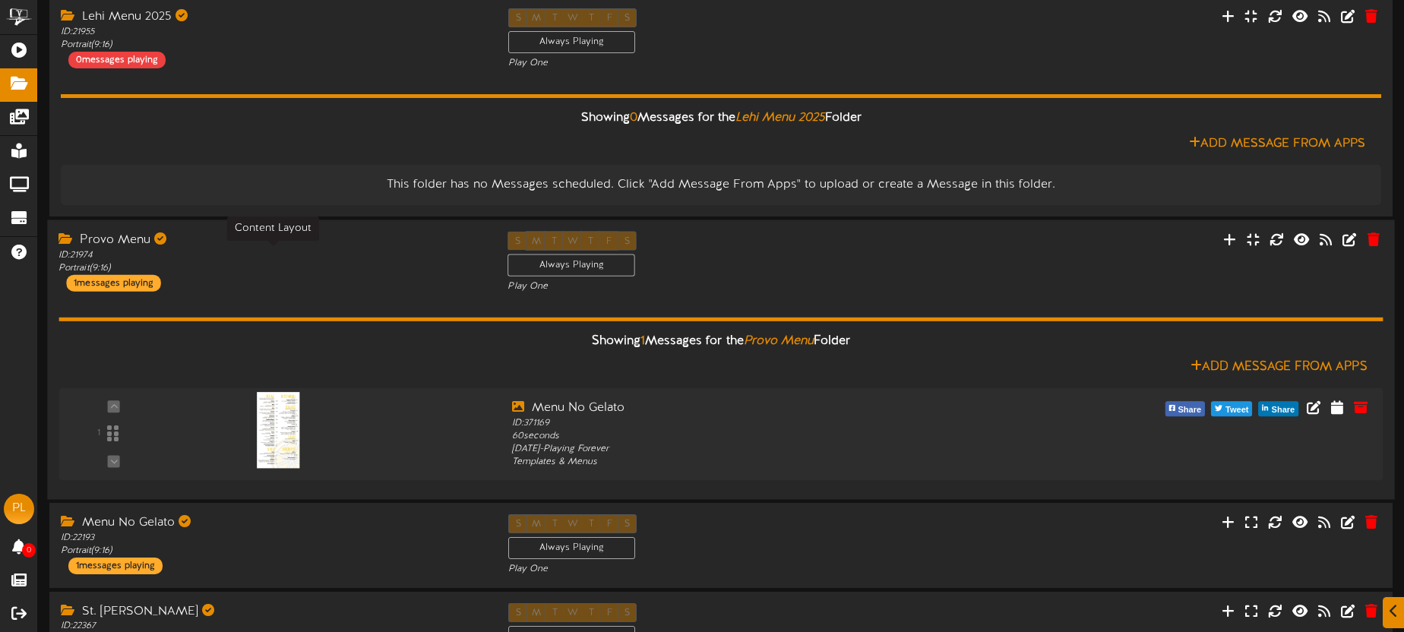
click at [313, 257] on div "ID: 21974 Portrait ( 9:16 )" at bounding box center [272, 262] width 426 height 26
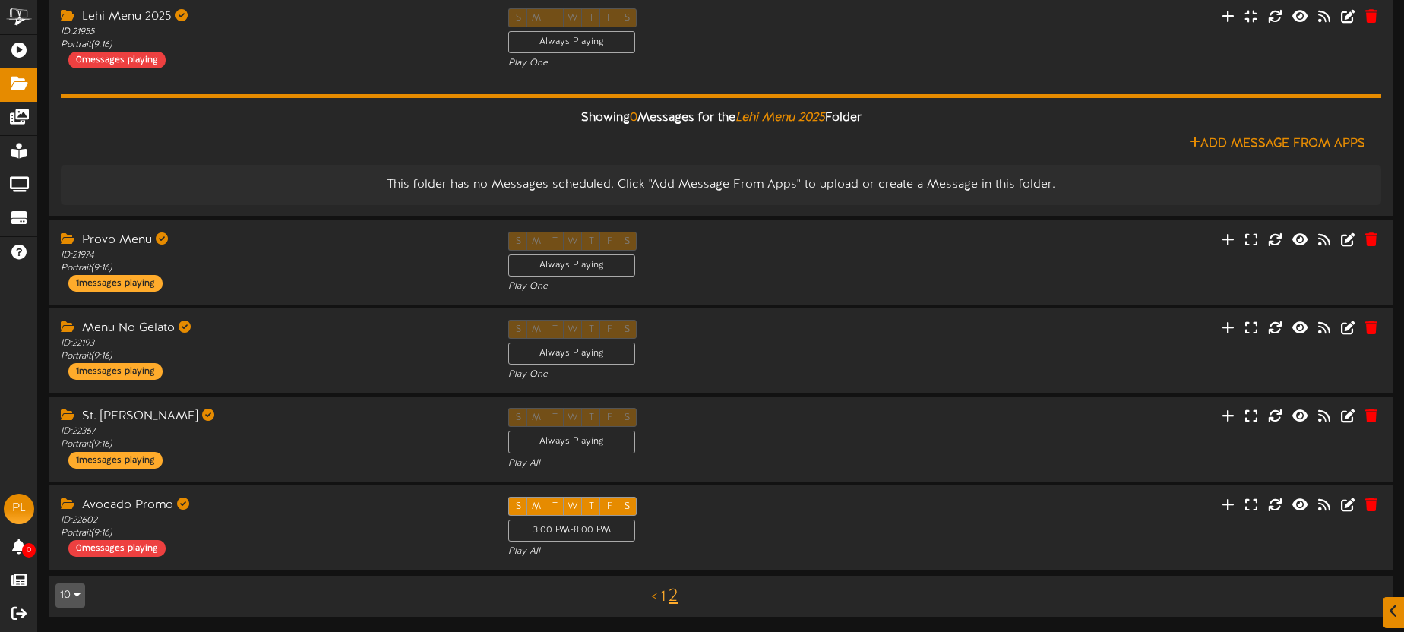
click at [663, 600] on link "1" at bounding box center [662, 597] width 5 height 17
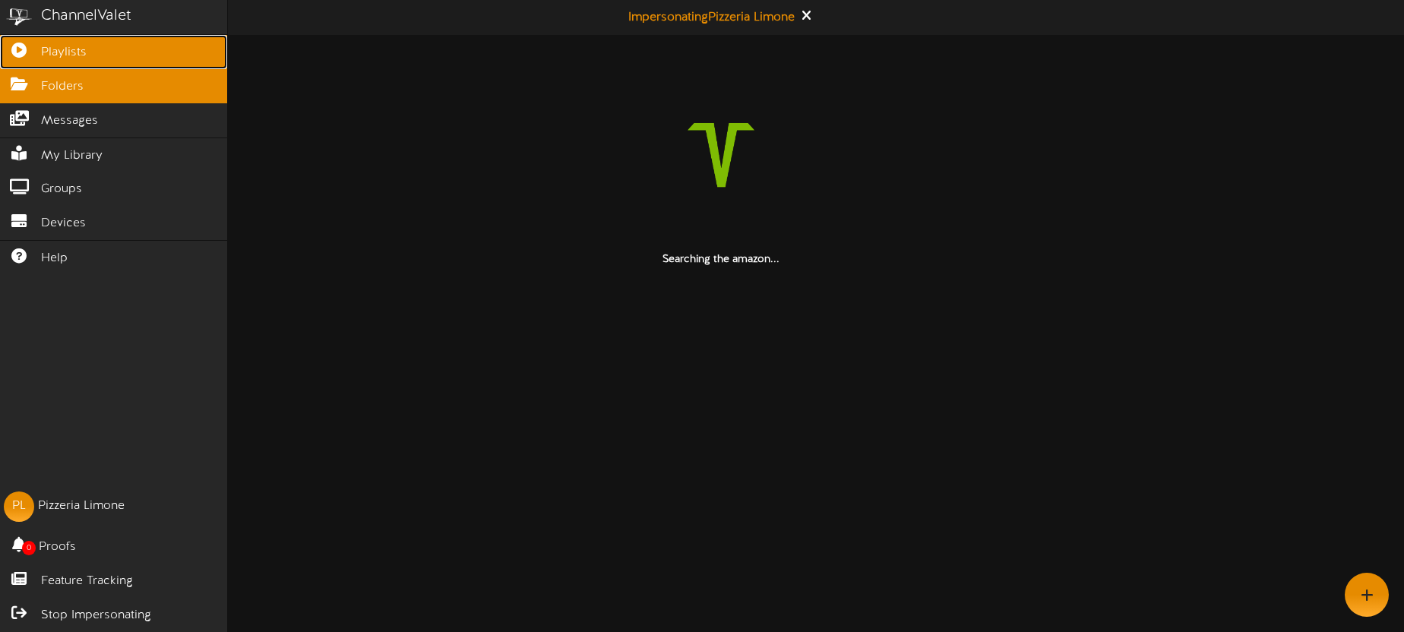
click at [43, 61] on span "Playlists" at bounding box center [64, 52] width 46 height 17
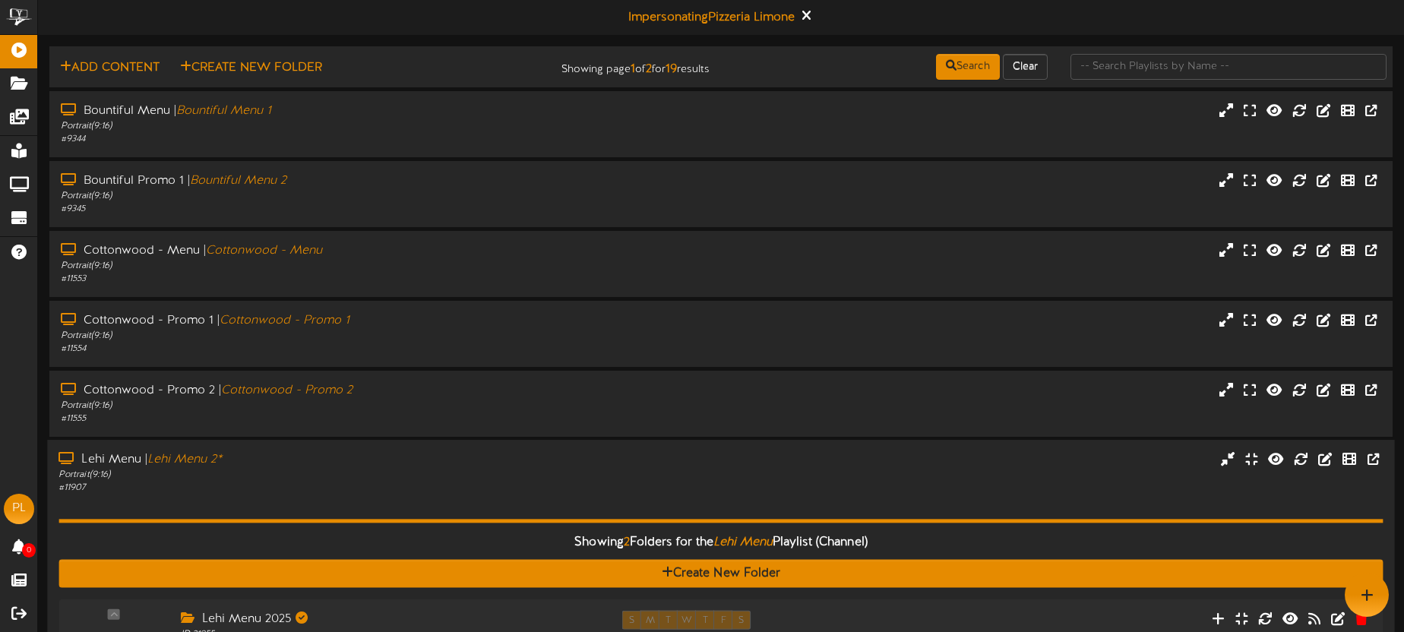
click at [458, 460] on div "Lehi Menu | Lehi Menu 2*" at bounding box center [328, 459] width 539 height 17
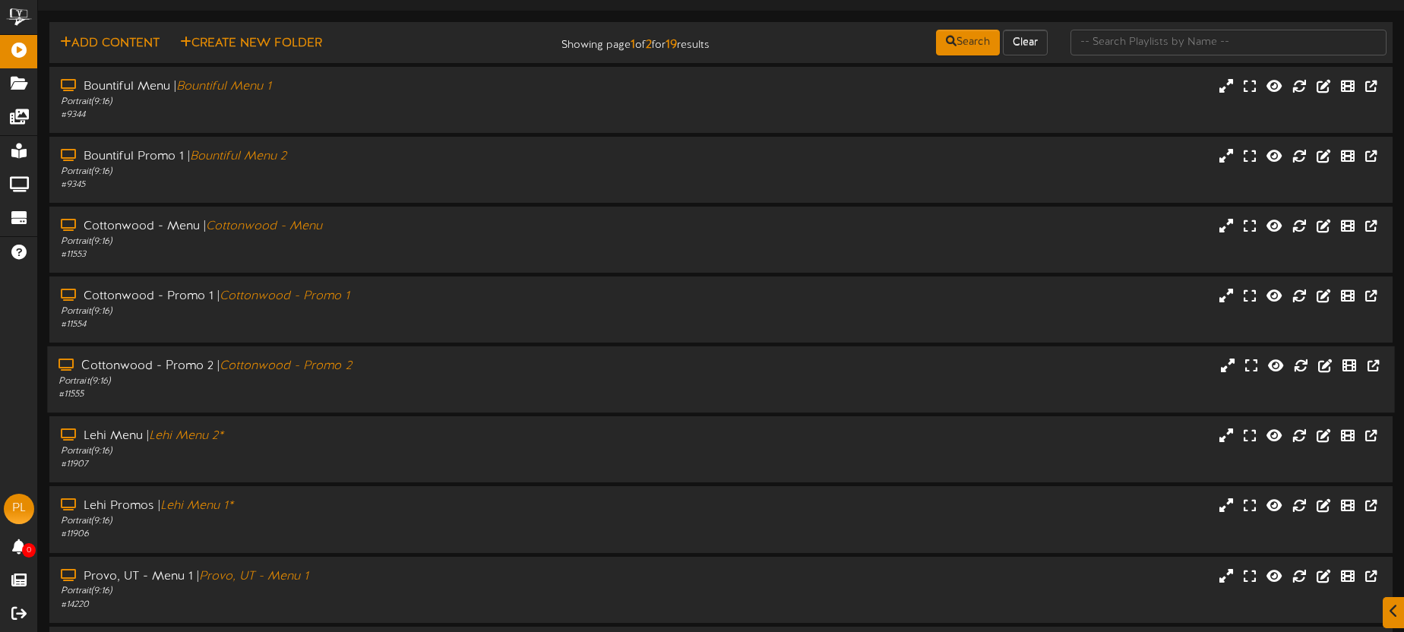
scroll to position [60, 0]
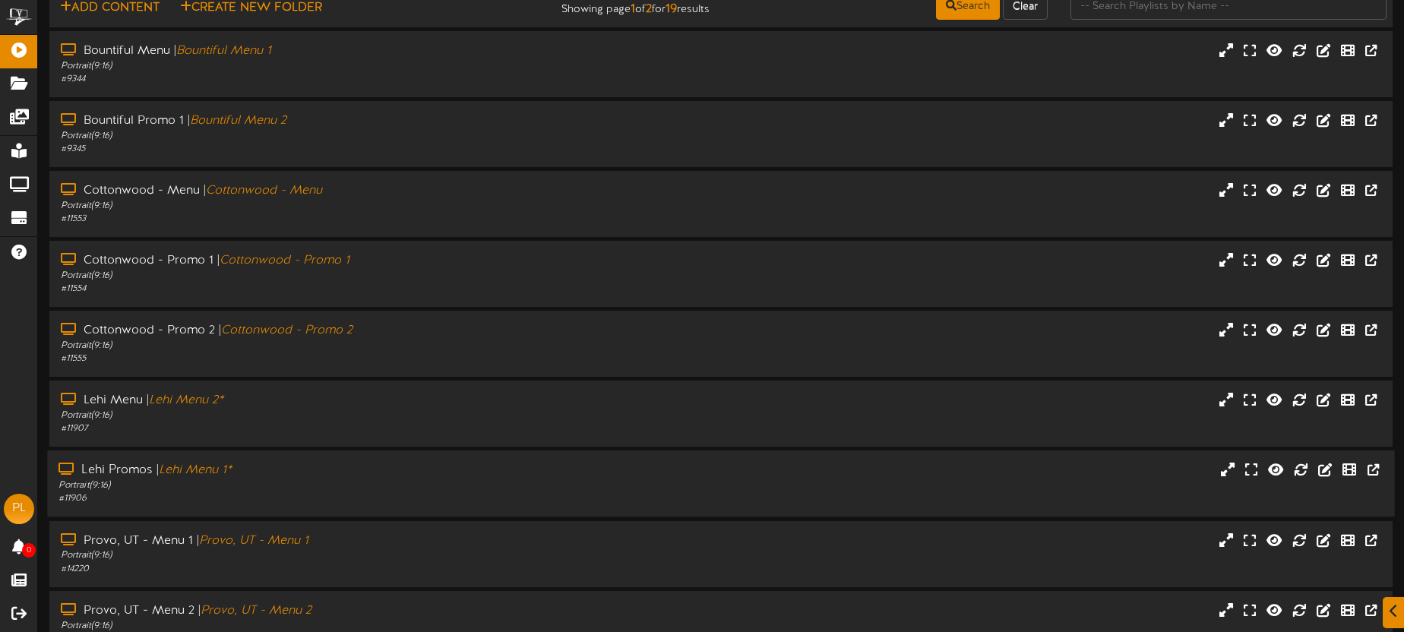
click at [410, 480] on div "Portrait ( 9:16 )" at bounding box center [328, 486] width 539 height 13
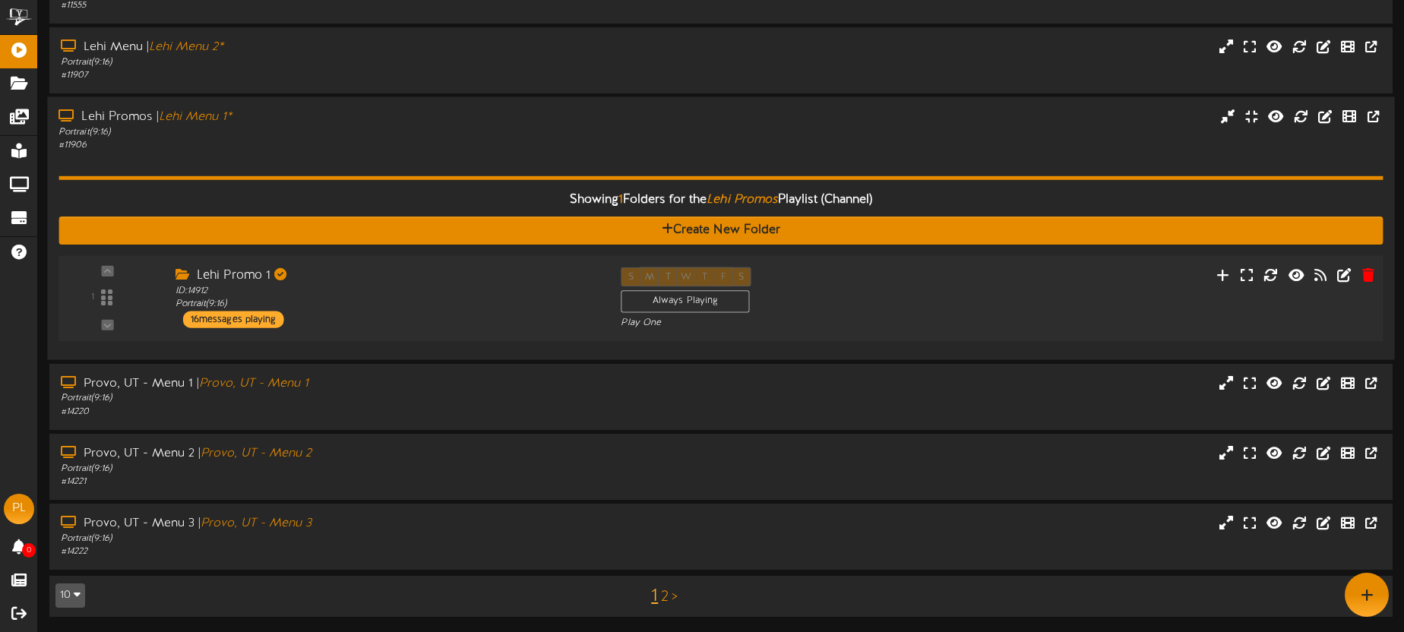
click at [421, 270] on div "Lehi Promo 1" at bounding box center [387, 276] width 423 height 17
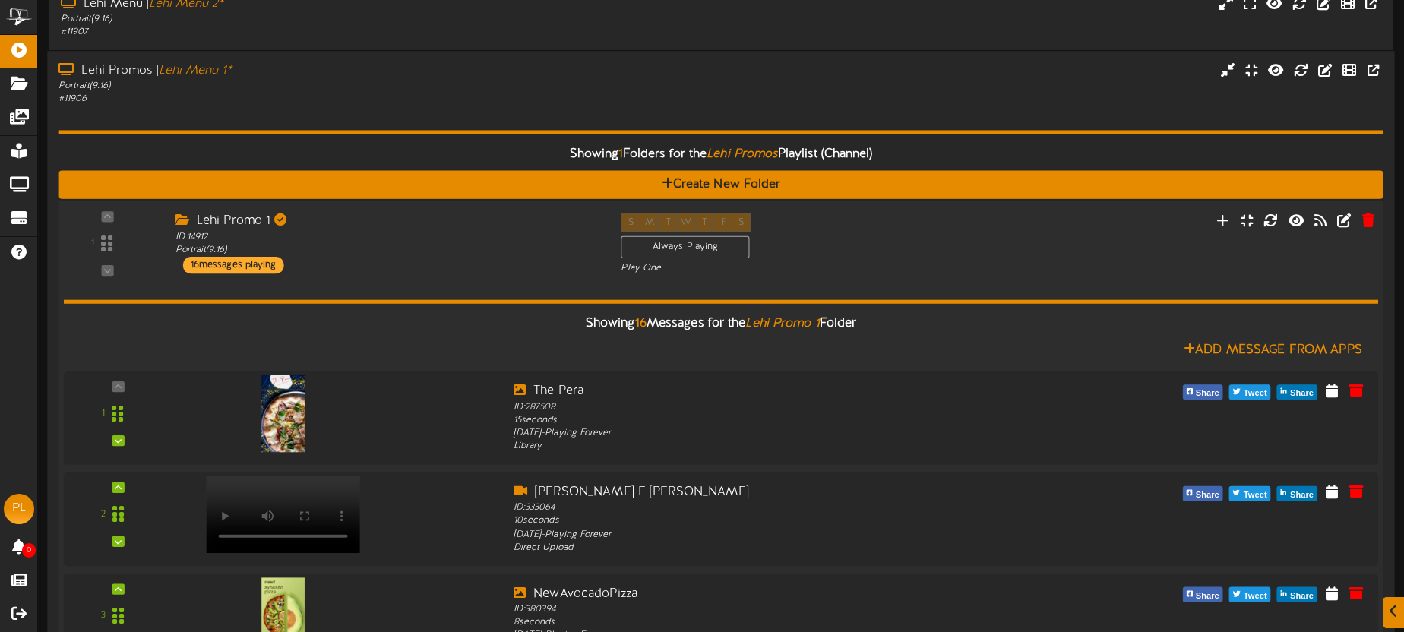
click at [421, 270] on div "Lehi Promo 1 ID: 14912 Portrait ( 9:16 ) 16 messages playing" at bounding box center [386, 244] width 446 height 61
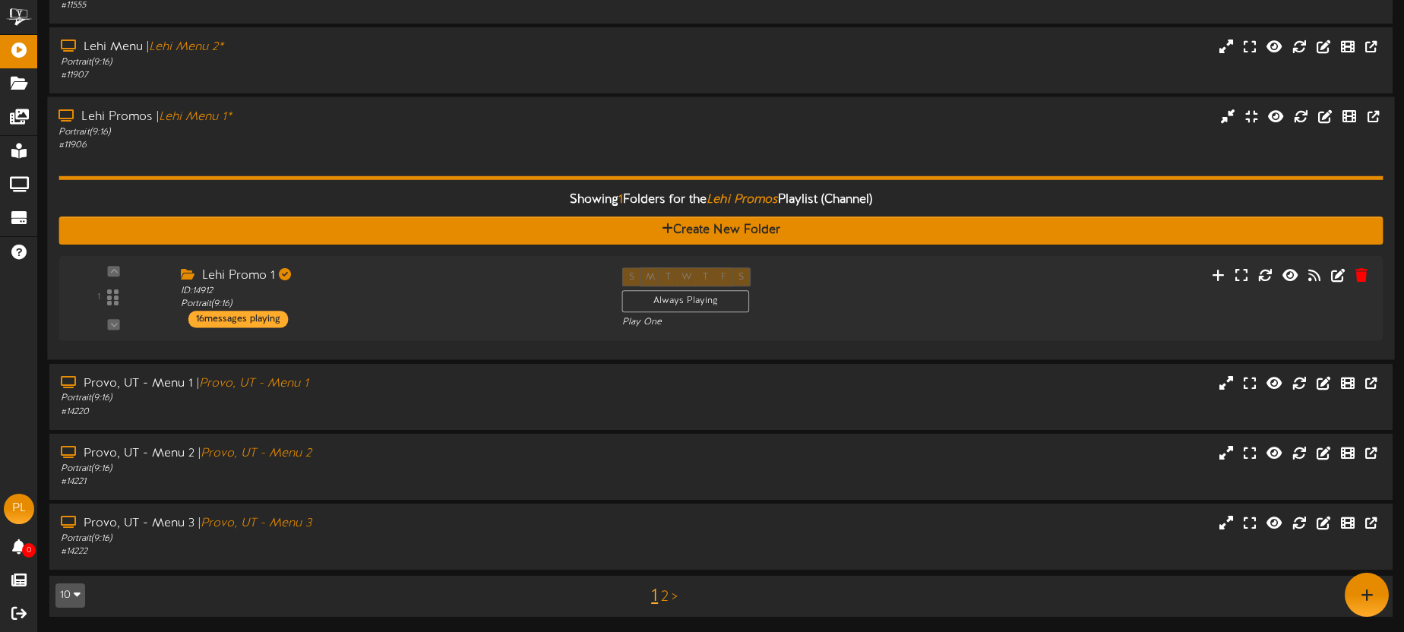
click at [368, 125] on div "Lehi Promos | Lehi Menu 1* Portrait ( 9:16 ) # 11906" at bounding box center [328, 130] width 562 height 43
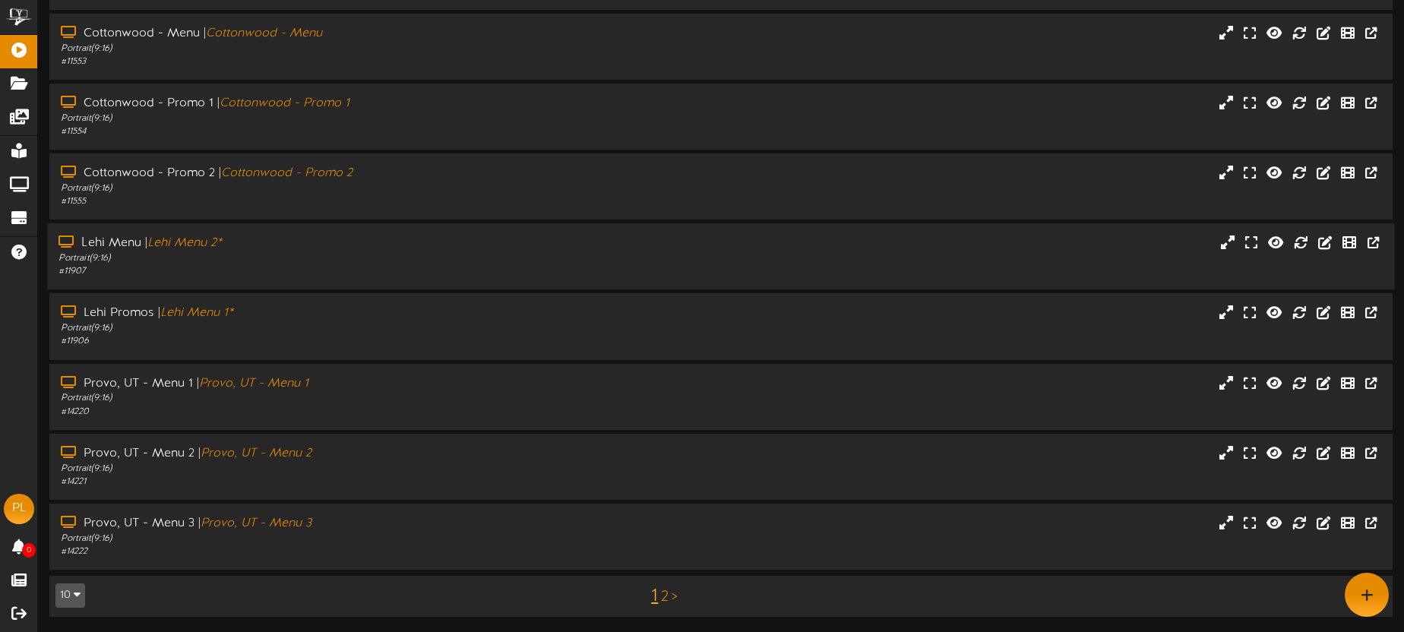
drag, startPoint x: 350, startPoint y: 242, endPoint x: 342, endPoint y: 234, distance: 11.3
click at [350, 242] on div "Lehi Menu | Lehi Menu 2*" at bounding box center [328, 243] width 539 height 17
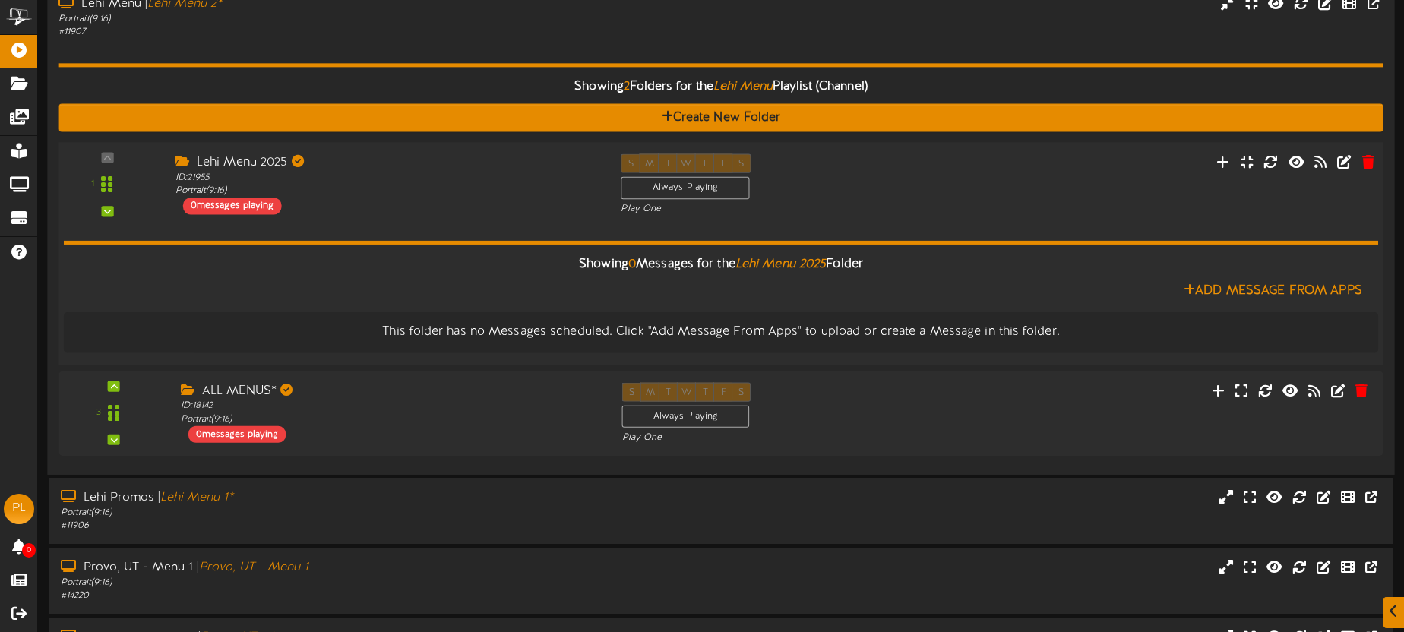
scroll to position [466, 0]
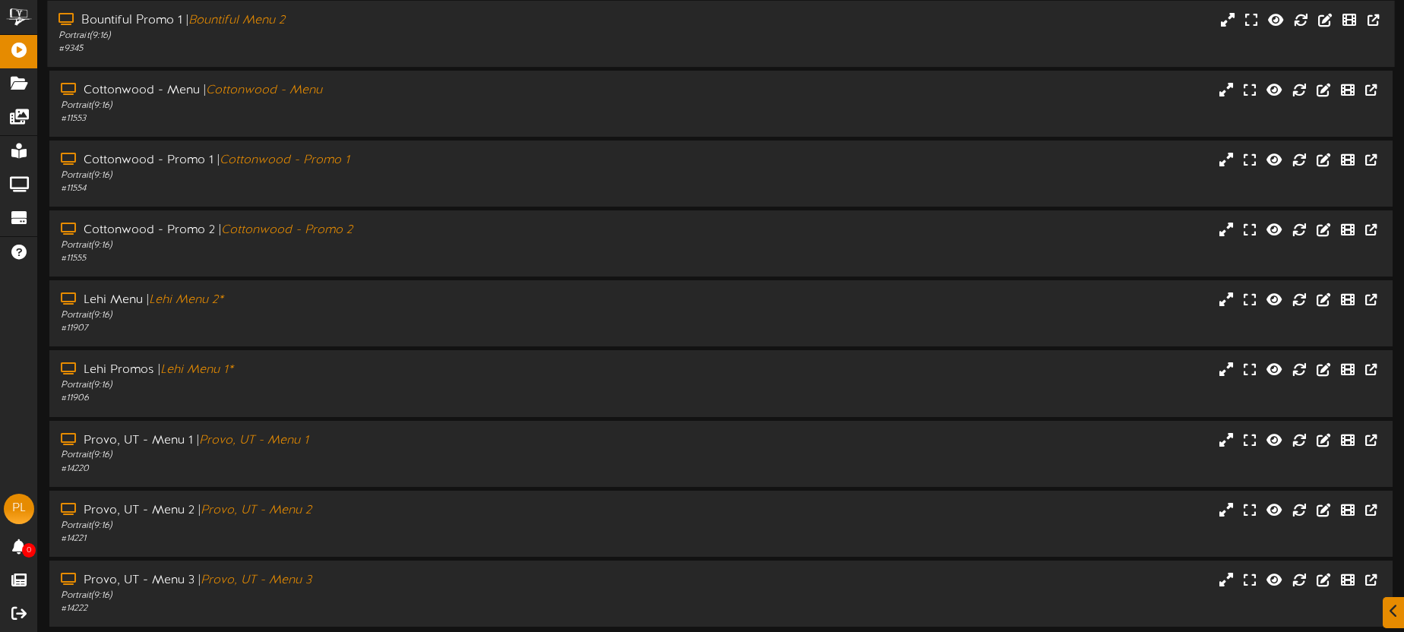
scroll to position [217, 0]
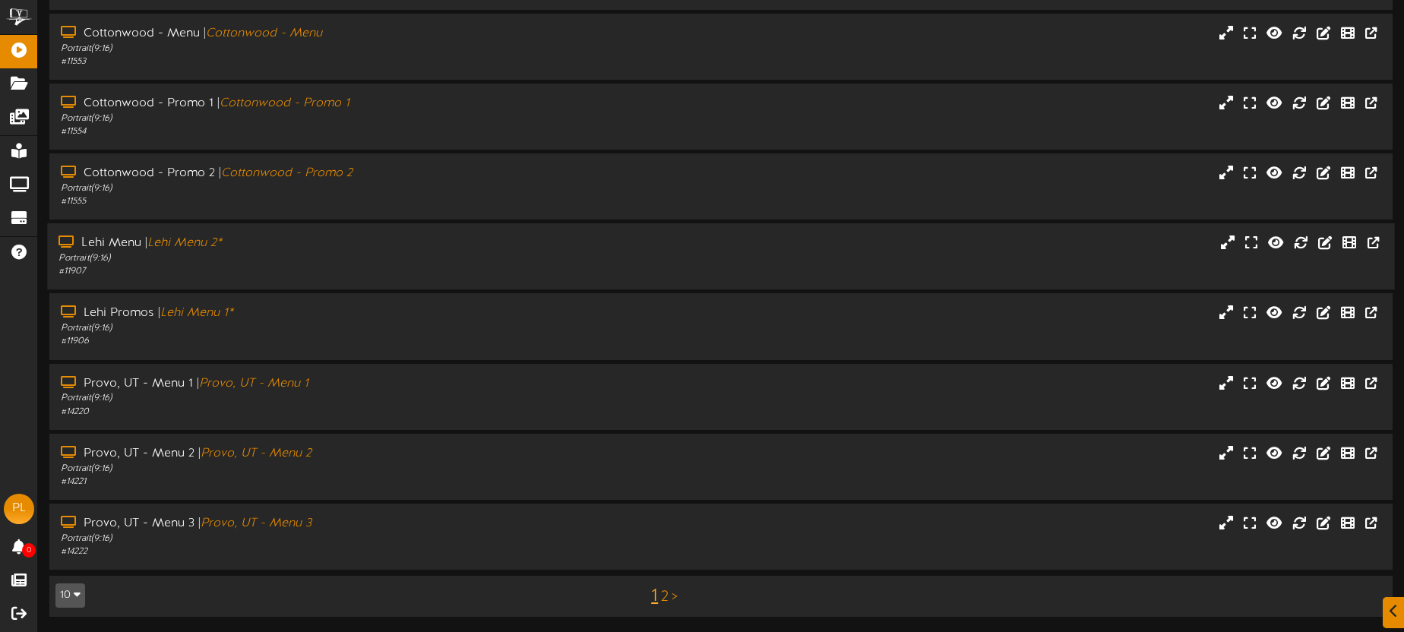
click at [336, 270] on div "# 11907" at bounding box center [328, 271] width 539 height 13
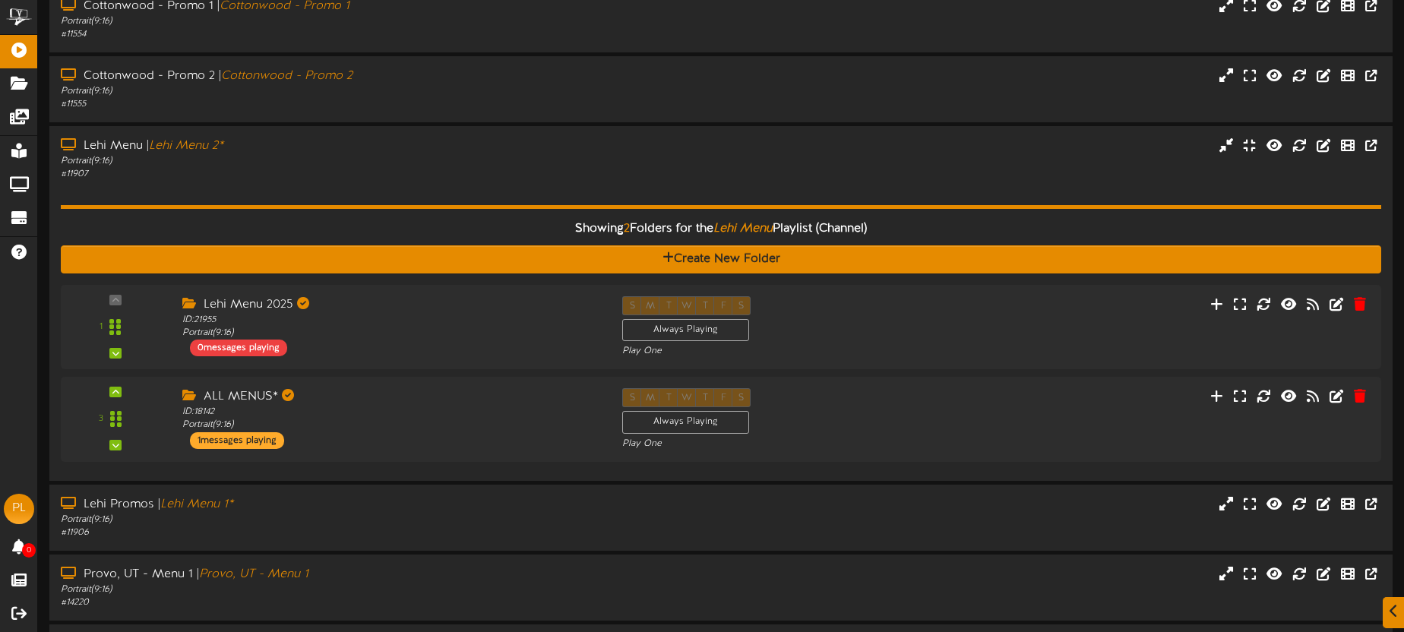
scroll to position [404, 0]
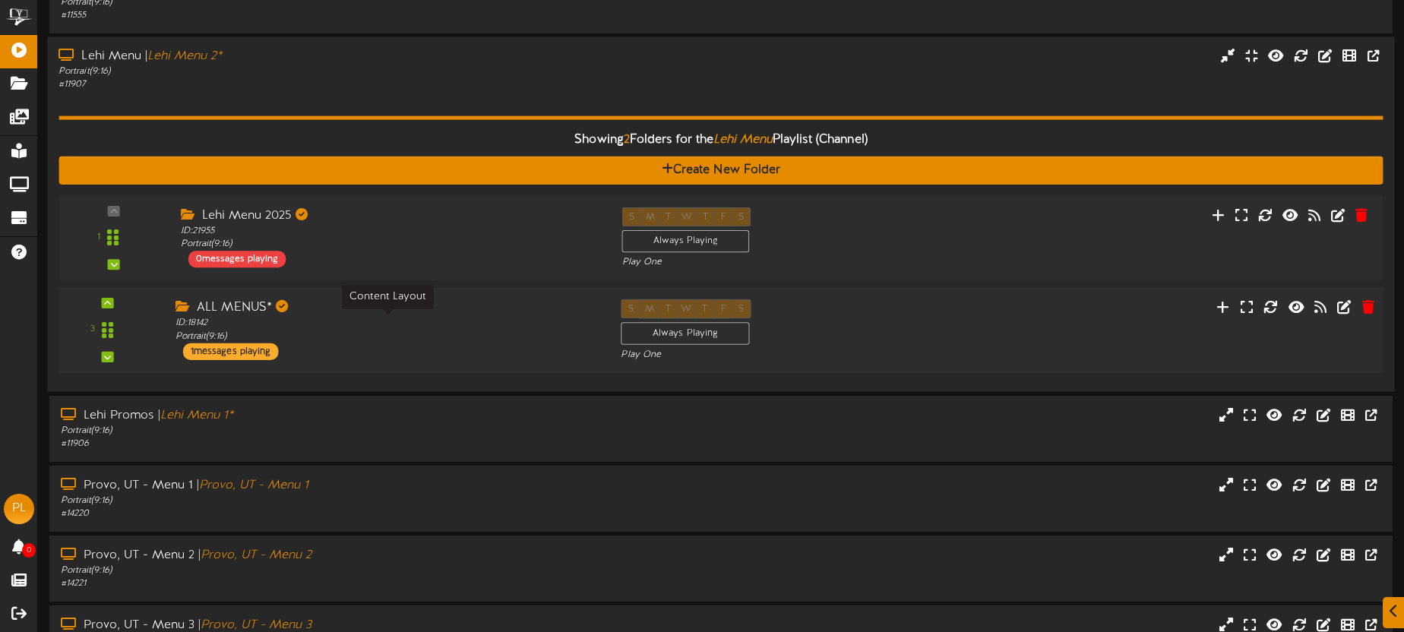
click at [413, 338] on div "ID: 18142 Portrait ( 9:16 )" at bounding box center [387, 330] width 423 height 27
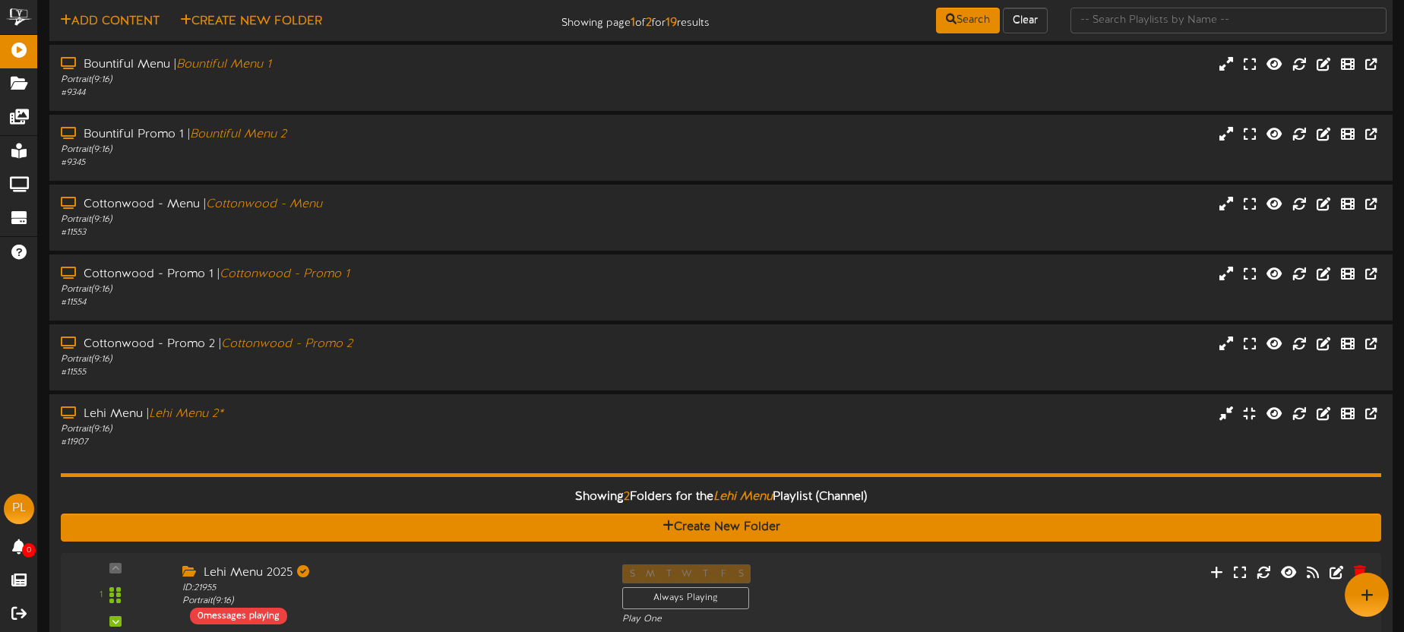
scroll to position [0, 0]
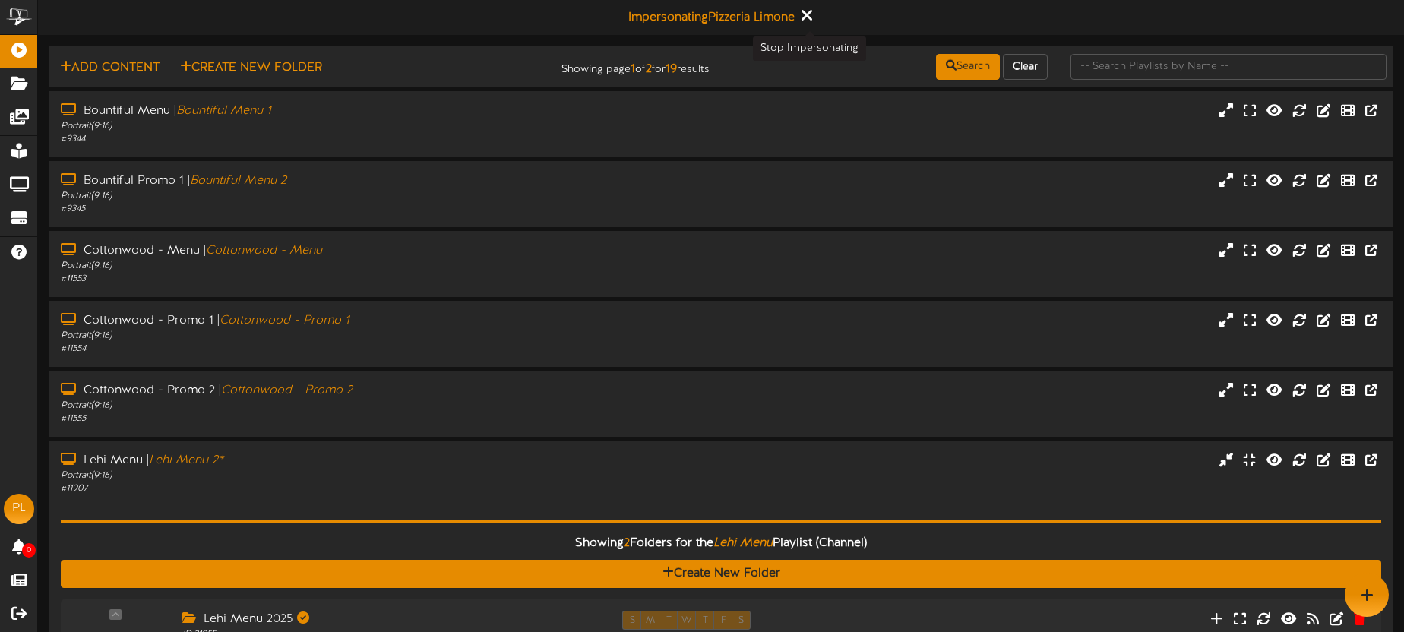
click at [811, 17] on icon at bounding box center [806, 15] width 10 height 17
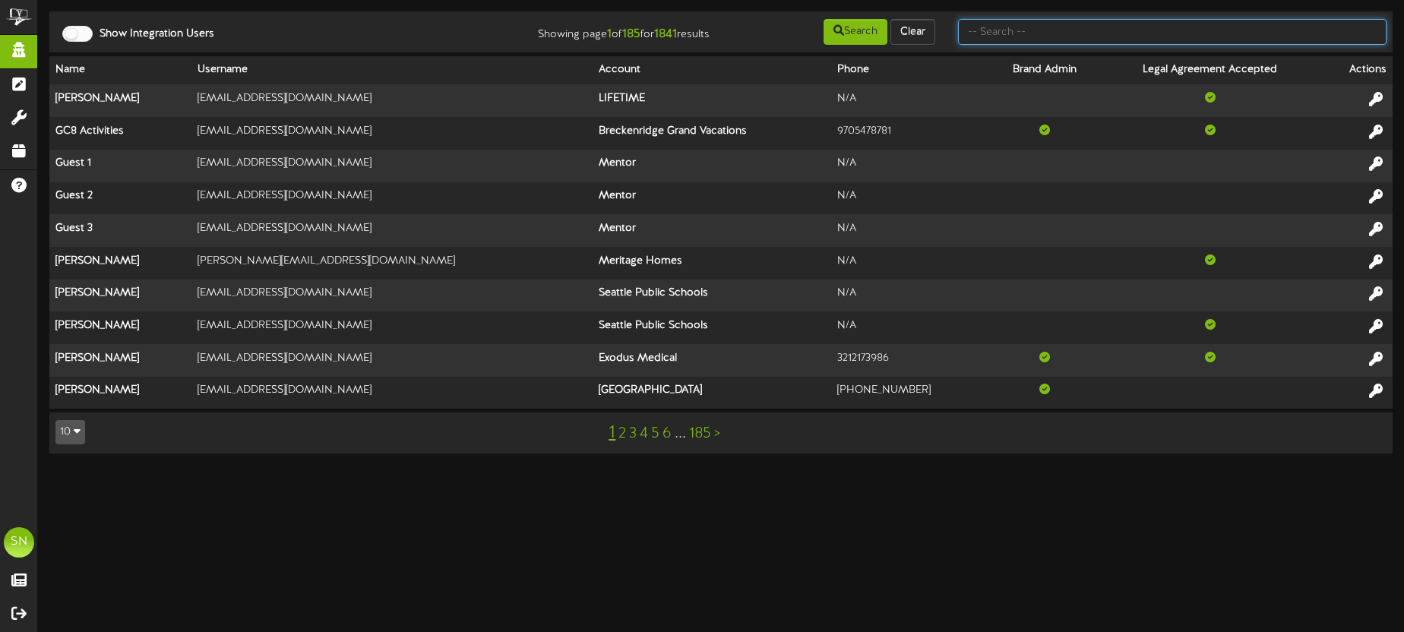
click at [991, 36] on input "text" at bounding box center [1172, 32] width 429 height 26
type input "matt huston"
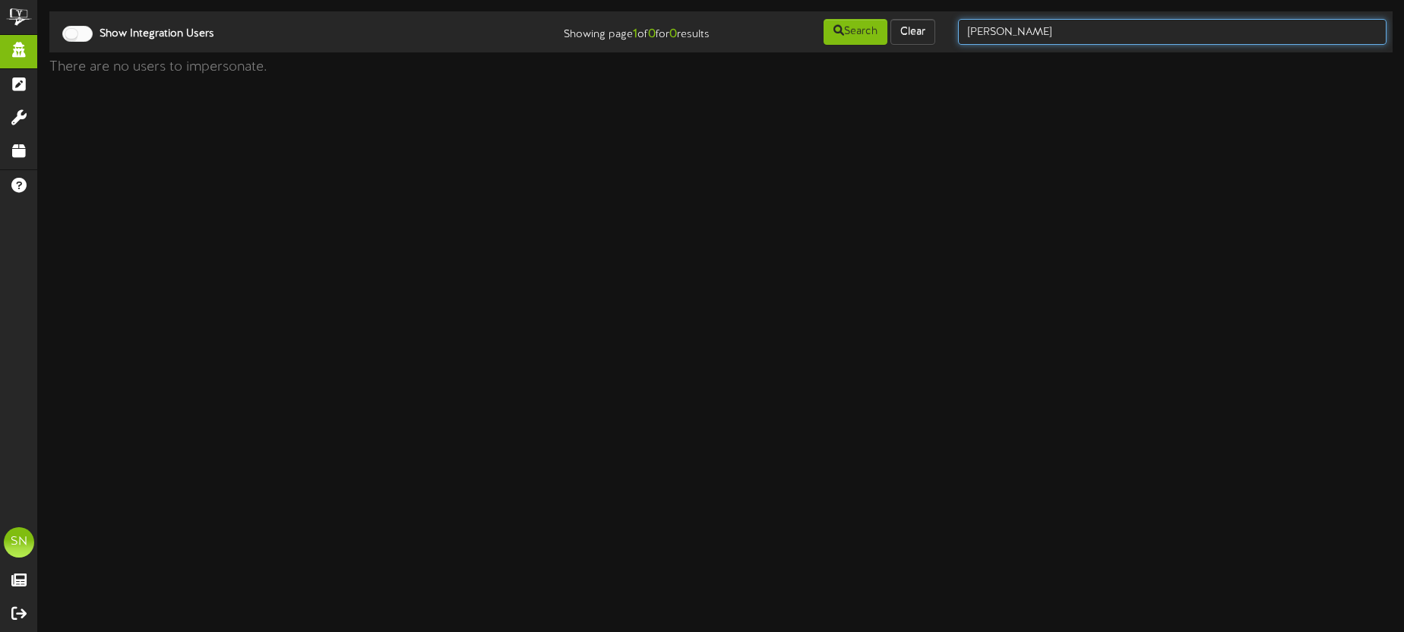
click at [1050, 33] on input "matt huston" at bounding box center [1172, 32] width 429 height 26
type input "matt"
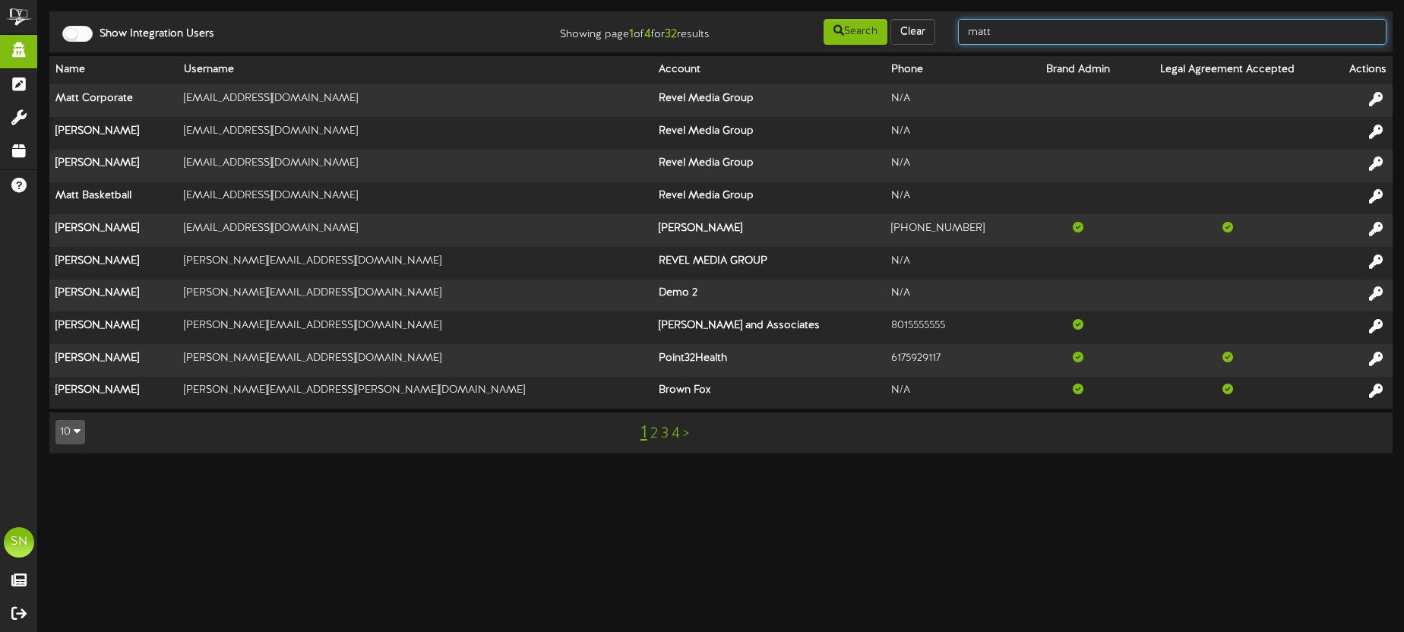
click at [1050, 33] on input "matt" at bounding box center [1172, 32] width 429 height 26
type input "matt huston"
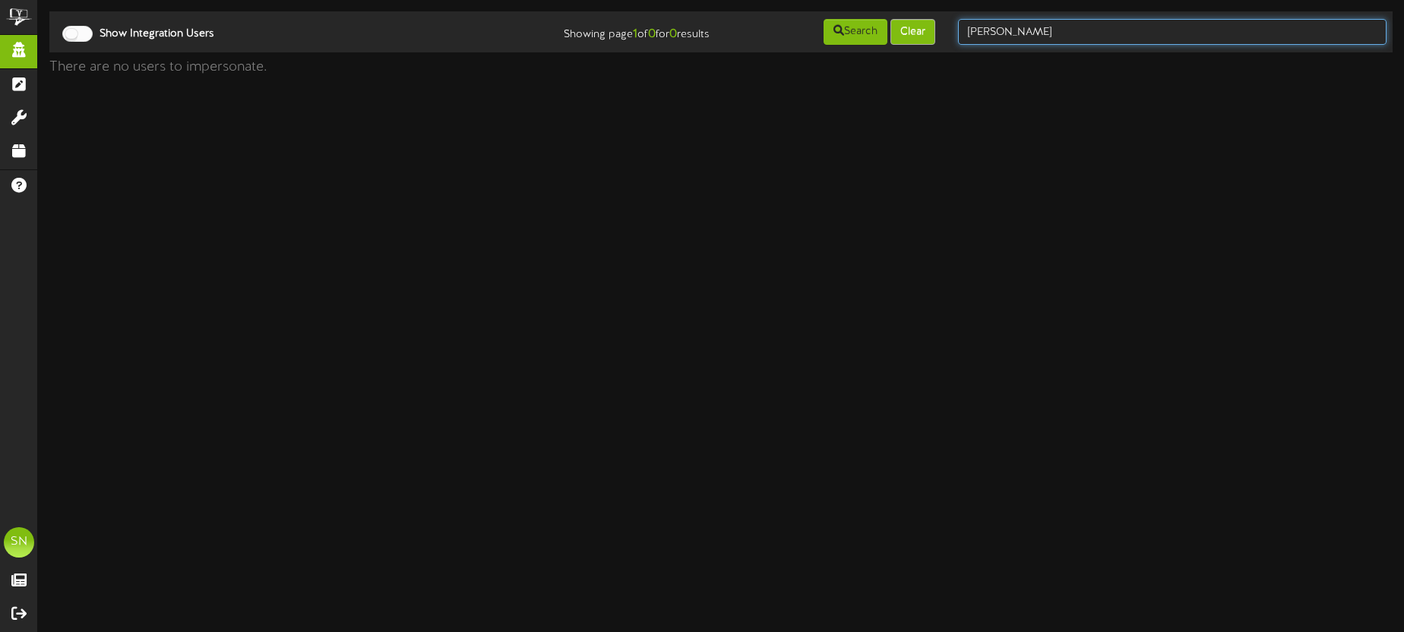
drag, startPoint x: 1047, startPoint y: 34, endPoint x: 923, endPoint y: 30, distance: 123.9
click at [923, 30] on div "Show Integration Users Showing page 1 of 0 for 0 results Search Clear matt hust…" at bounding box center [721, 31] width 1354 height 29
type input "precinmac"
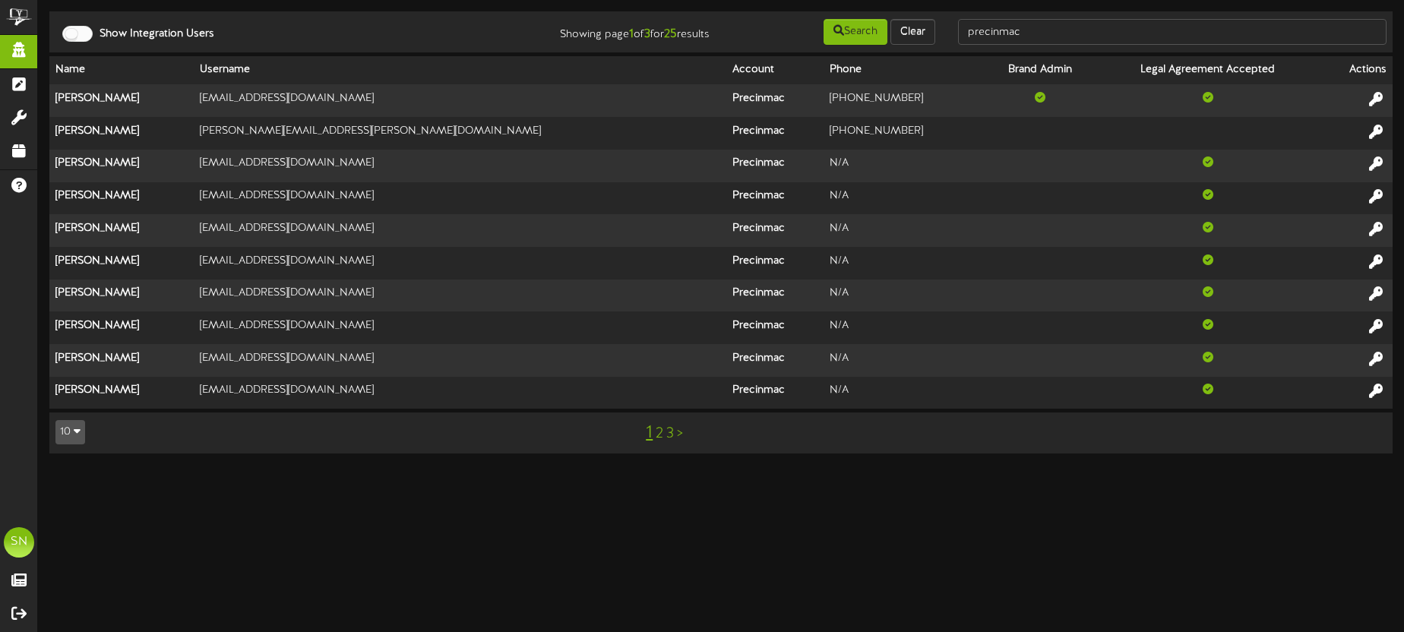
click at [659, 431] on link "2" at bounding box center [660, 434] width 8 height 17
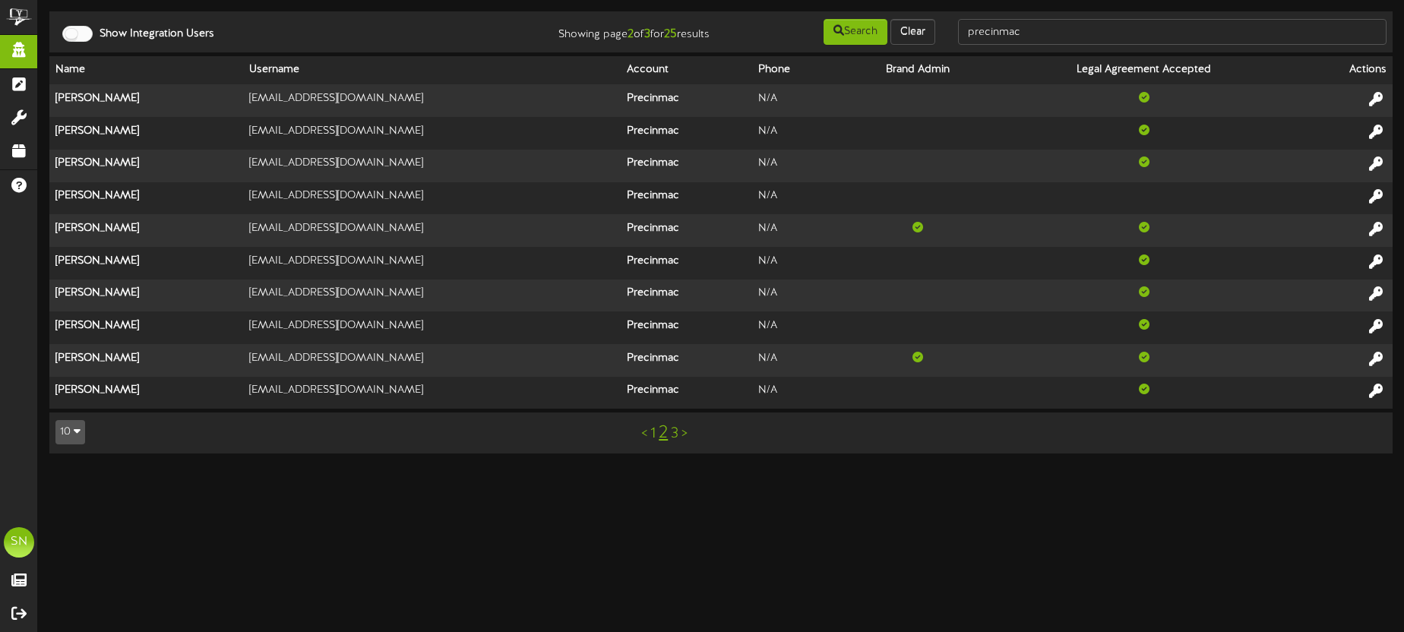
click at [673, 432] on link "3" at bounding box center [675, 434] width 8 height 17
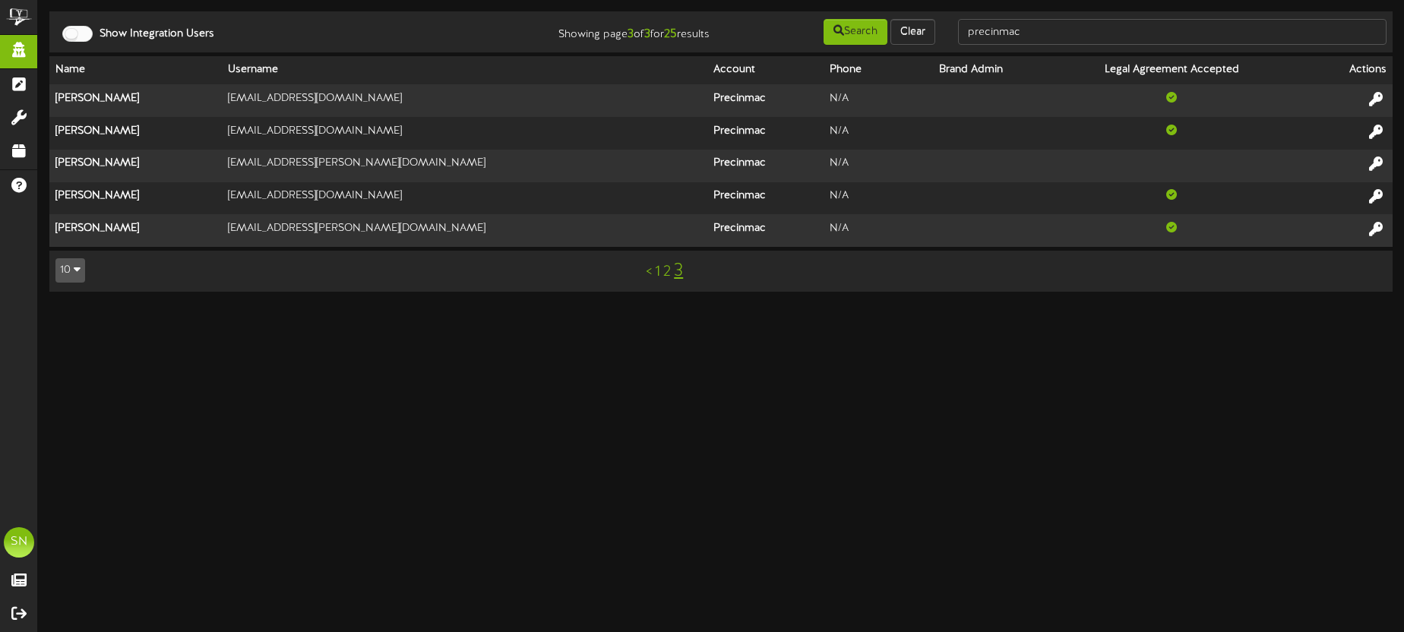
click at [667, 273] on link "2" at bounding box center [667, 272] width 8 height 17
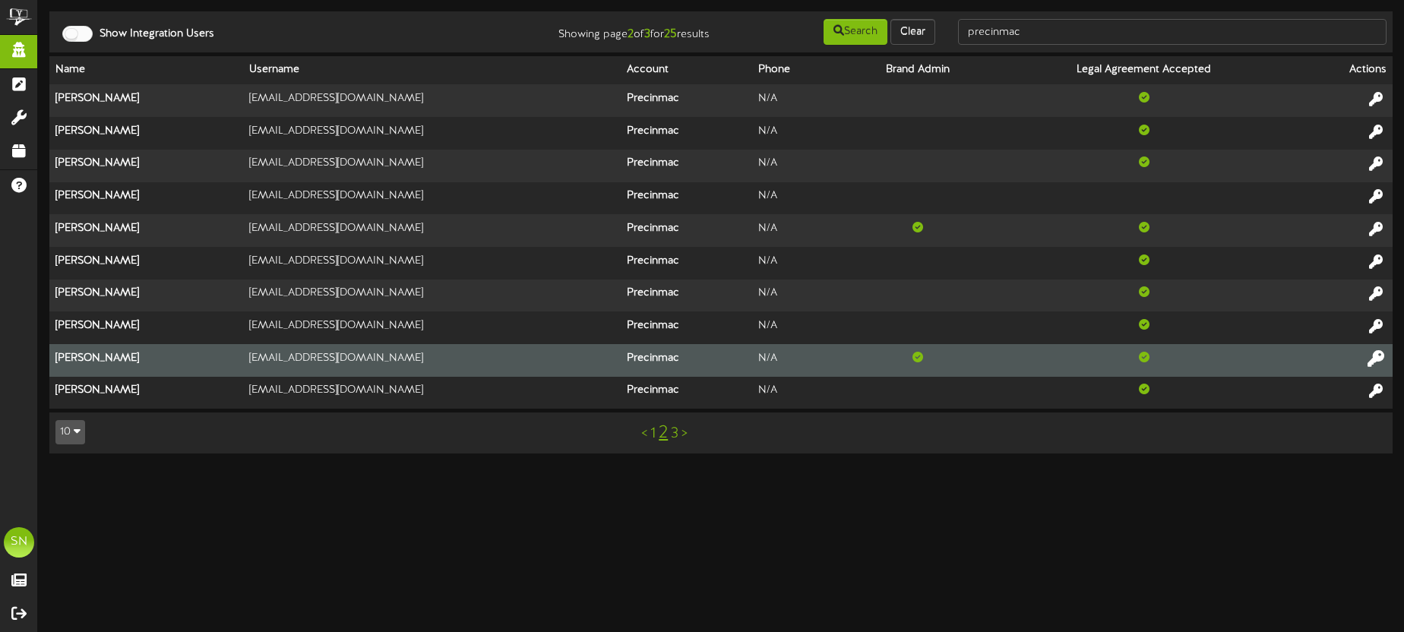
click at [1375, 359] on icon at bounding box center [1376, 358] width 17 height 17
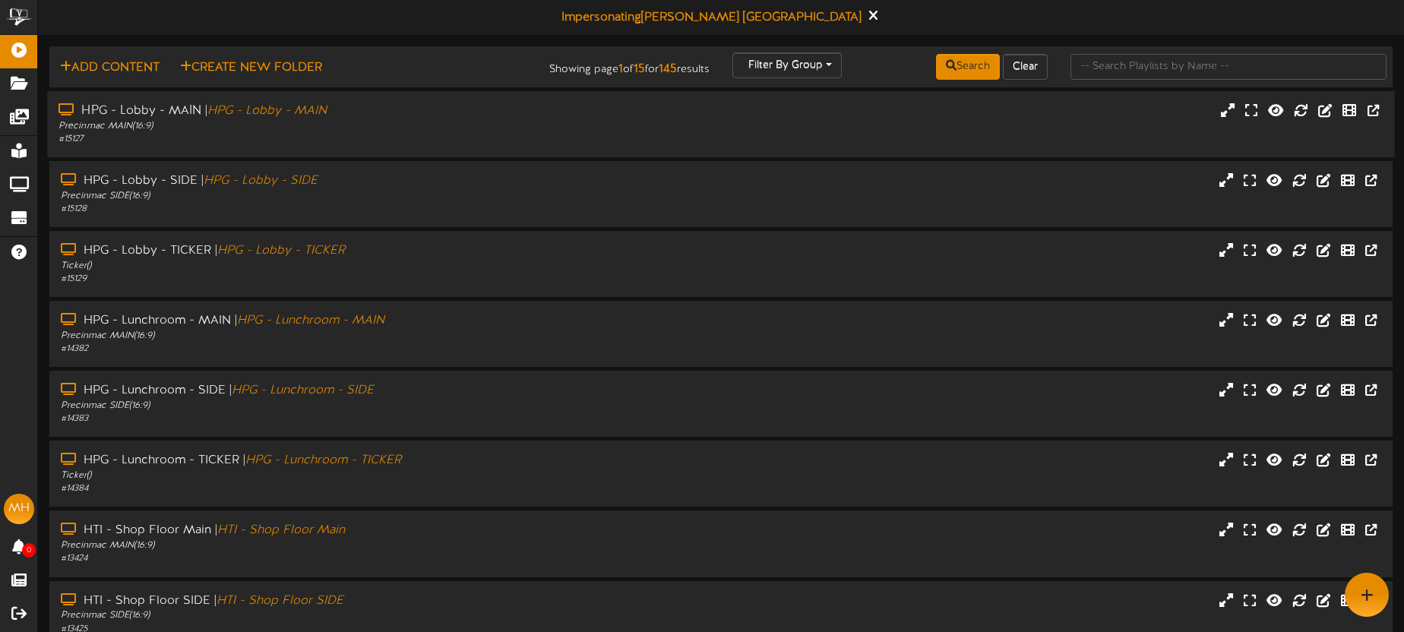
click at [474, 128] on div "Precinmac MAIN ( 16:9 )" at bounding box center [328, 126] width 539 height 13
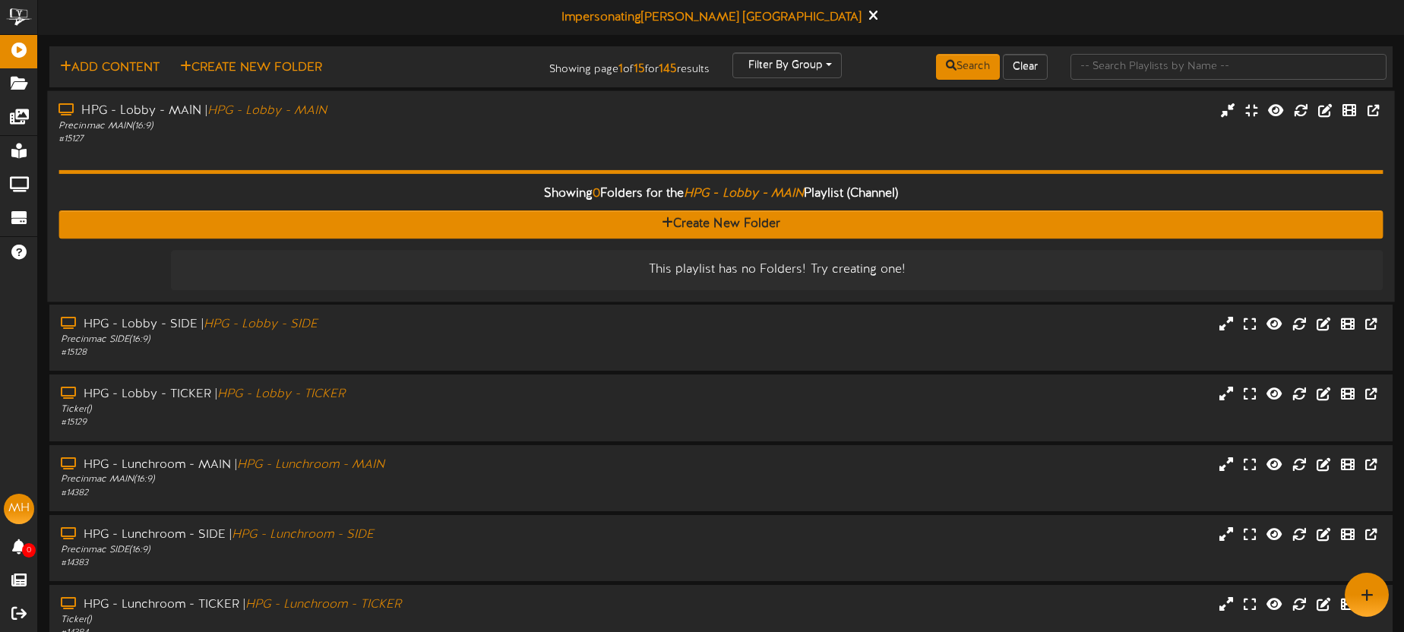
click at [430, 154] on div "Showing 0 Folders for the HPG - Lobby - MAIN Playlist (Channel) Create New Fold…" at bounding box center [721, 218] width 1325 height 144
